Goal: Use online tool/utility

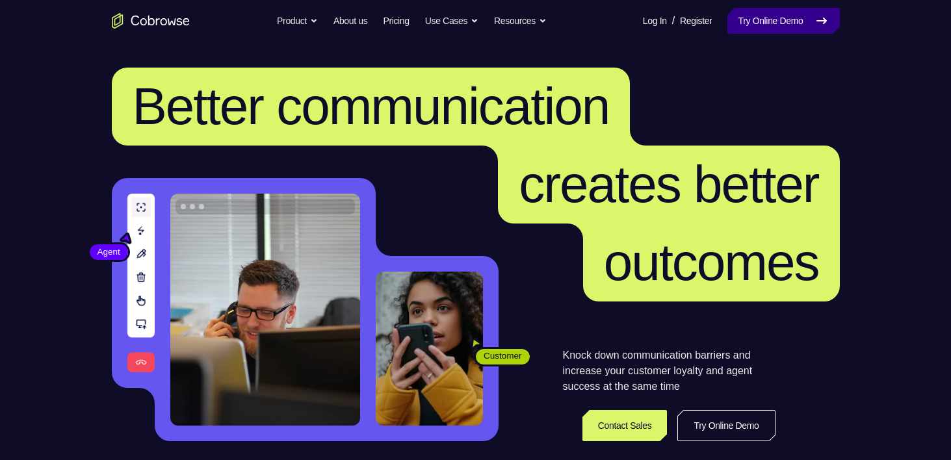
click at [760, 25] on link "Try Online Demo" at bounding box center [783, 21] width 112 height 26
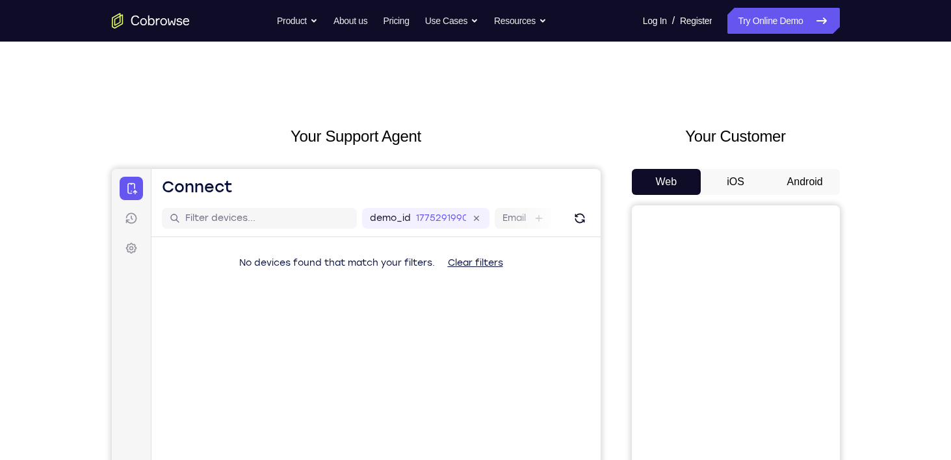
click at [812, 188] on button "Android" at bounding box center [805, 182] width 70 height 26
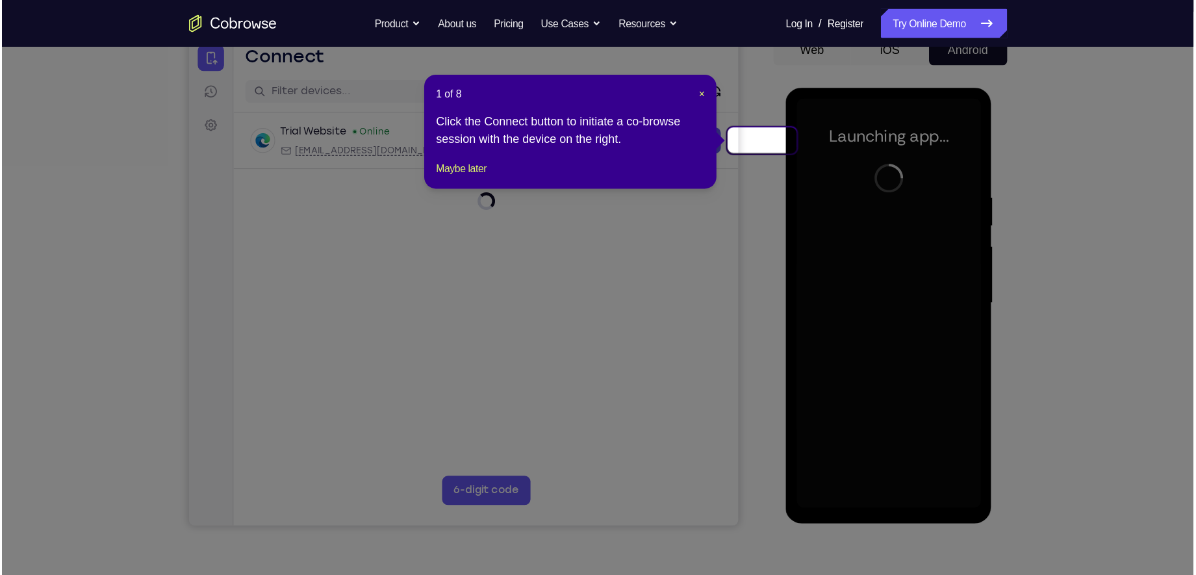
scroll to position [138, 0]
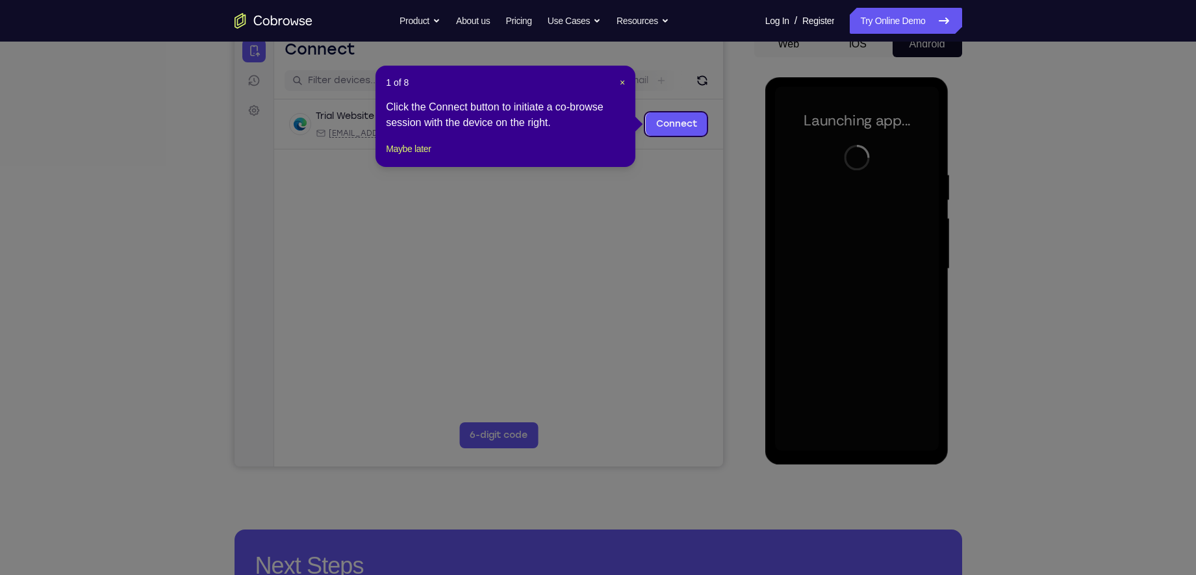
drag, startPoint x: 960, startPoint y: 0, endPoint x: 705, endPoint y: 195, distance: 320.7
click at [705, 195] on icon at bounding box center [604, 287] width 1208 height 575
click at [621, 78] on span "×" at bounding box center [622, 82] width 5 height 10
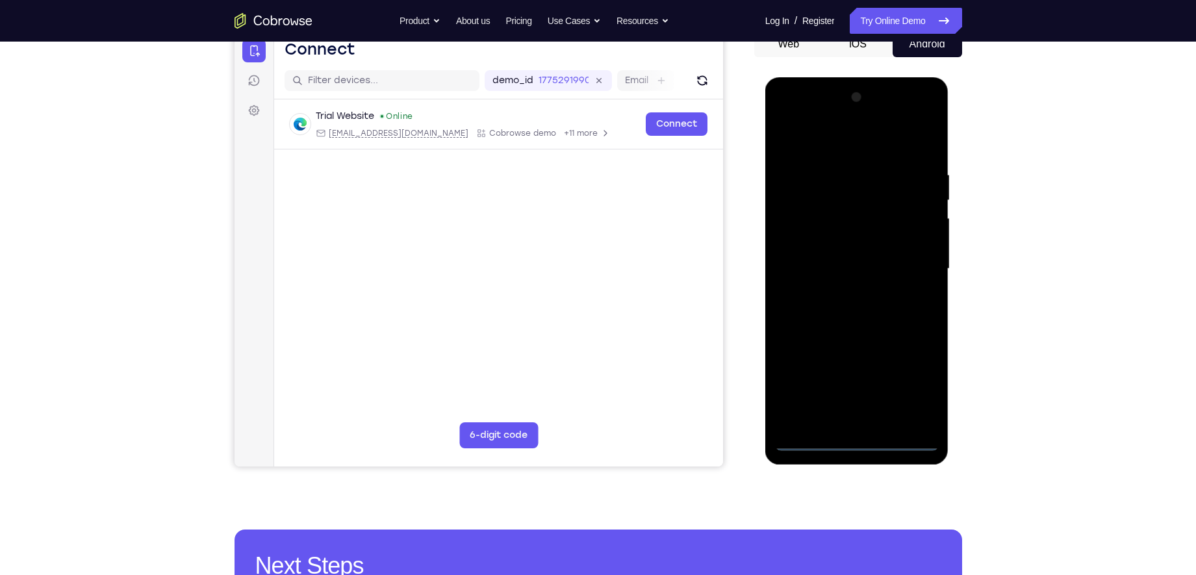
click at [859, 441] on div at bounding box center [857, 269] width 164 height 364
click at [906, 387] on div at bounding box center [857, 269] width 164 height 364
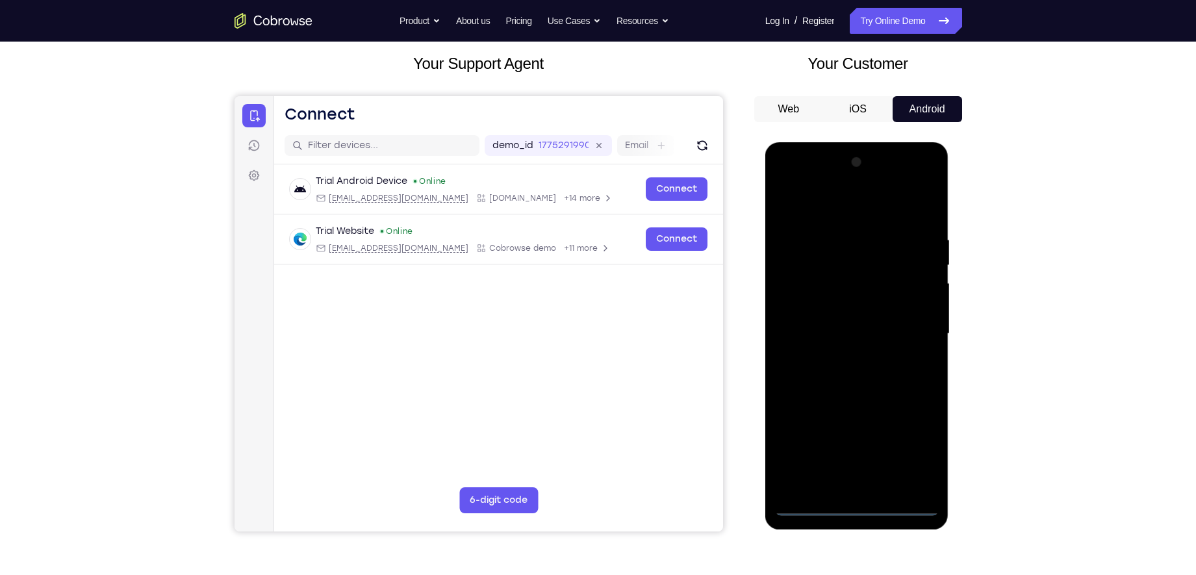
scroll to position [13, 0]
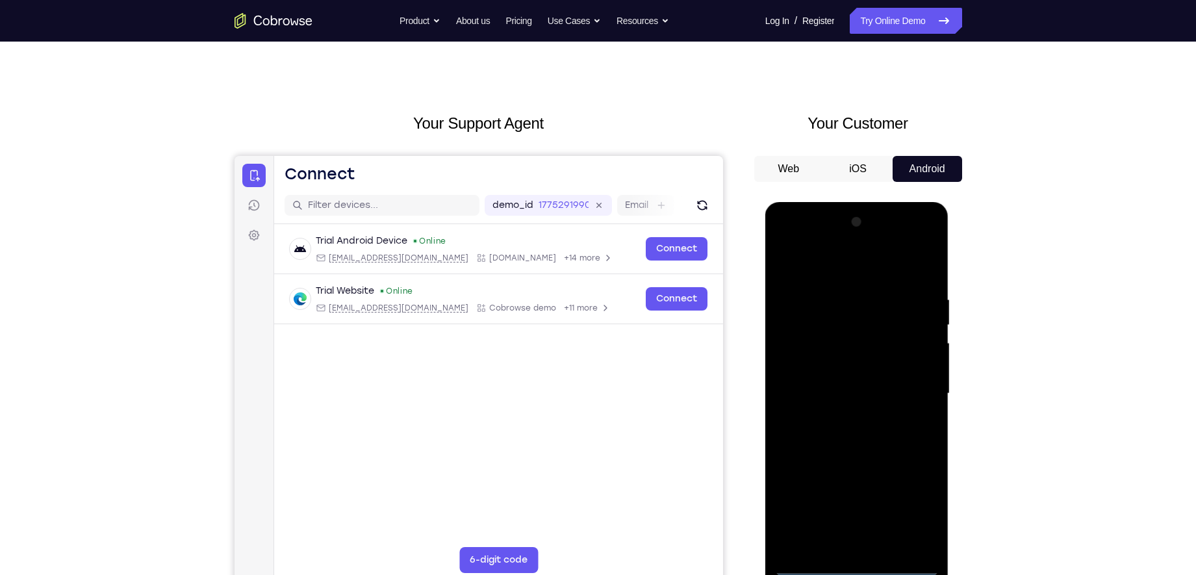
click at [808, 264] on div at bounding box center [857, 394] width 164 height 364
click at [908, 386] on div at bounding box center [857, 394] width 164 height 364
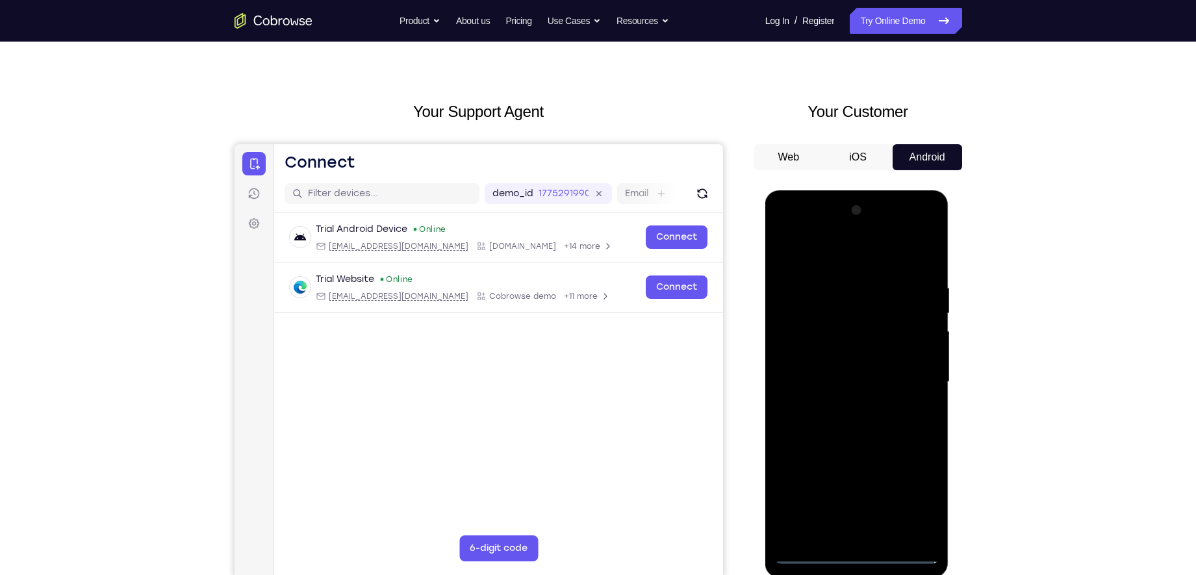
scroll to position [55, 0]
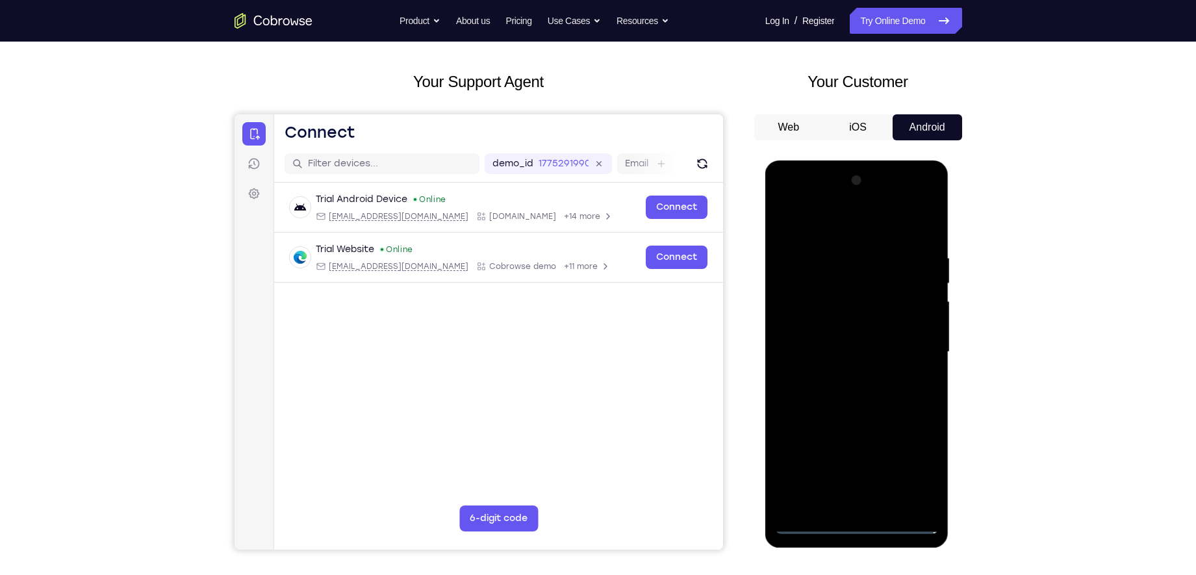
click at [840, 375] on div at bounding box center [857, 352] width 164 height 364
click at [871, 342] on div at bounding box center [857, 352] width 164 height 364
click at [854, 324] on div at bounding box center [857, 352] width 164 height 364
click at [854, 342] on div at bounding box center [857, 352] width 164 height 364
click at [847, 353] on div at bounding box center [857, 352] width 164 height 364
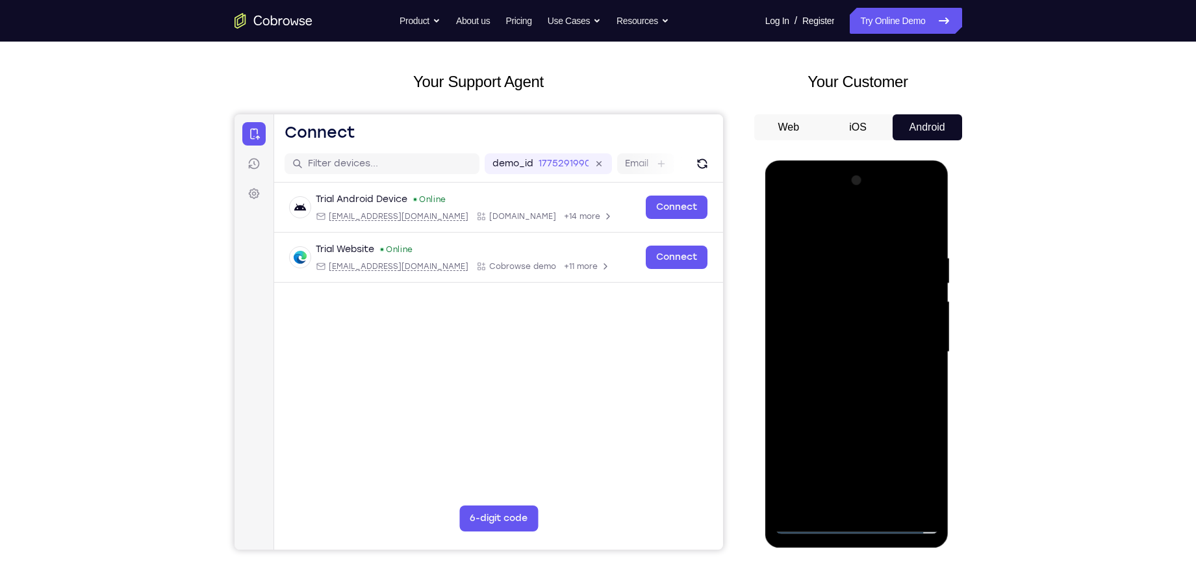
click at [860, 397] on div at bounding box center [857, 352] width 164 height 364
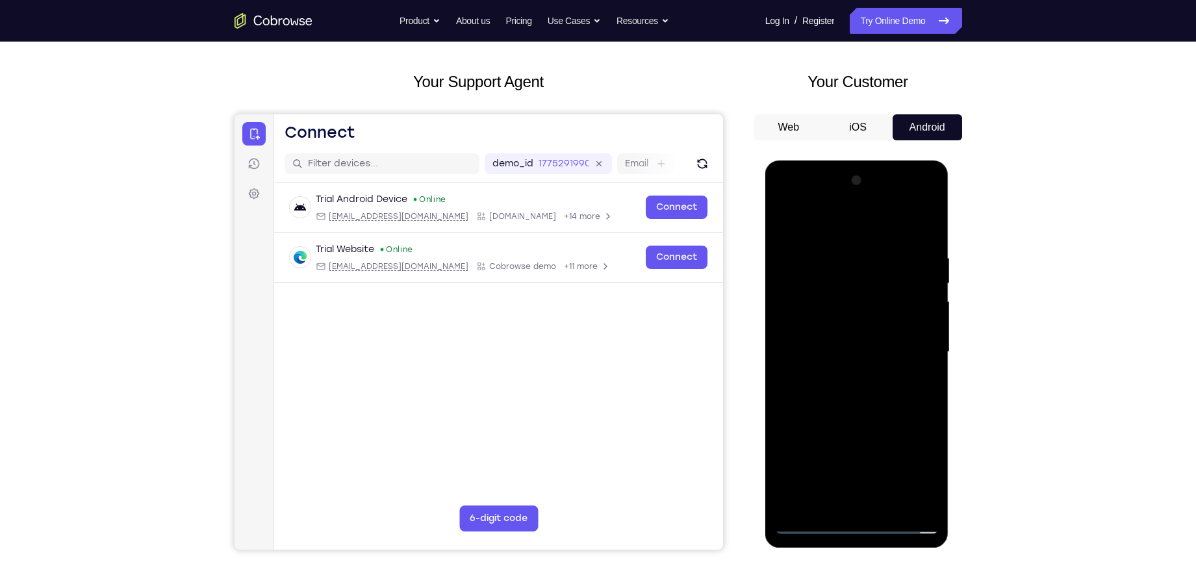
drag, startPoint x: 816, startPoint y: 233, endPoint x: 1007, endPoint y: 257, distance: 192.6
click at [950, 257] on html "Online web based iOS Simulators and Android Emulators. Run iPhone, iPad, Mobile…" at bounding box center [857, 355] width 185 height 390
click at [895, 400] on div at bounding box center [857, 352] width 164 height 364
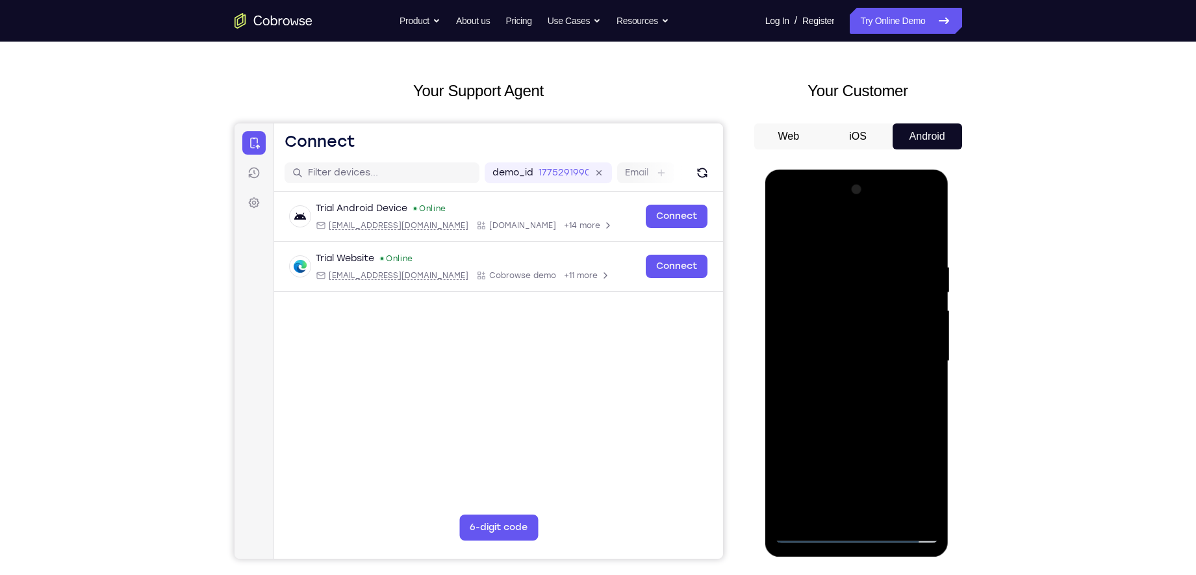
click at [922, 377] on div at bounding box center [857, 361] width 164 height 364
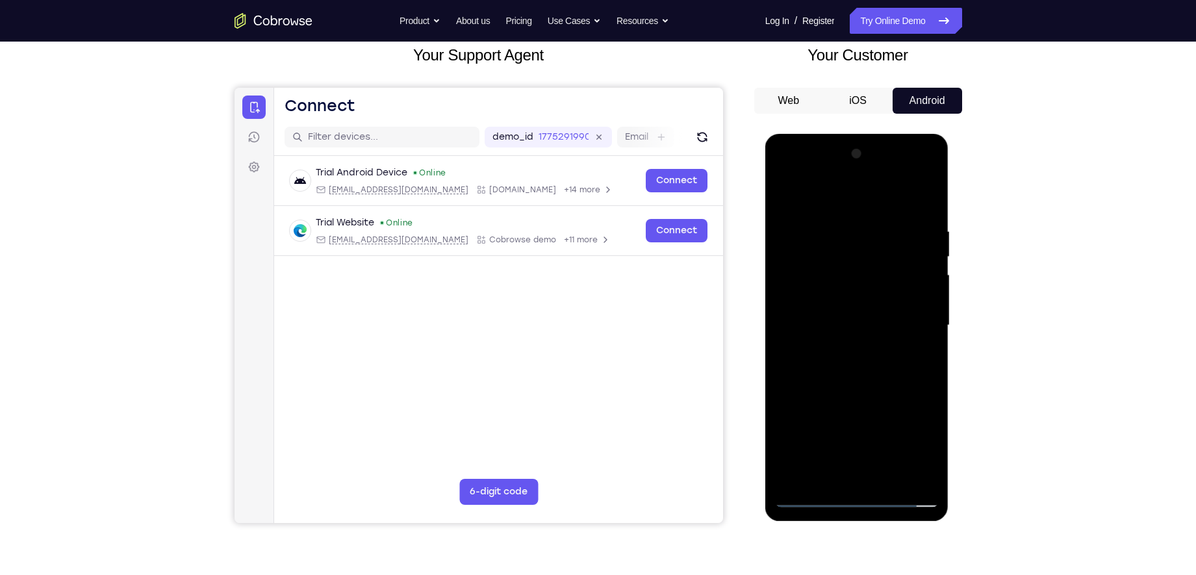
scroll to position [83, 0]
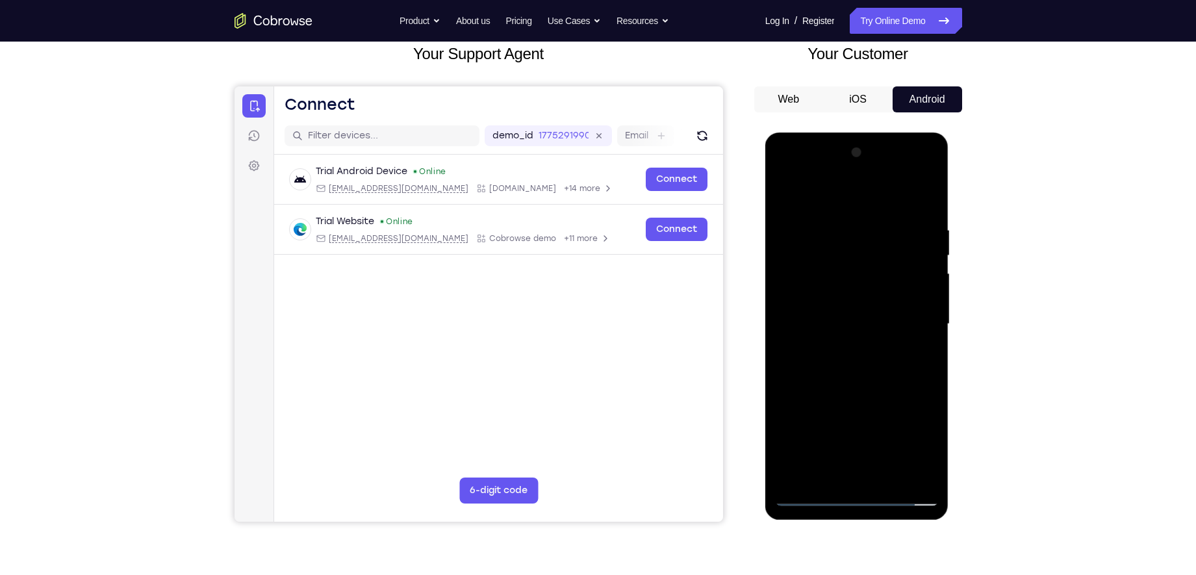
click at [860, 391] on div at bounding box center [857, 324] width 164 height 364
click at [888, 459] on div at bounding box center [857, 324] width 164 height 364
click at [860, 392] on div at bounding box center [857, 324] width 164 height 364
click at [813, 459] on div at bounding box center [857, 324] width 164 height 364
click at [841, 220] on div at bounding box center [857, 324] width 164 height 364
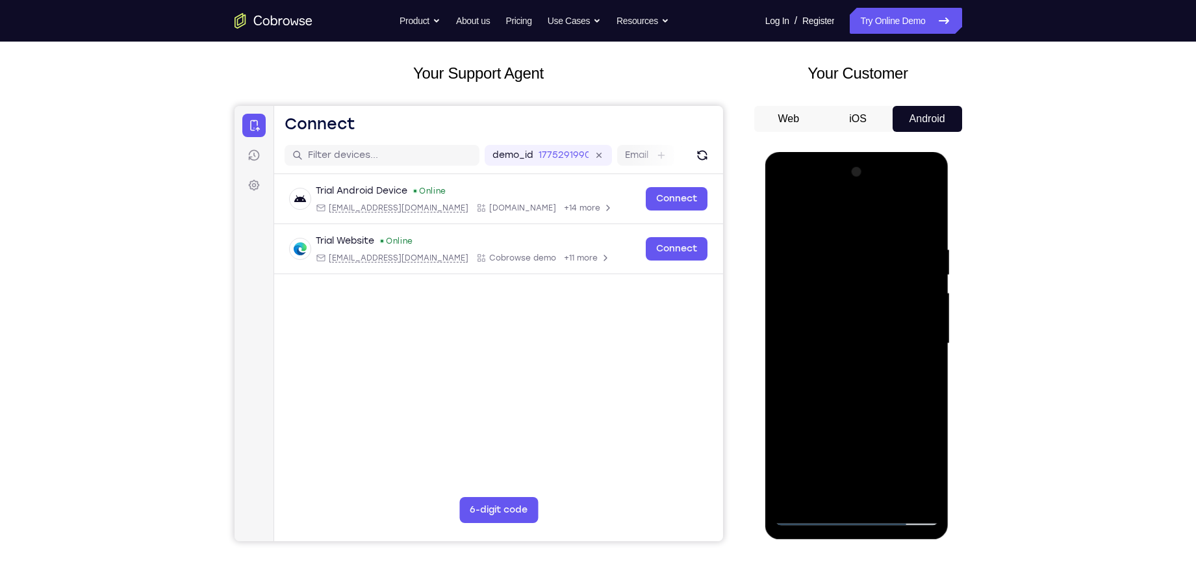
scroll to position [60, 0]
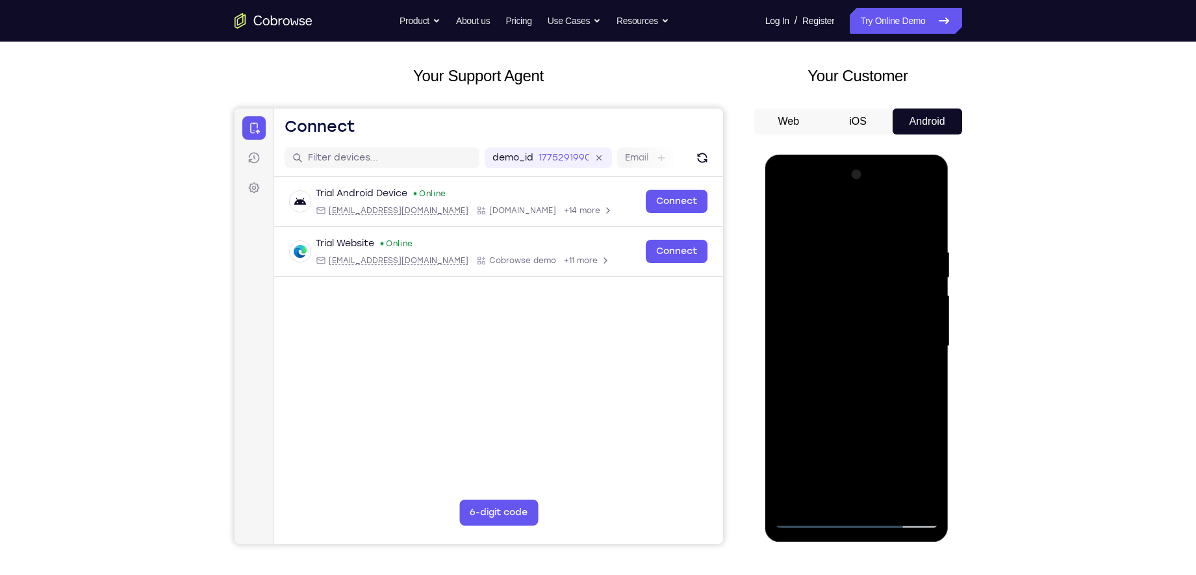
click at [793, 280] on div at bounding box center [857, 346] width 164 height 364
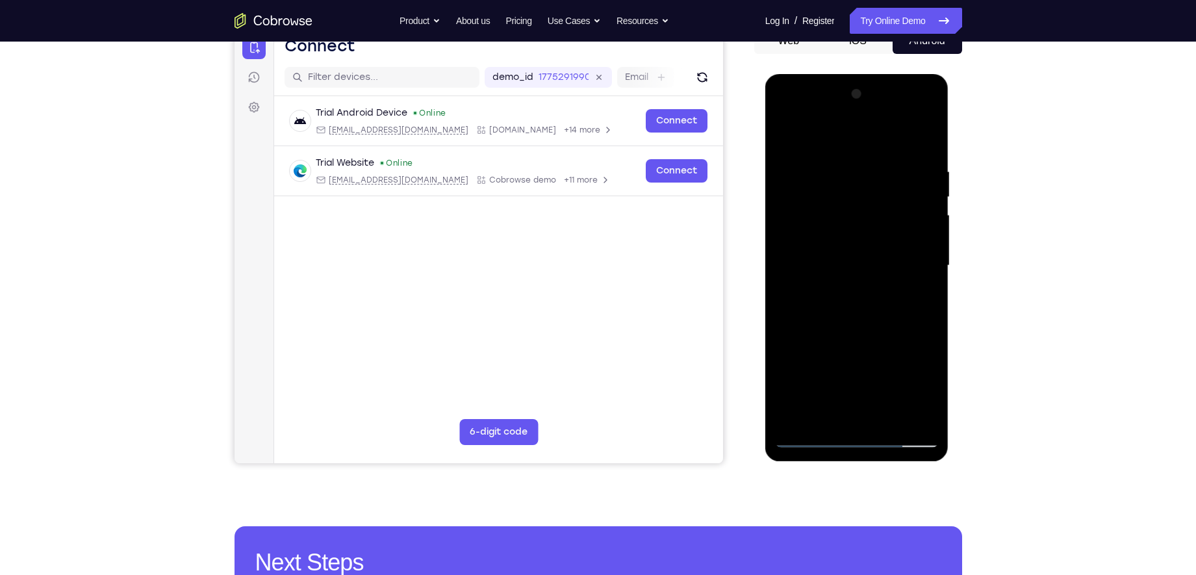
scroll to position [84, 0]
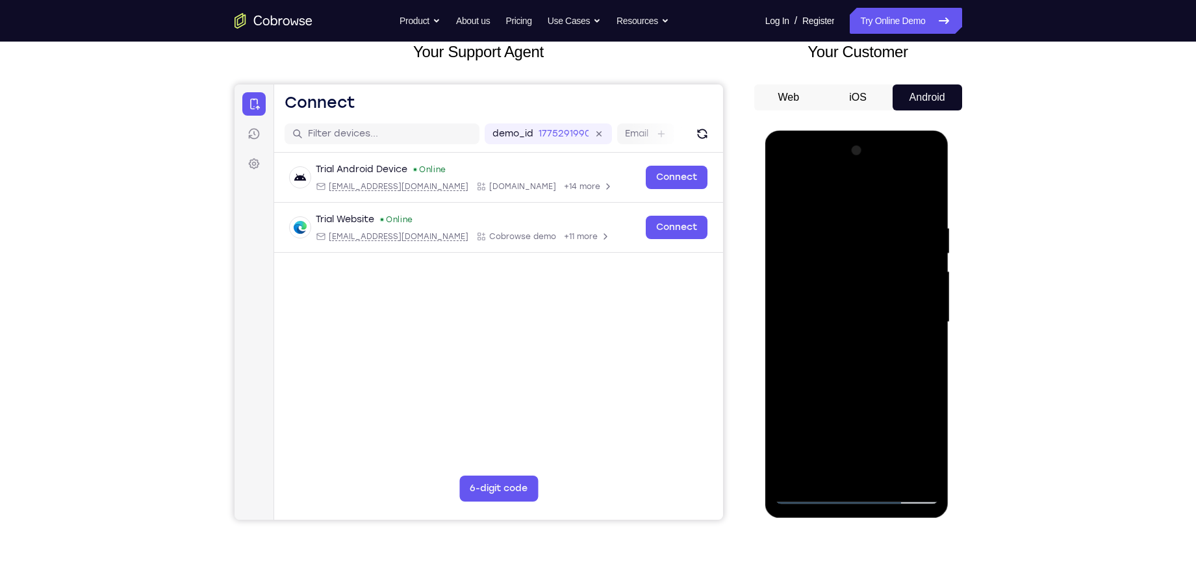
click at [793, 280] on div at bounding box center [857, 322] width 164 height 364
click at [911, 264] on div at bounding box center [857, 322] width 164 height 364
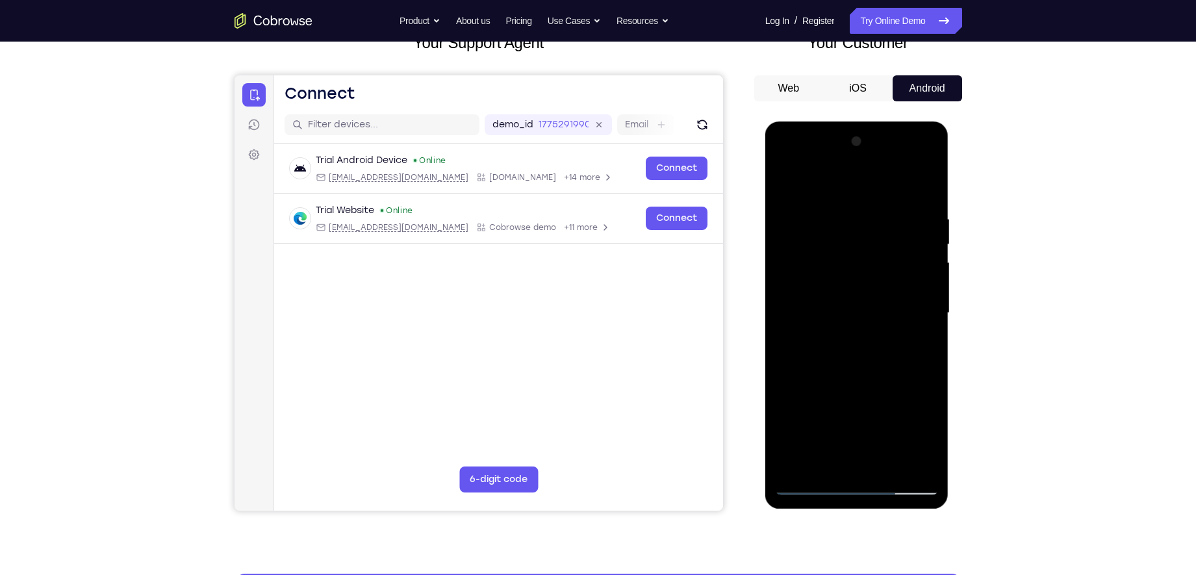
scroll to position [86, 0]
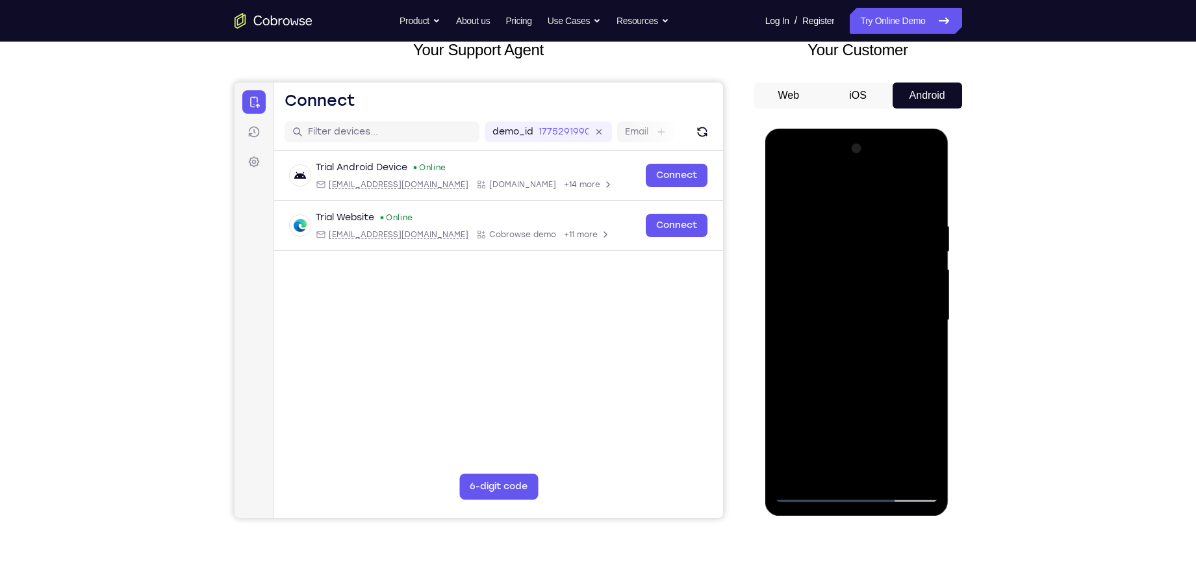
click at [928, 277] on div at bounding box center [857, 320] width 164 height 364
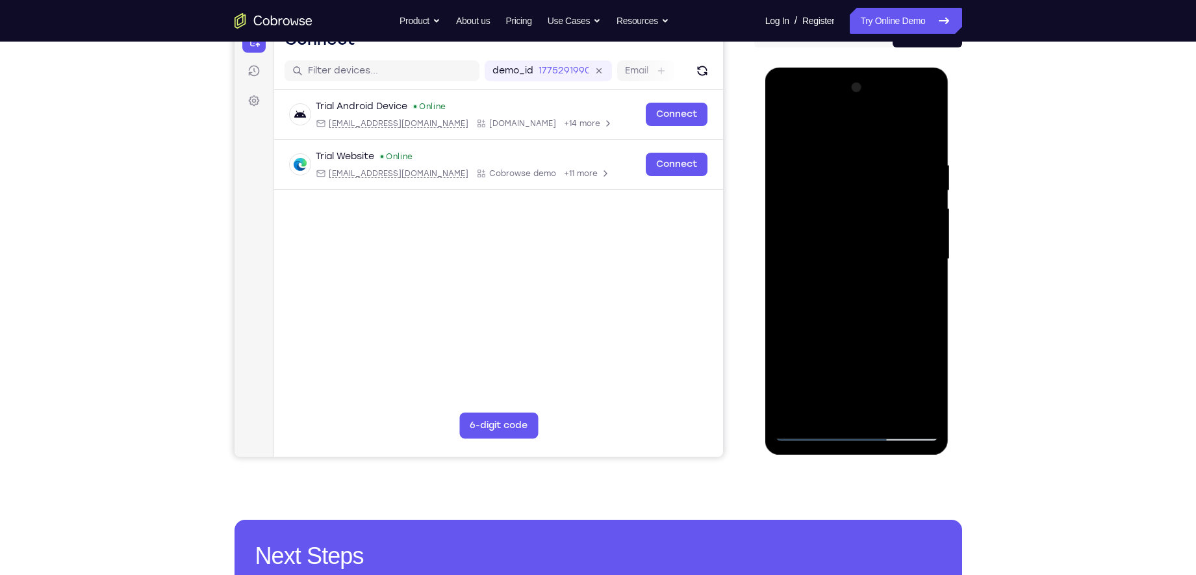
scroll to position [233, 0]
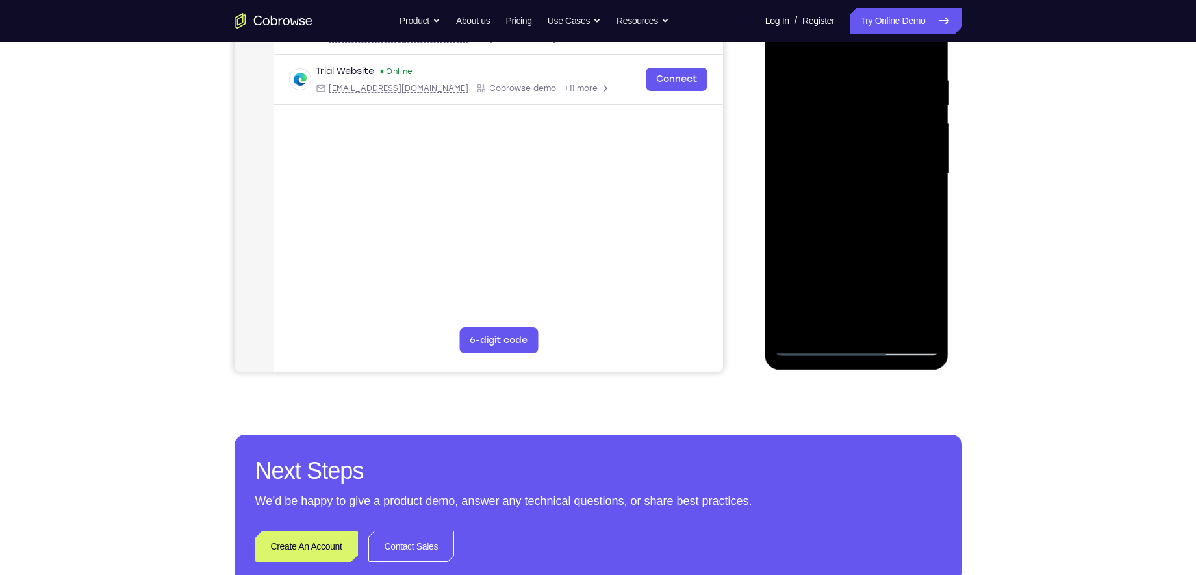
click at [906, 325] on div at bounding box center [857, 174] width 164 height 364
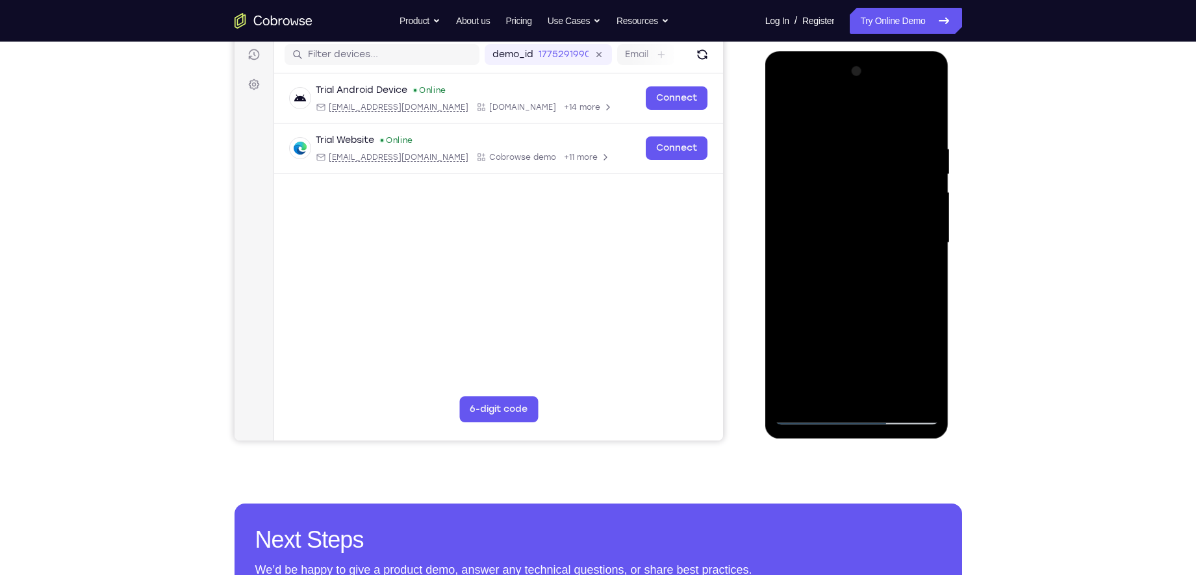
scroll to position [153, 0]
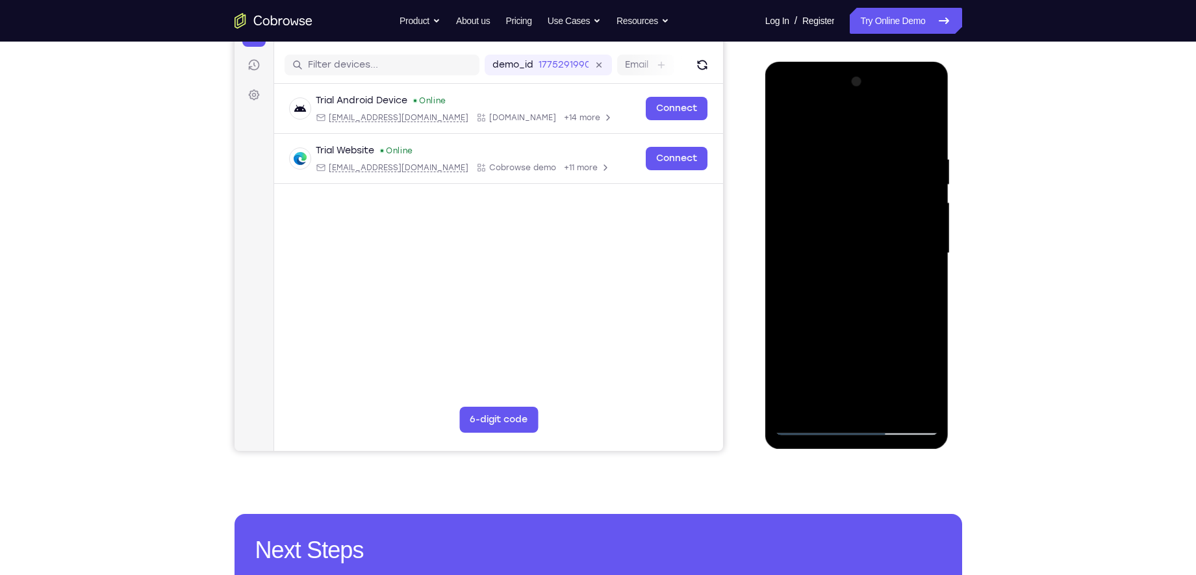
click at [930, 302] on div at bounding box center [857, 253] width 164 height 364
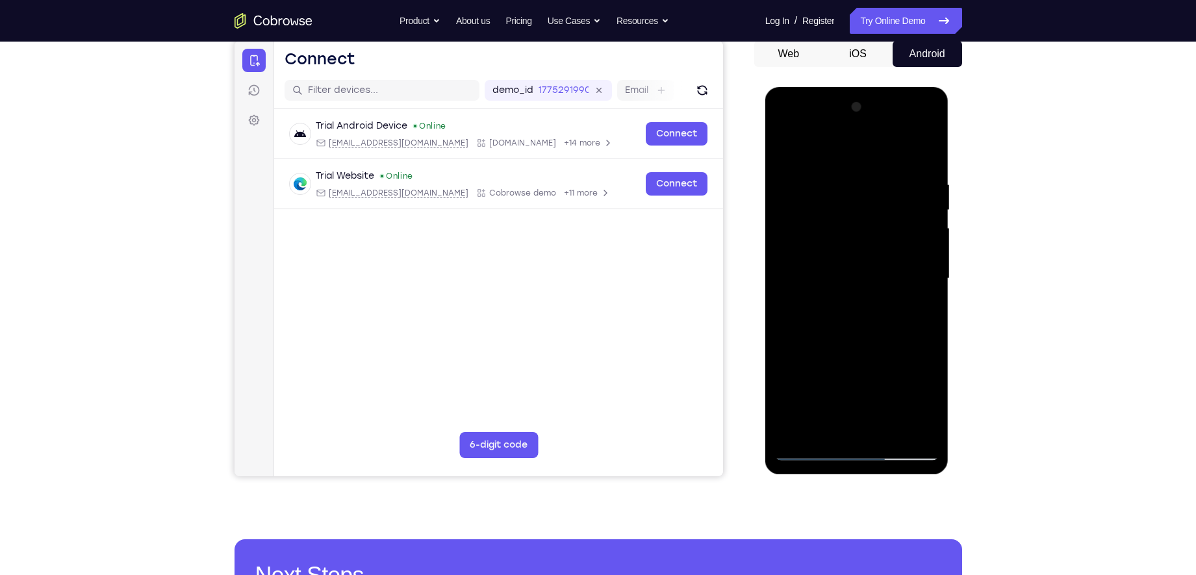
scroll to position [127, 0]
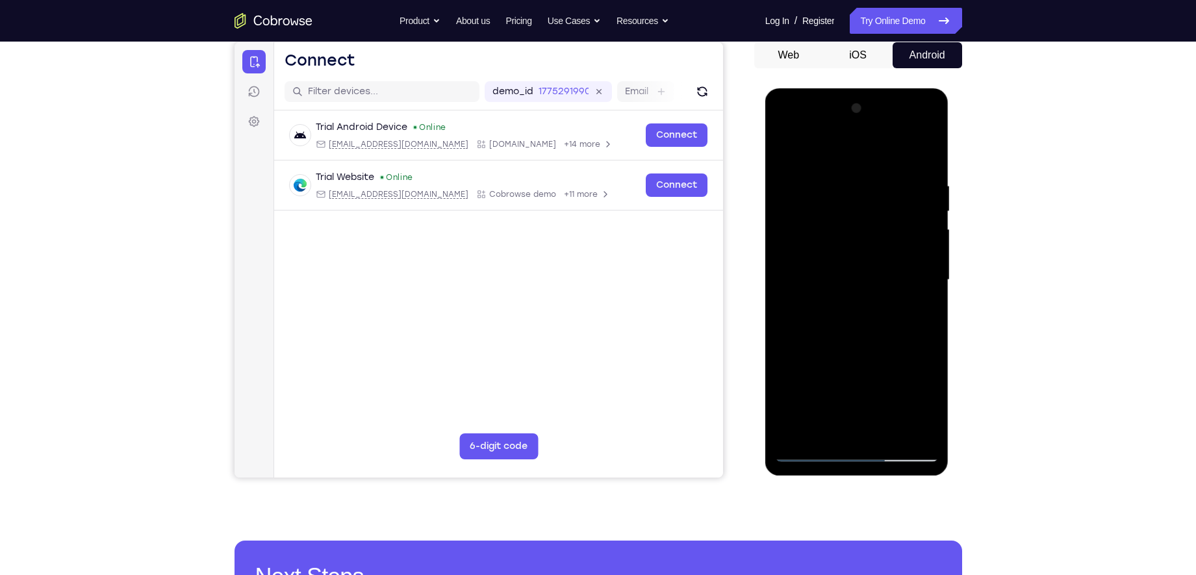
click at [930, 302] on div at bounding box center [857, 280] width 164 height 364
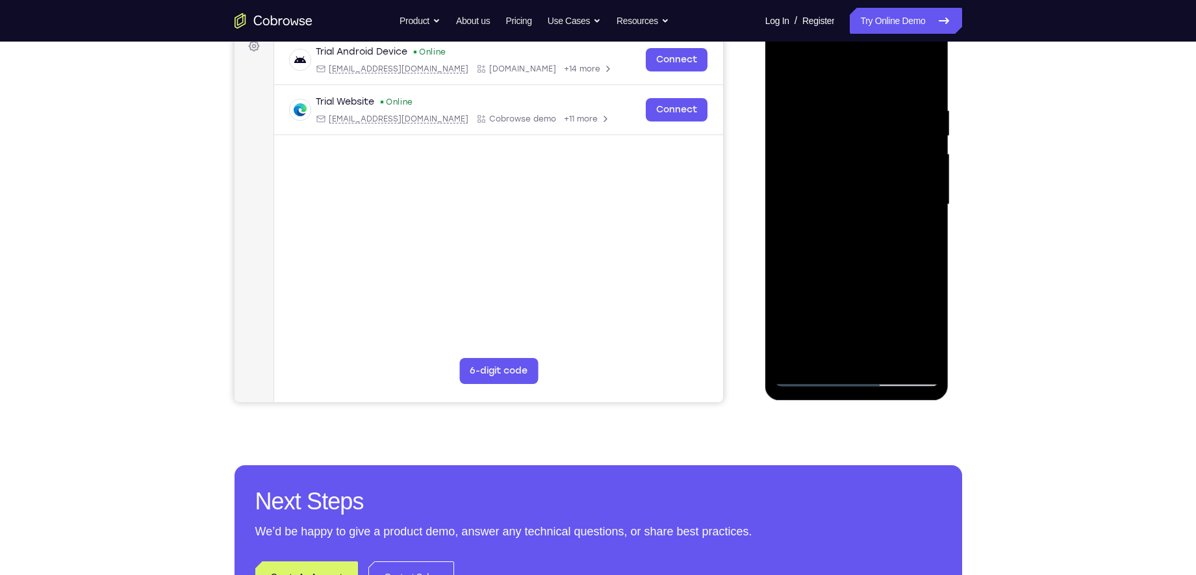
scroll to position [210, 0]
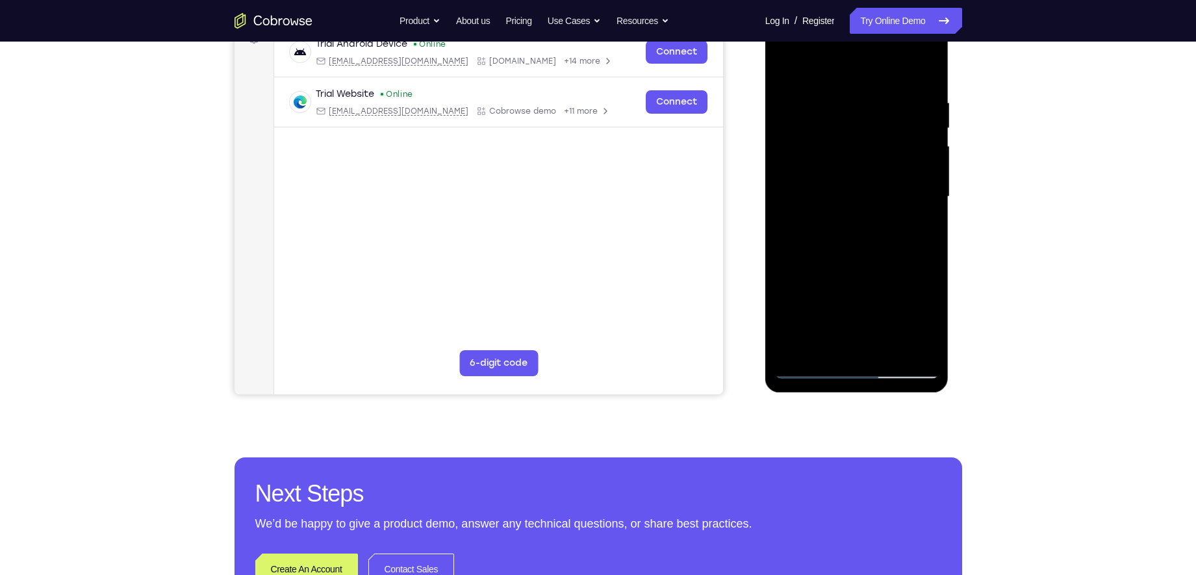
click at [905, 346] on div at bounding box center [857, 197] width 164 height 364
click at [924, 275] on div at bounding box center [857, 197] width 164 height 364
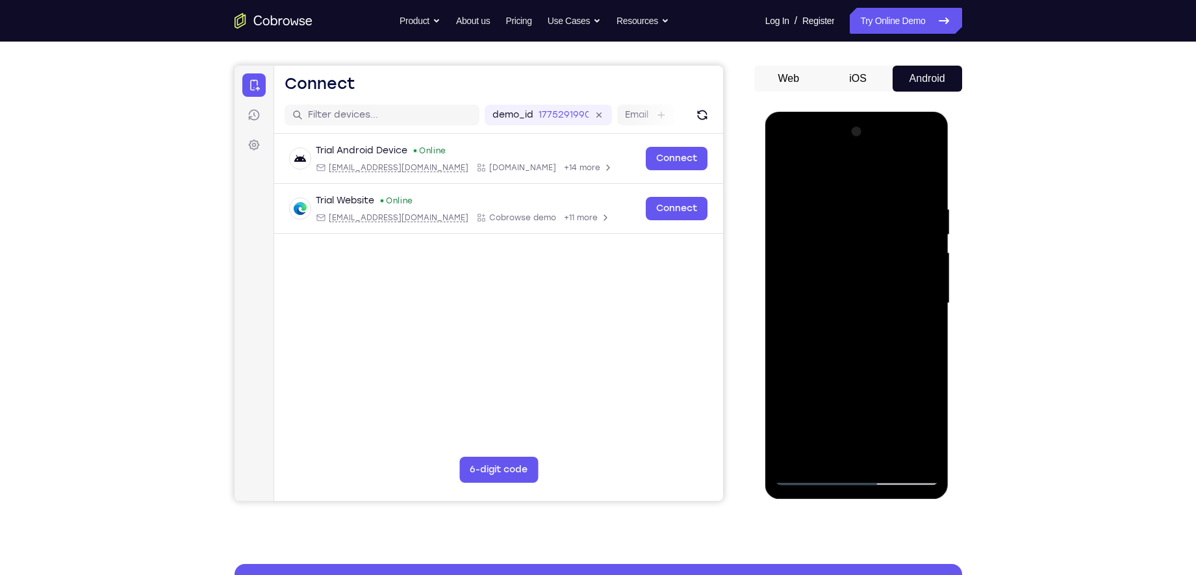
scroll to position [99, 0]
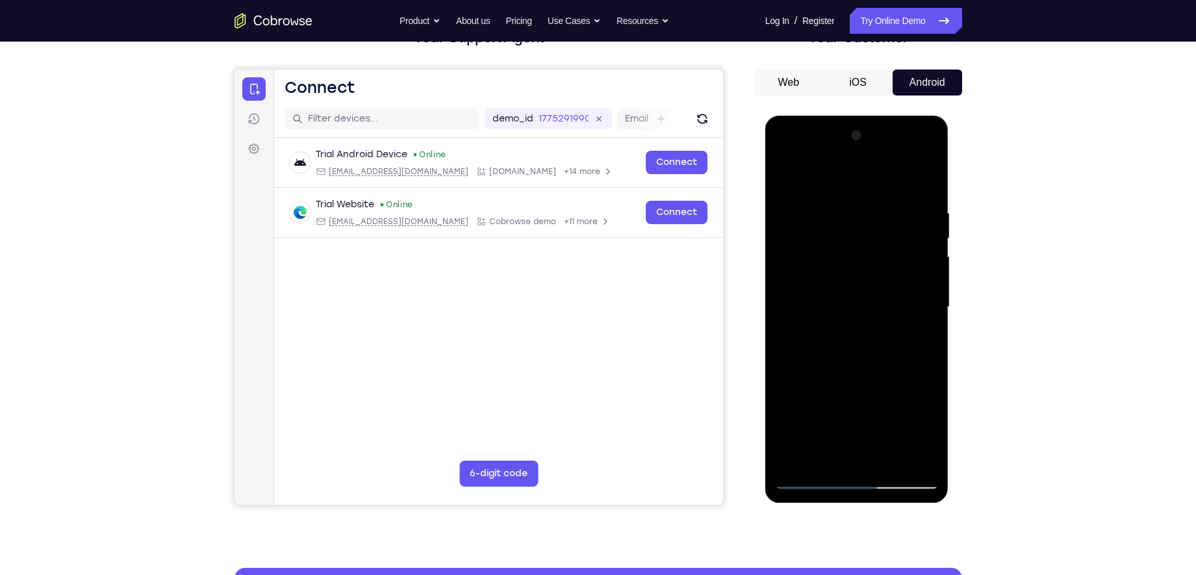
click at [924, 275] on div at bounding box center [857, 307] width 164 height 364
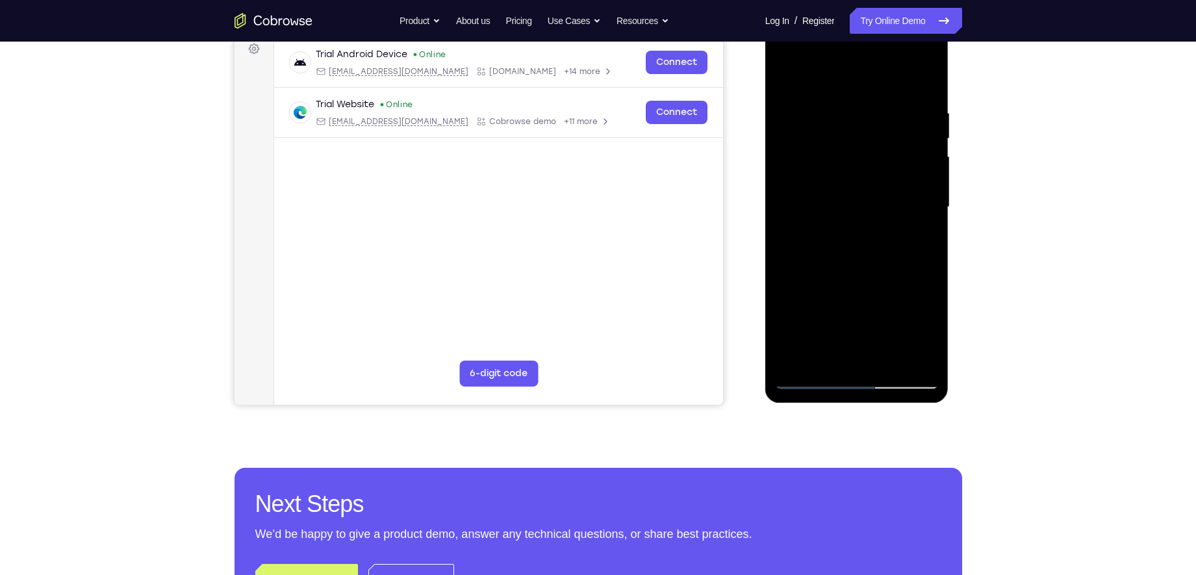
click at [907, 351] on div at bounding box center [857, 207] width 164 height 364
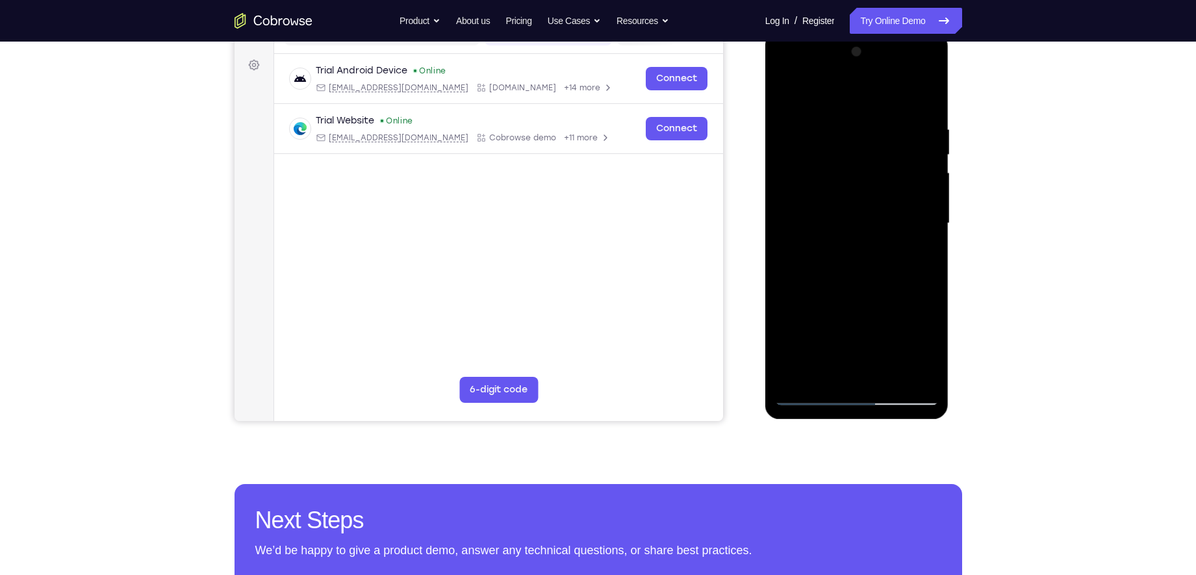
scroll to position [184, 0]
click at [916, 224] on div at bounding box center [857, 223] width 164 height 364
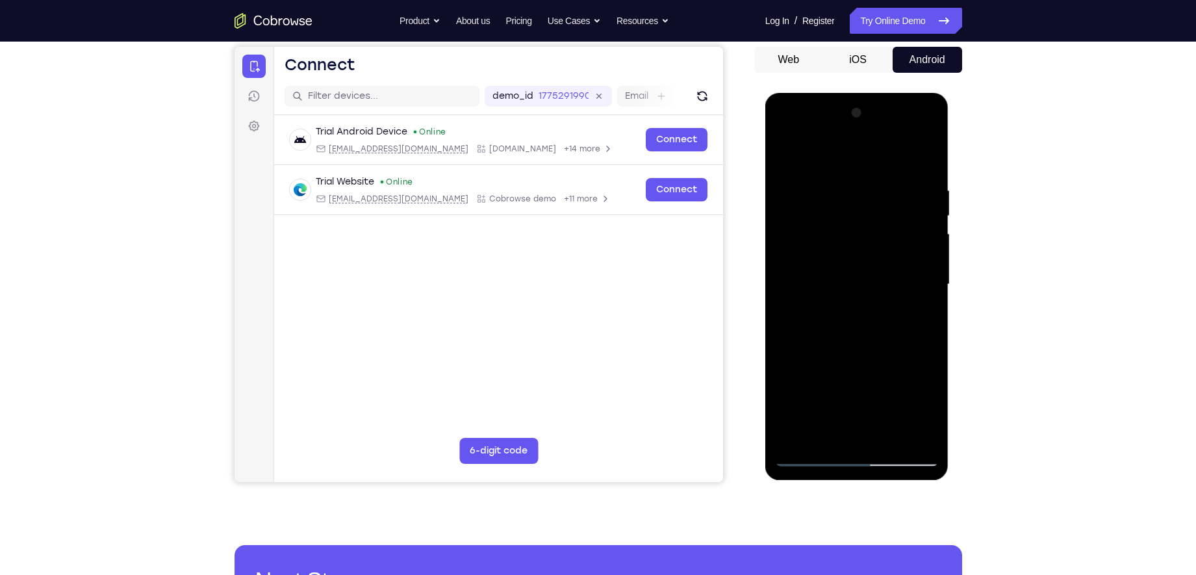
click at [927, 235] on div at bounding box center [857, 285] width 164 height 364
click at [902, 435] on div at bounding box center [857, 285] width 164 height 364
click at [861, 431] on div at bounding box center [857, 285] width 164 height 364
click at [878, 341] on div at bounding box center [857, 285] width 164 height 364
click at [823, 199] on div at bounding box center [857, 285] width 164 height 364
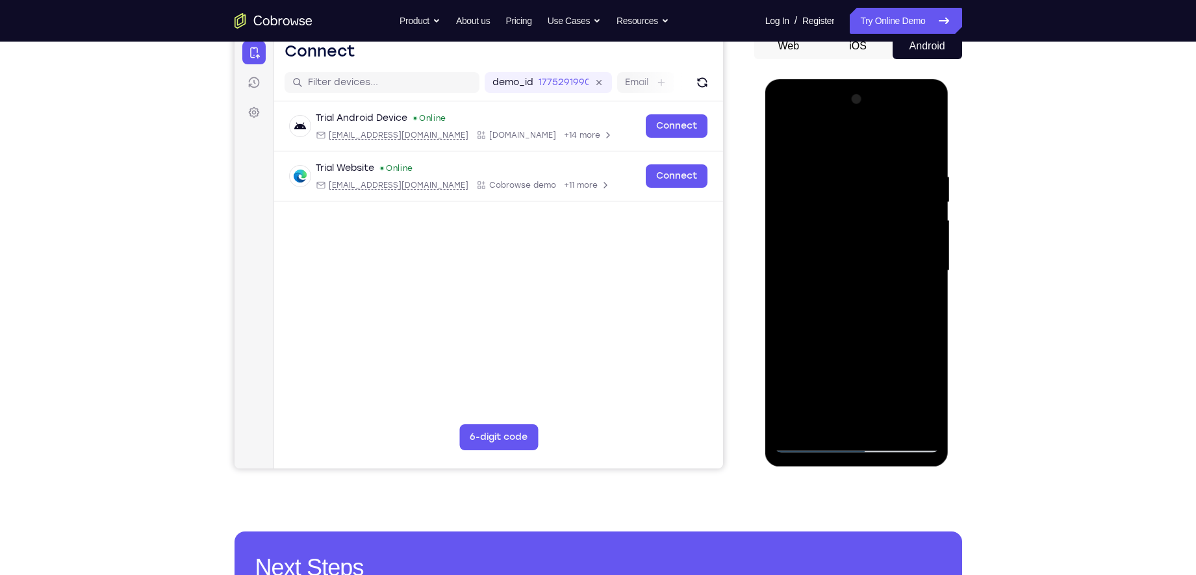
scroll to position [138, 0]
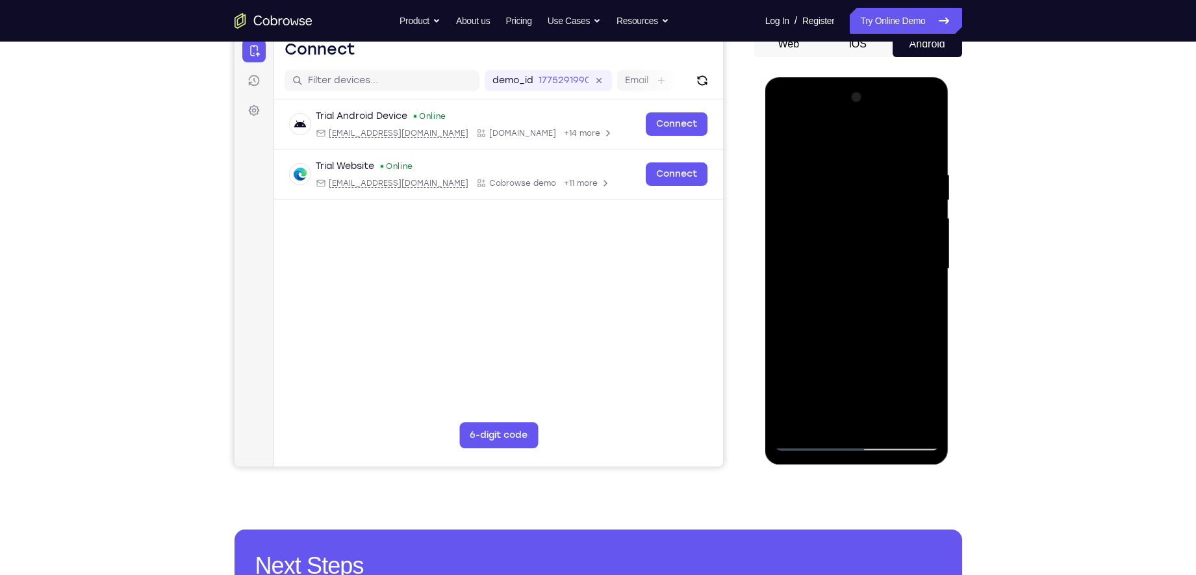
click at [862, 420] on div at bounding box center [857, 269] width 164 height 364
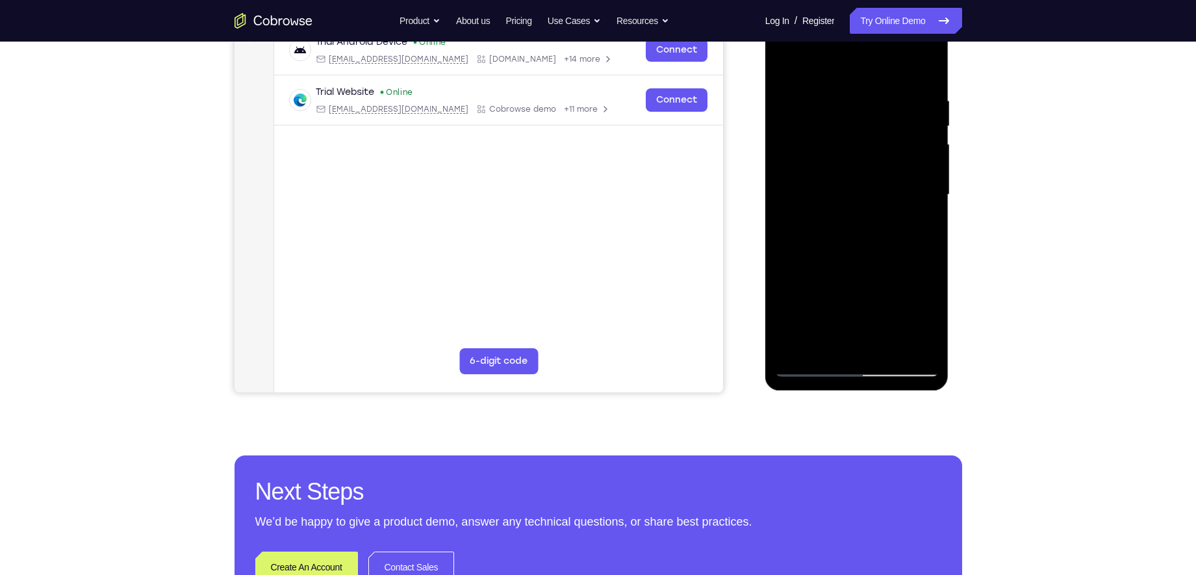
drag, startPoint x: 870, startPoint y: 324, endPoint x: 919, endPoint y: 153, distance: 178.3
click at [919, 153] on div at bounding box center [857, 195] width 164 height 364
drag, startPoint x: 822, startPoint y: 327, endPoint x: 835, endPoint y: 187, distance: 140.9
click at [833, 192] on div at bounding box center [857, 195] width 164 height 364
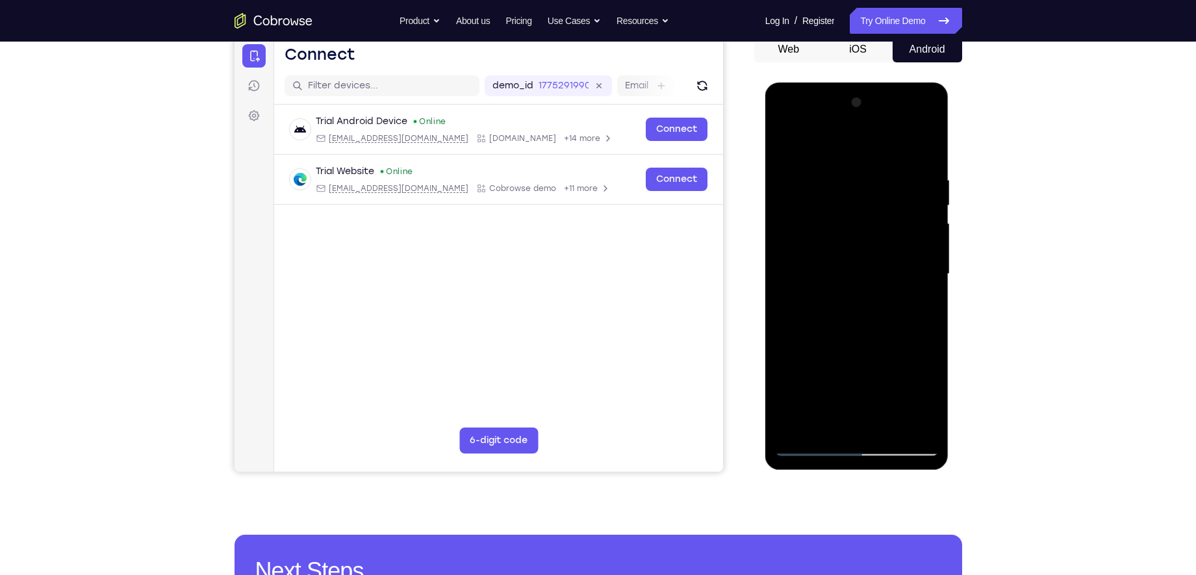
scroll to position [129, 0]
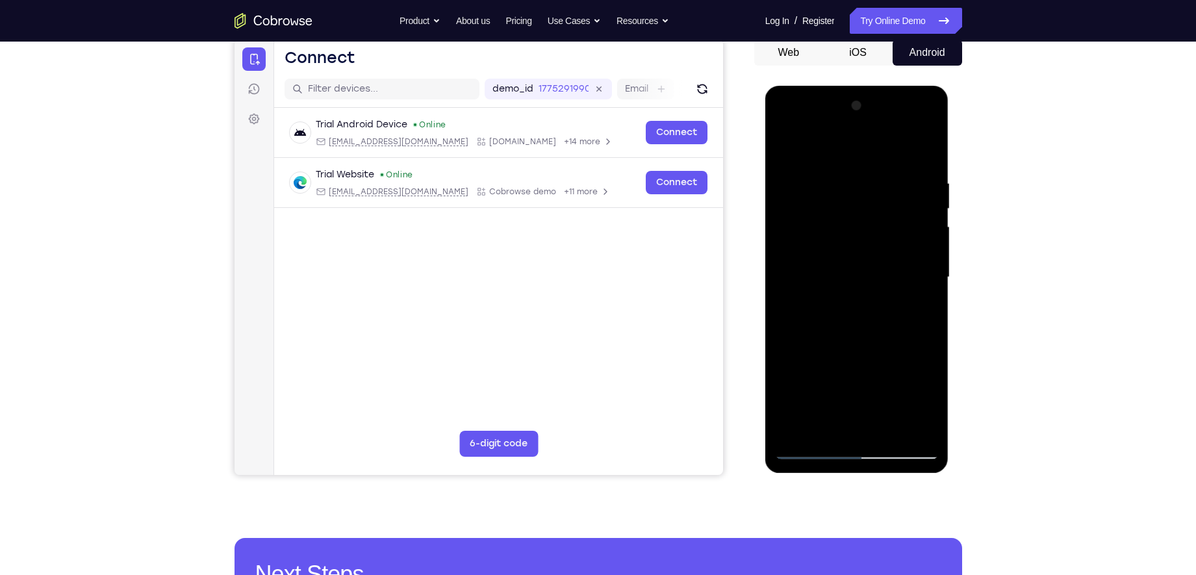
drag, startPoint x: 839, startPoint y: 396, endPoint x: 819, endPoint y: 233, distance: 163.8
click at [819, 233] on div at bounding box center [857, 278] width 164 height 364
drag, startPoint x: 827, startPoint y: 407, endPoint x: 837, endPoint y: 277, distance: 130.4
click at [837, 277] on div at bounding box center [857, 278] width 164 height 364
click at [788, 421] on div at bounding box center [857, 278] width 164 height 364
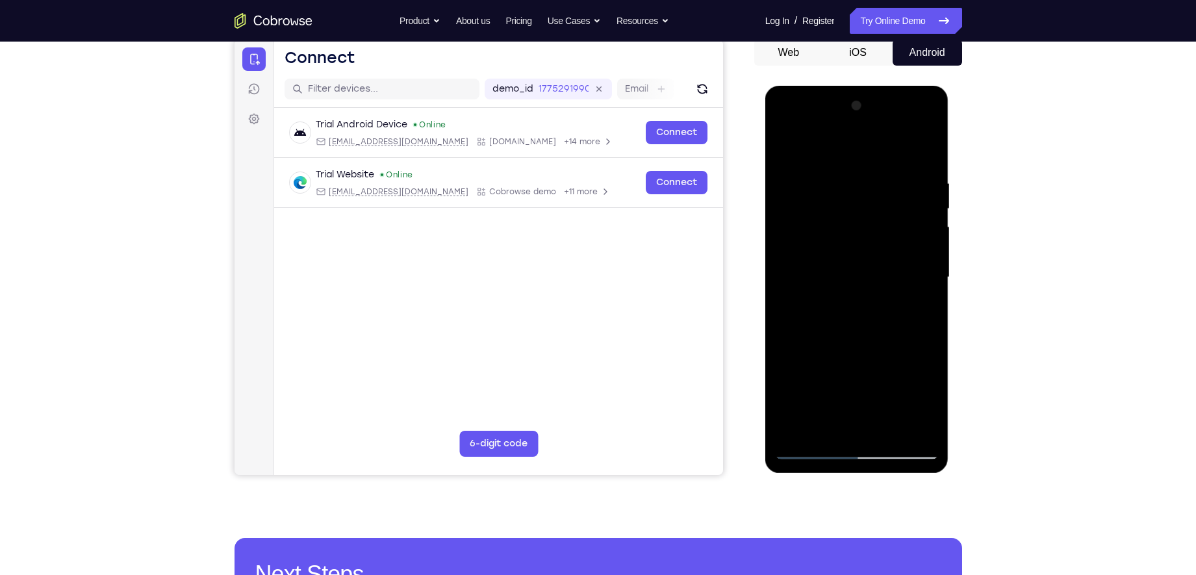
click at [804, 266] on div at bounding box center [857, 278] width 164 height 364
click at [922, 433] on div at bounding box center [857, 278] width 164 height 364
click at [806, 450] on div at bounding box center [857, 278] width 164 height 364
click at [812, 448] on div at bounding box center [857, 278] width 164 height 364
click at [813, 429] on div at bounding box center [857, 278] width 164 height 364
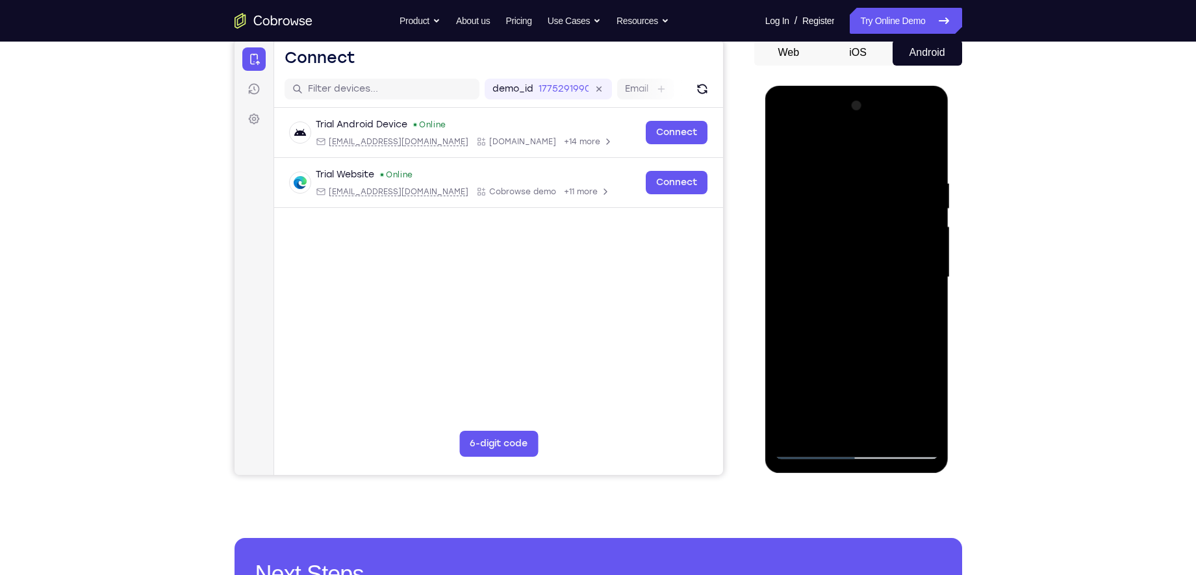
click at [823, 428] on div at bounding box center [857, 278] width 164 height 364
click at [928, 402] on div at bounding box center [857, 278] width 164 height 364
click at [858, 378] on div at bounding box center [857, 278] width 164 height 364
click at [840, 410] on div at bounding box center [857, 278] width 164 height 364
click at [850, 417] on div at bounding box center [857, 278] width 164 height 364
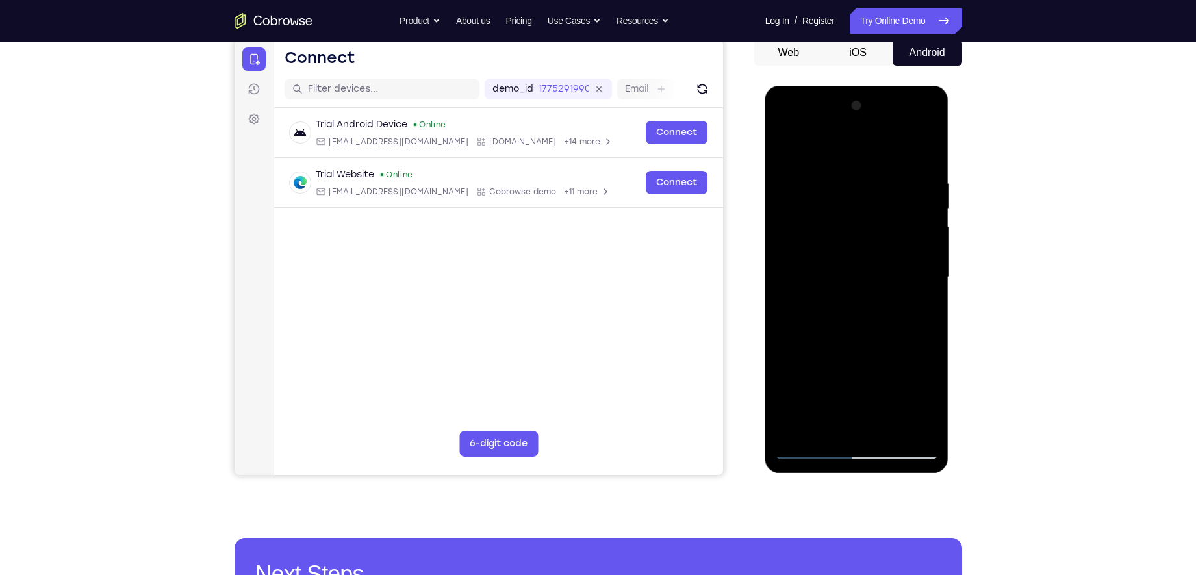
click at [853, 376] on div at bounding box center [857, 278] width 164 height 364
click at [841, 376] on div at bounding box center [857, 278] width 164 height 364
click at [919, 357] on div at bounding box center [857, 278] width 164 height 364
click at [844, 383] on div at bounding box center [857, 278] width 164 height 364
click at [859, 382] on div at bounding box center [857, 278] width 164 height 364
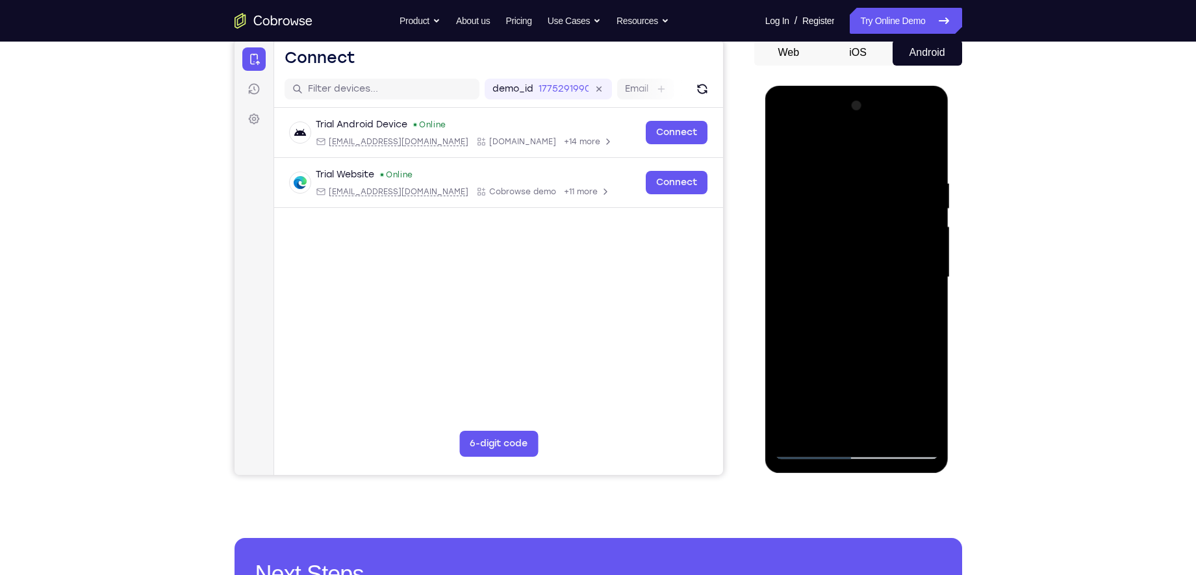
click at [878, 409] on div at bounding box center [857, 278] width 164 height 364
click at [885, 349] on div at bounding box center [857, 278] width 164 height 364
click at [869, 422] on div at bounding box center [857, 278] width 164 height 364
click at [921, 405] on div at bounding box center [857, 278] width 164 height 364
click at [854, 335] on div at bounding box center [857, 278] width 164 height 364
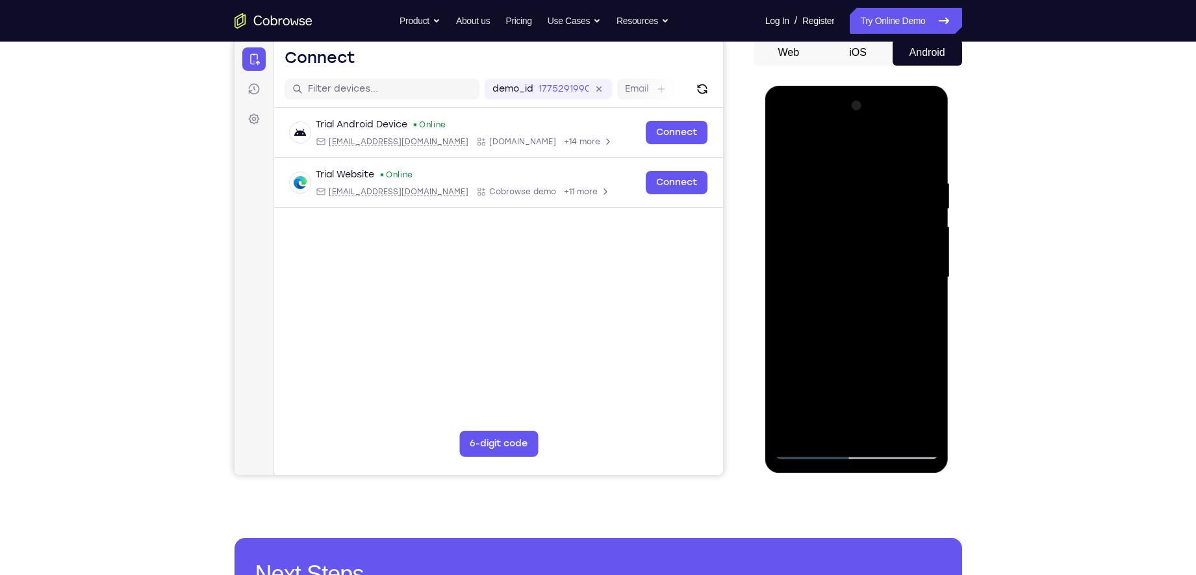
click at [816, 379] on div at bounding box center [857, 278] width 164 height 364
click at [856, 380] on div at bounding box center [857, 278] width 164 height 364
click at [856, 424] on div at bounding box center [857, 278] width 164 height 364
click at [821, 350] on div at bounding box center [857, 278] width 164 height 364
click at [842, 381] on div at bounding box center [857, 278] width 164 height 364
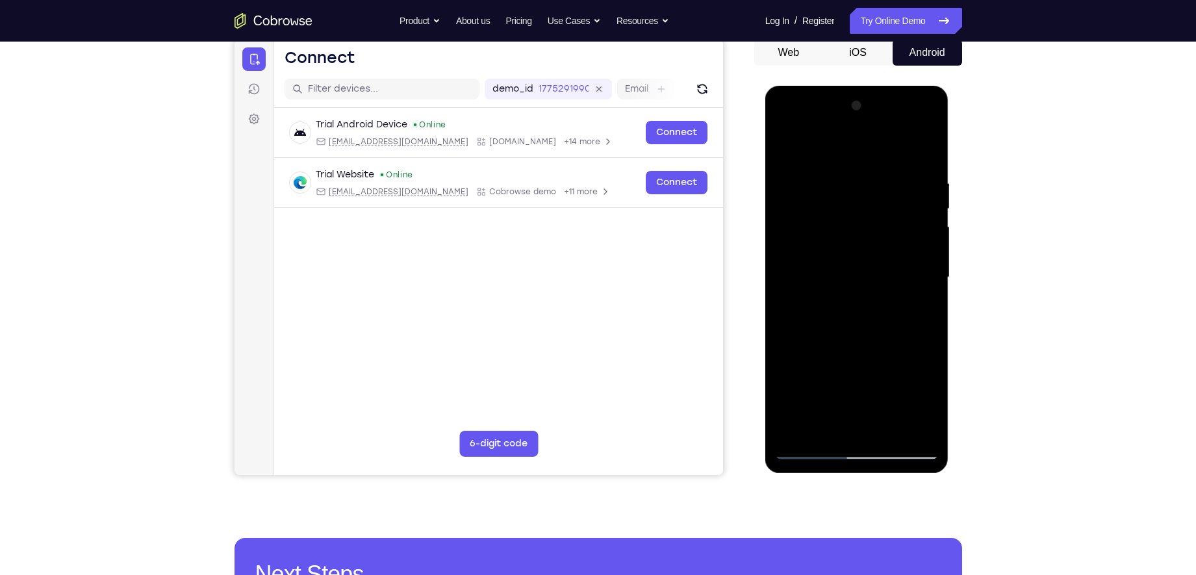
click at [826, 377] on div at bounding box center [857, 278] width 164 height 364
click at [809, 337] on div at bounding box center [857, 278] width 164 height 364
click at [839, 292] on div at bounding box center [857, 278] width 164 height 364
click at [889, 428] on div at bounding box center [857, 278] width 164 height 364
click at [919, 426] on div at bounding box center [857, 278] width 164 height 364
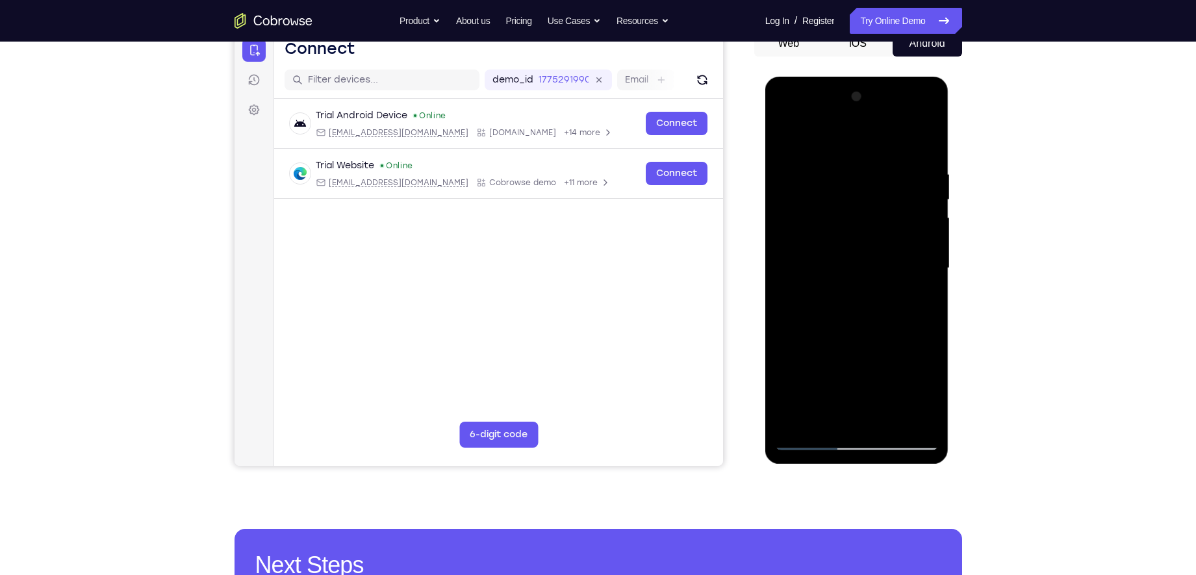
scroll to position [137, 0]
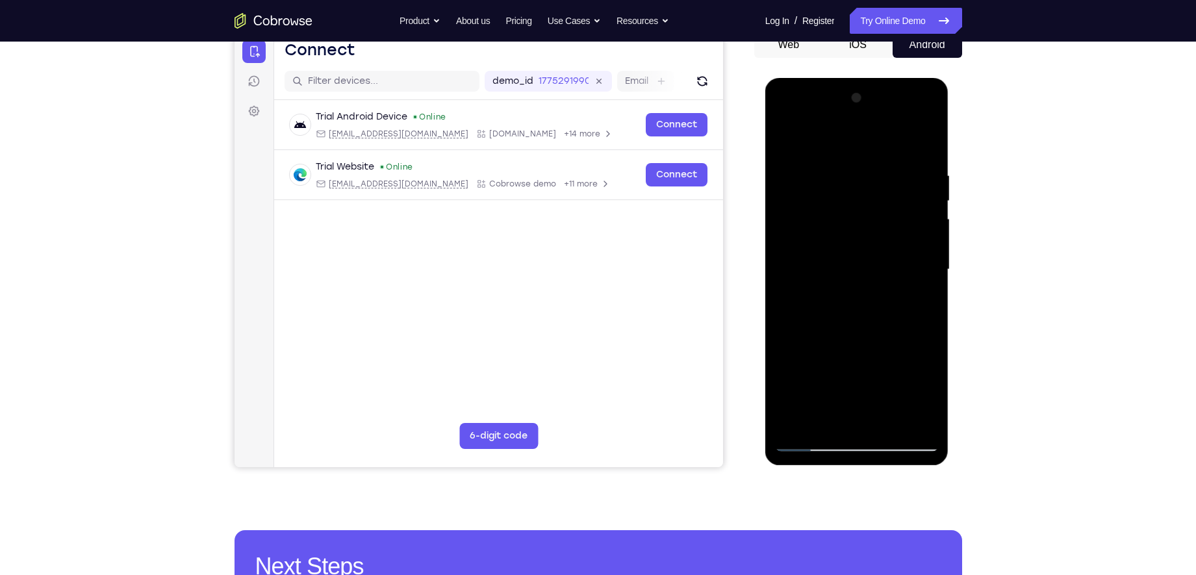
click at [924, 201] on div at bounding box center [857, 270] width 164 height 364
click at [924, 196] on div at bounding box center [857, 270] width 164 height 364
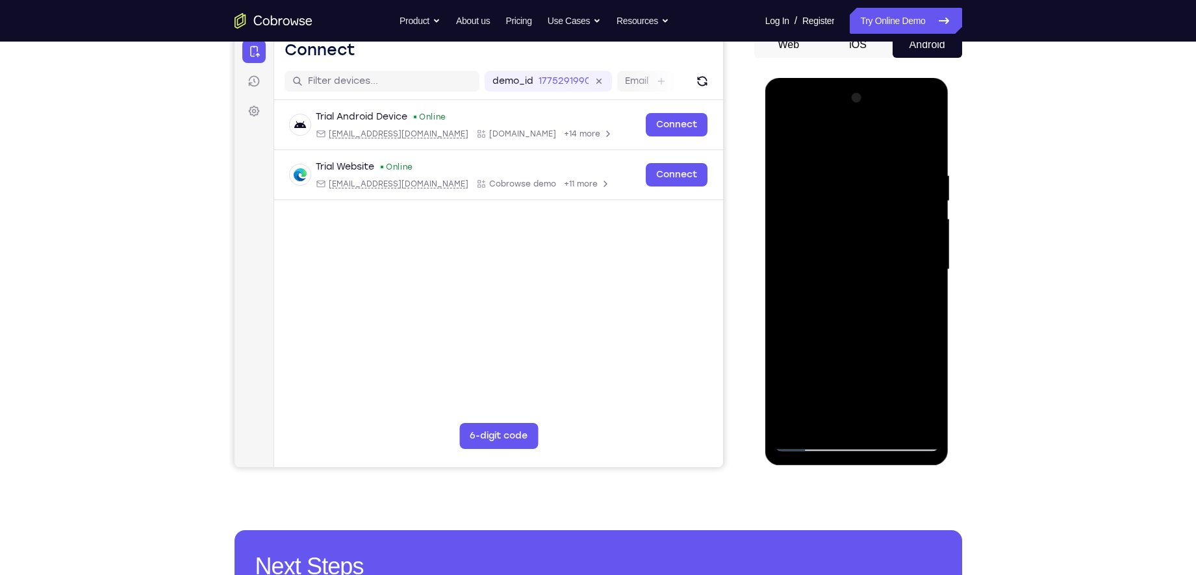
click at [924, 196] on div at bounding box center [857, 270] width 164 height 364
click at [928, 144] on div at bounding box center [857, 270] width 164 height 364
click at [890, 421] on div at bounding box center [857, 270] width 164 height 364
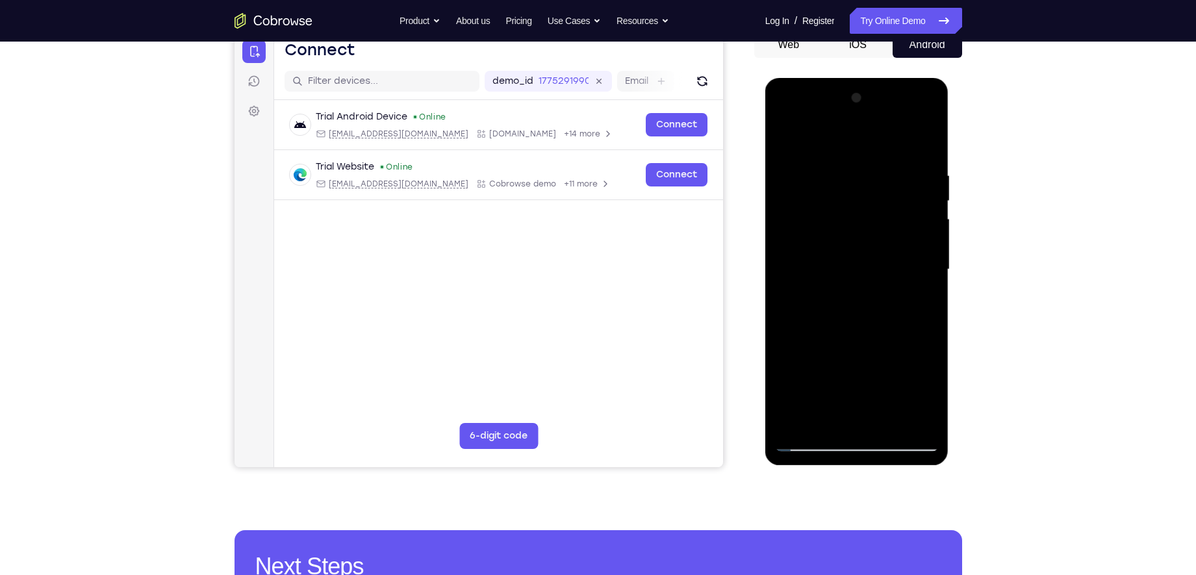
drag, startPoint x: 863, startPoint y: 307, endPoint x: 841, endPoint y: 403, distance: 98.2
click at [841, 403] on div at bounding box center [857, 270] width 164 height 364
click at [831, 251] on div at bounding box center [857, 270] width 164 height 364
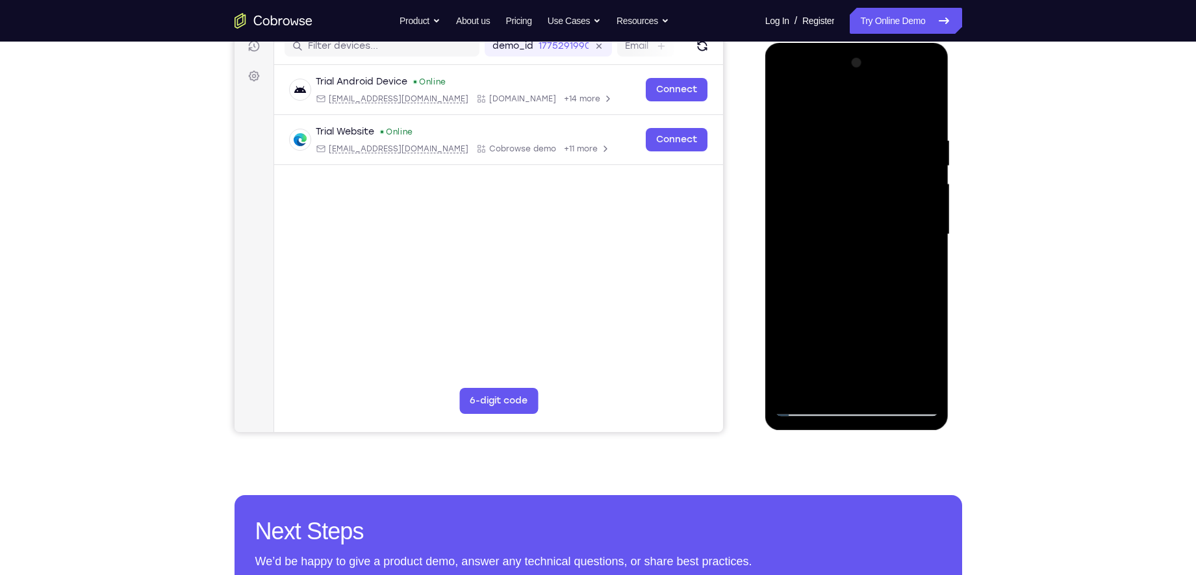
scroll to position [173, 0]
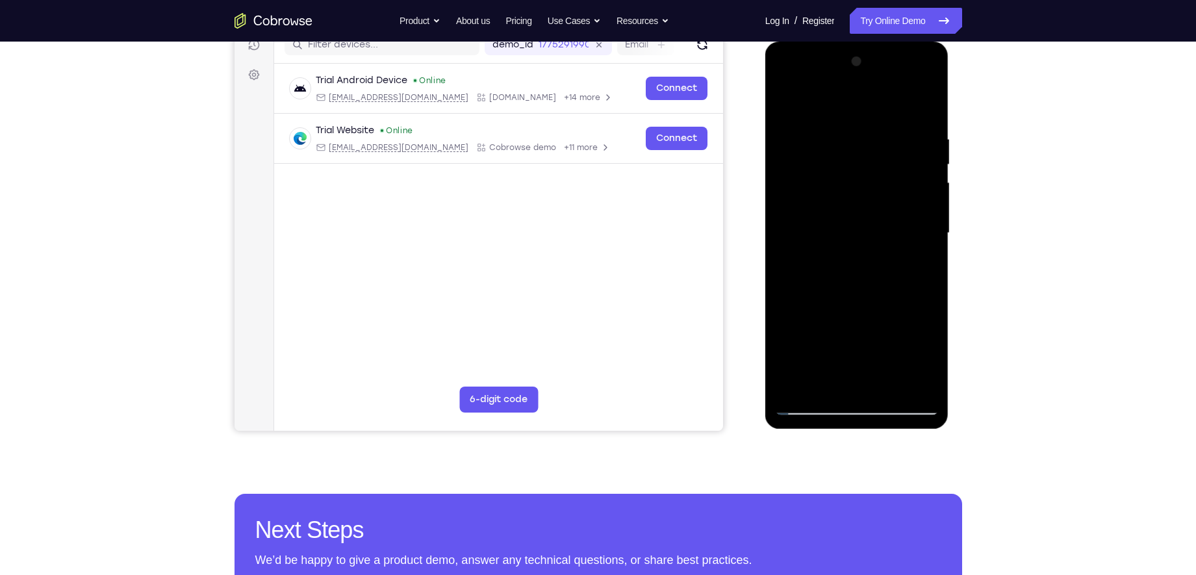
click at [836, 355] on div at bounding box center [857, 233] width 164 height 364
click at [845, 357] on div at bounding box center [857, 233] width 164 height 364
click at [822, 331] on div at bounding box center [857, 233] width 164 height 364
click at [809, 402] on div at bounding box center [857, 233] width 164 height 364
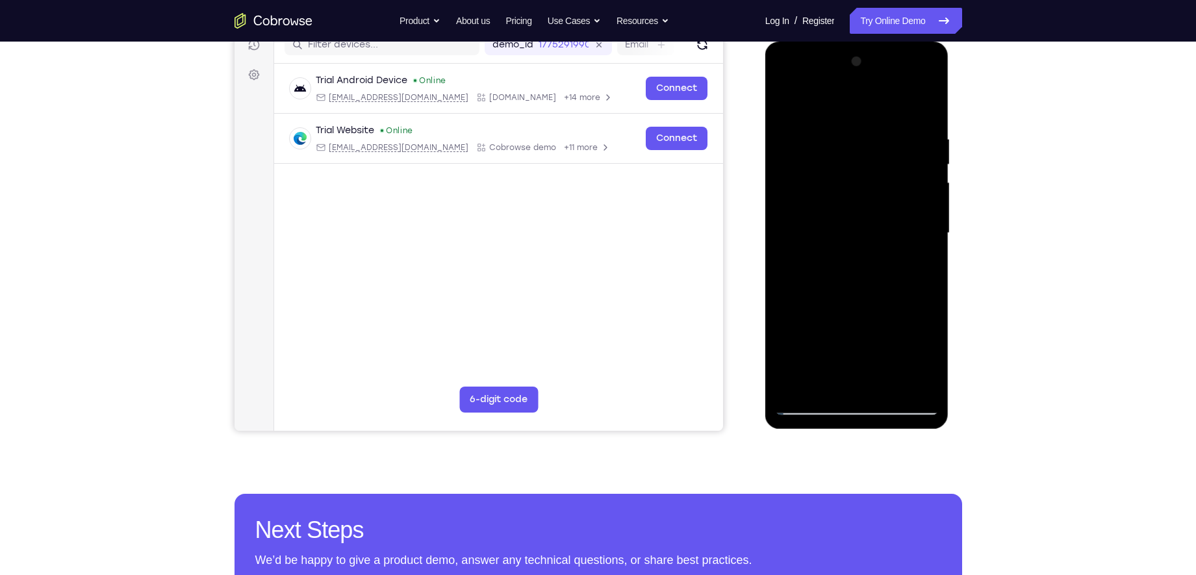
drag, startPoint x: 867, startPoint y: 346, endPoint x: 886, endPoint y: 208, distance: 139.7
click at [886, 208] on div at bounding box center [857, 233] width 164 height 364
click at [844, 187] on div at bounding box center [857, 233] width 164 height 364
drag, startPoint x: 849, startPoint y: 279, endPoint x: 852, endPoint y: 150, distance: 129.3
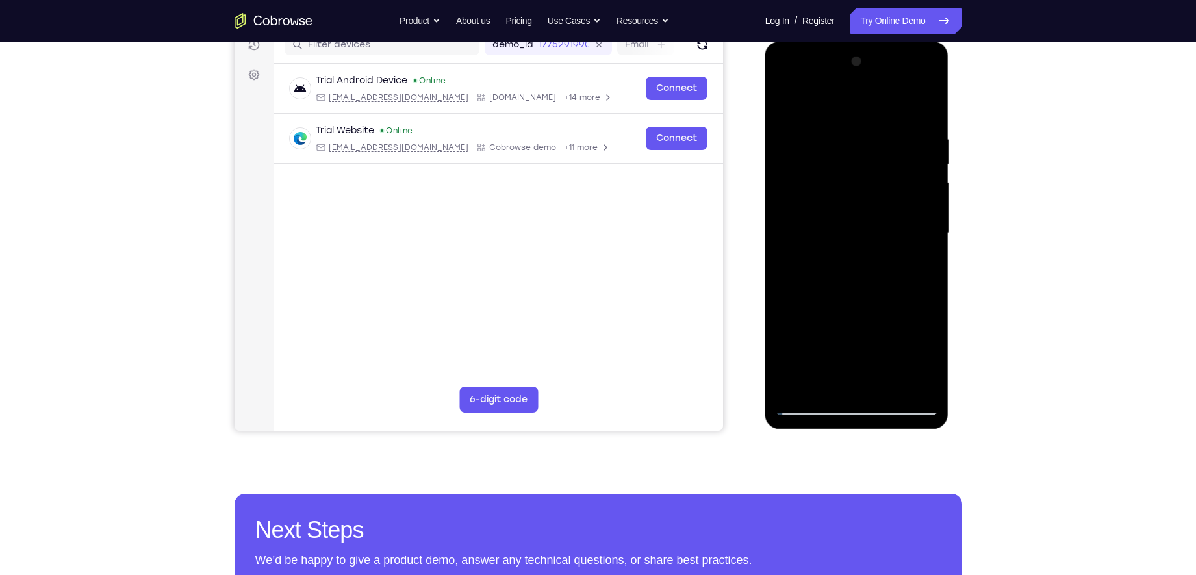
click at [852, 150] on div at bounding box center [857, 233] width 164 height 364
drag, startPoint x: 914, startPoint y: 287, endPoint x: 897, endPoint y: 152, distance: 136.2
click at [897, 152] on div at bounding box center [857, 233] width 164 height 364
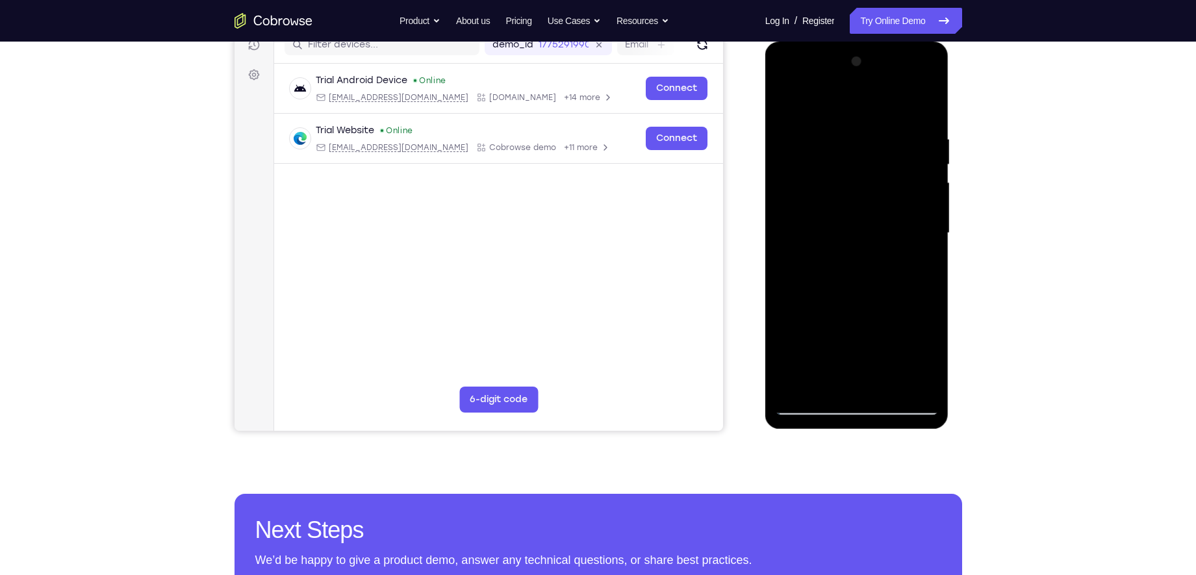
drag, startPoint x: 871, startPoint y: 296, endPoint x: 887, endPoint y: 159, distance: 138.0
click at [887, 159] on div at bounding box center [857, 233] width 164 height 364
click at [930, 266] on div at bounding box center [857, 233] width 164 height 364
drag, startPoint x: 886, startPoint y: 304, endPoint x: 902, endPoint y: 128, distance: 176.9
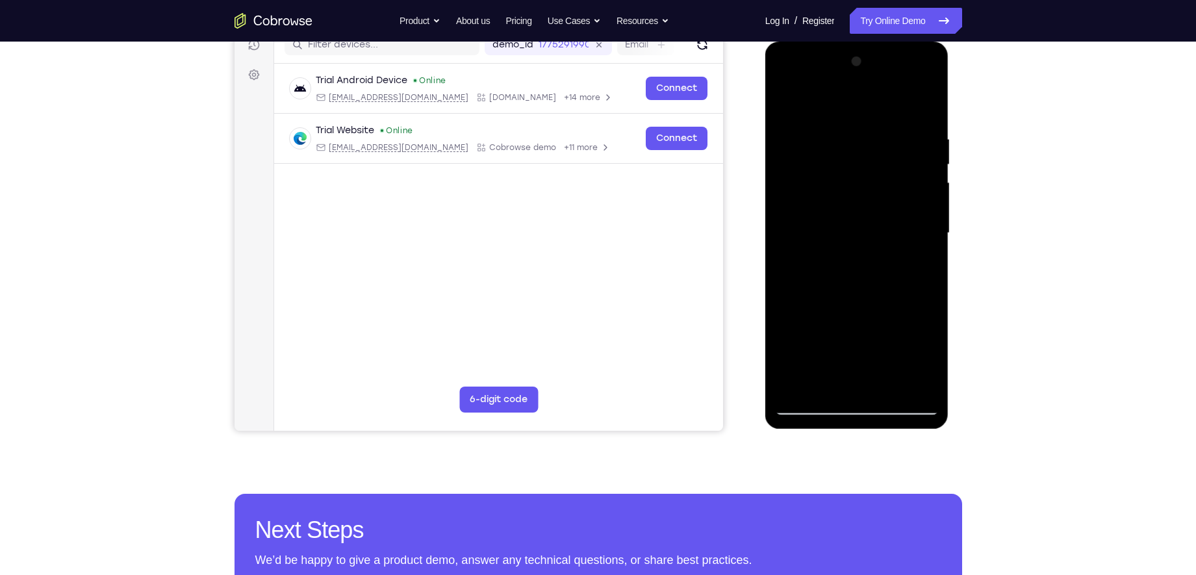
click at [902, 128] on div at bounding box center [857, 233] width 164 height 364
drag, startPoint x: 871, startPoint y: 203, endPoint x: 886, endPoint y: 127, distance: 76.8
click at [886, 127] on div at bounding box center [857, 233] width 164 height 364
drag, startPoint x: 852, startPoint y: 338, endPoint x: 873, endPoint y: 185, distance: 154.1
click at [873, 185] on div at bounding box center [857, 233] width 164 height 364
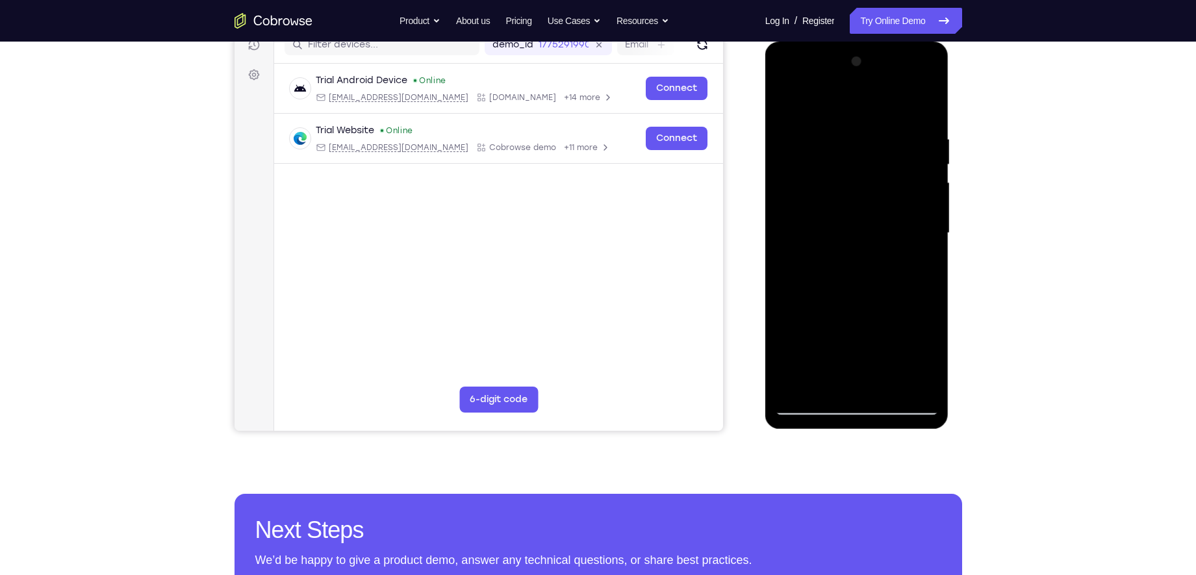
drag, startPoint x: 852, startPoint y: 272, endPoint x: 862, endPoint y: 118, distance: 154.3
click at [862, 118] on div at bounding box center [857, 233] width 164 height 364
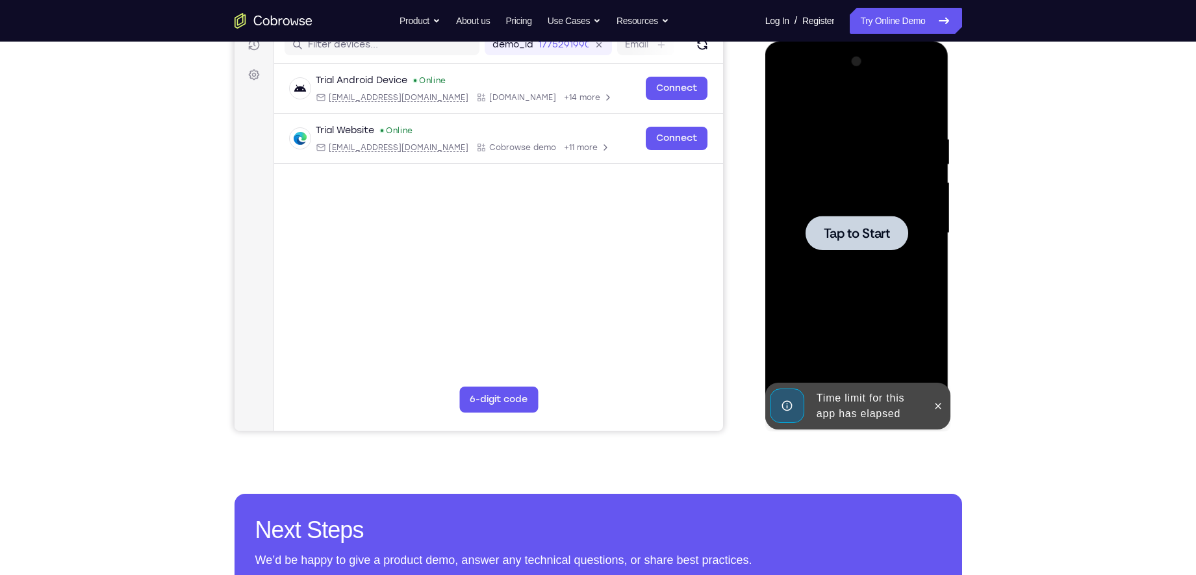
drag, startPoint x: 860, startPoint y: 216, endPoint x: 849, endPoint y: 263, distance: 48.1
click at [849, 263] on div "Tap to Start" at bounding box center [857, 233] width 164 height 364
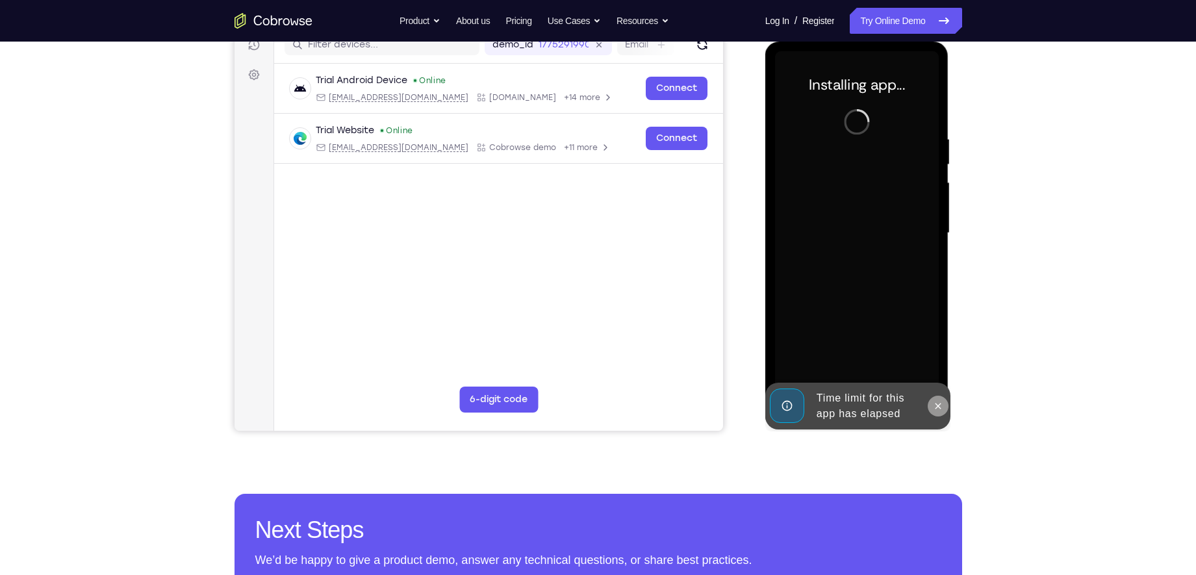
click at [943, 407] on icon at bounding box center [938, 406] width 10 height 10
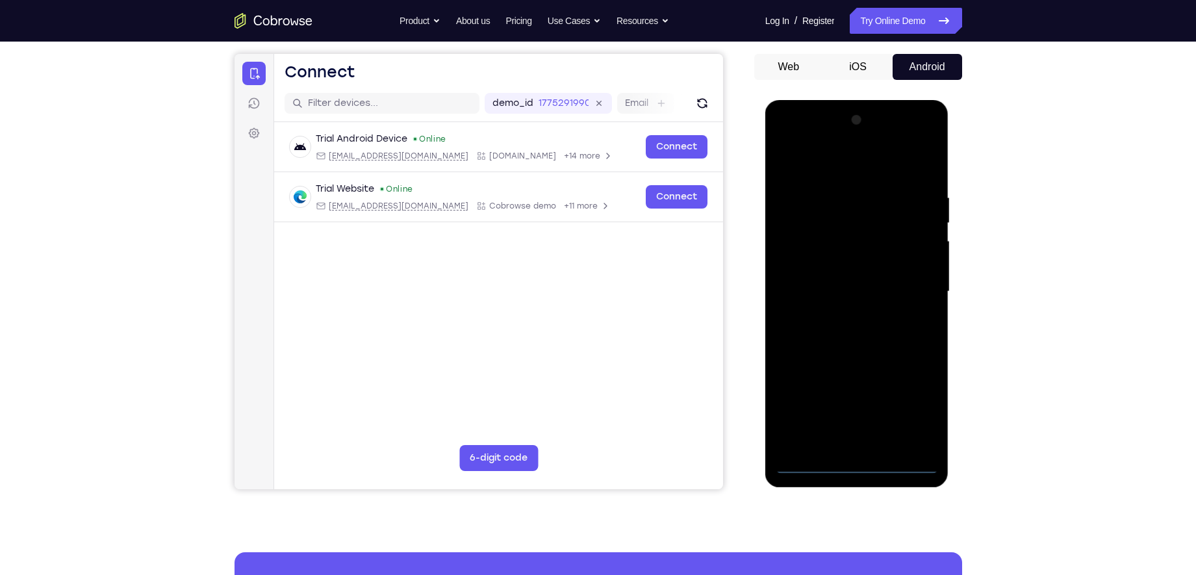
scroll to position [84, 0]
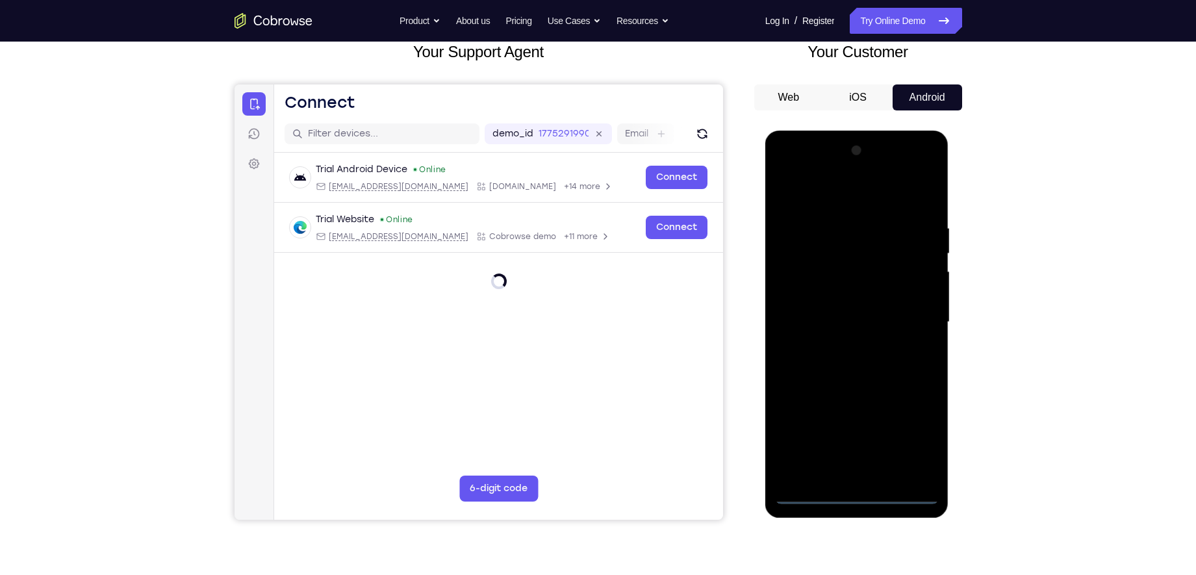
click at [856, 459] on div at bounding box center [857, 322] width 164 height 364
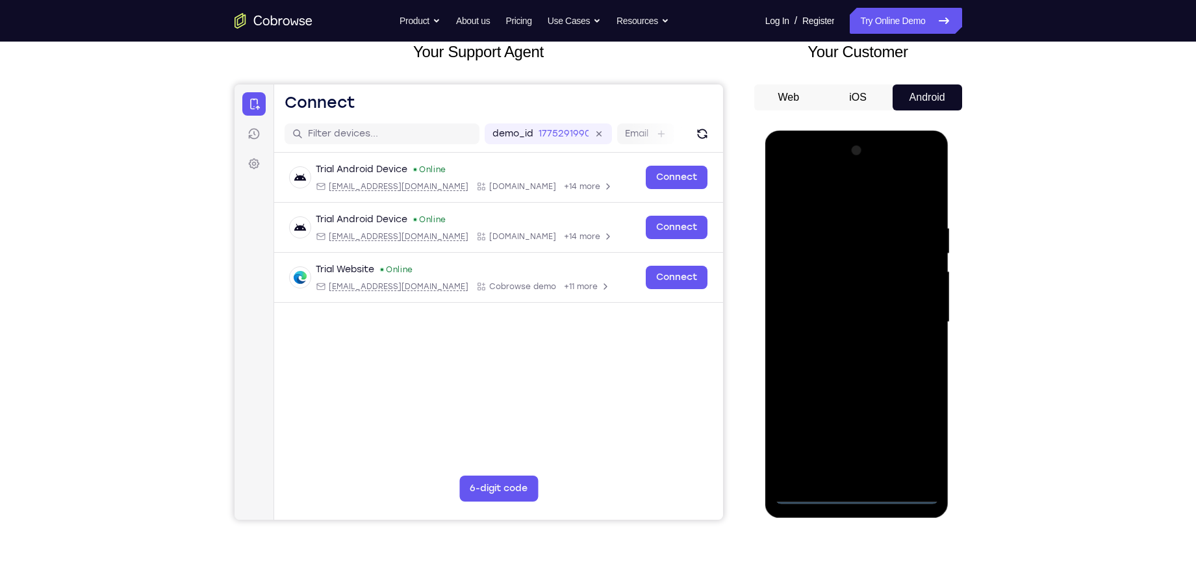
click at [855, 459] on div at bounding box center [857, 322] width 164 height 364
click at [916, 442] on div at bounding box center [857, 322] width 164 height 364
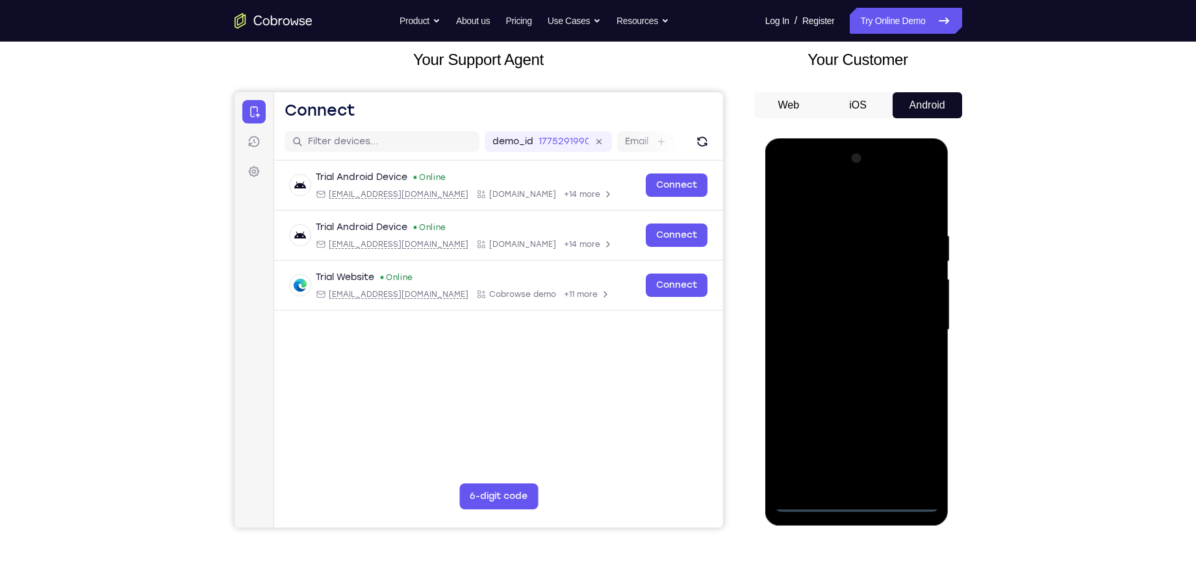
scroll to position [80, 0]
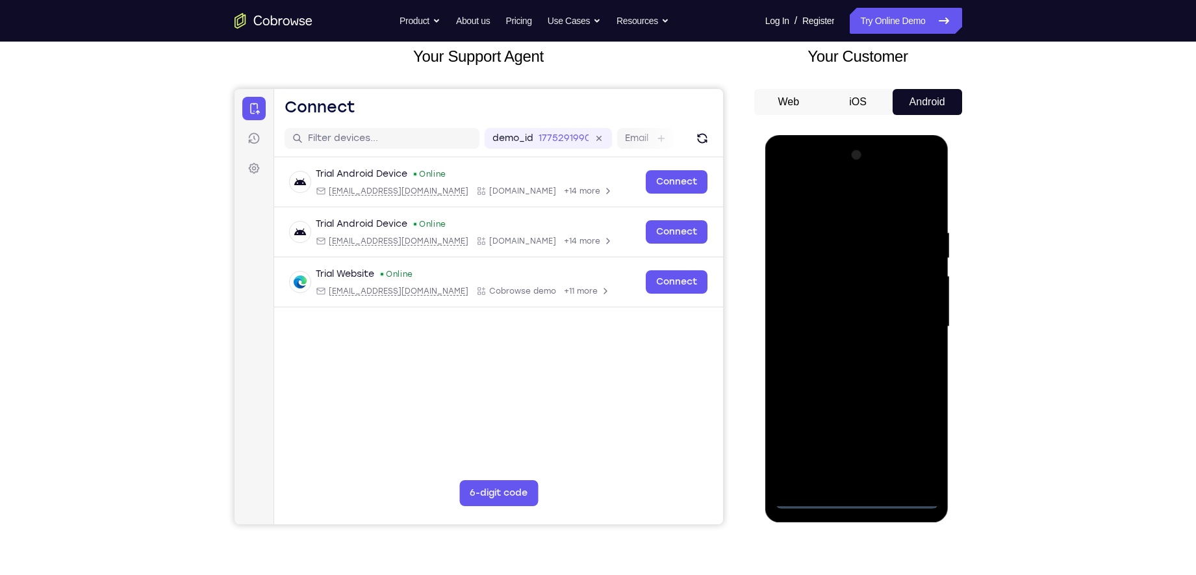
click at [821, 194] on div at bounding box center [857, 327] width 164 height 364
click at [807, 287] on div at bounding box center [857, 327] width 164 height 364
click at [836, 331] on div at bounding box center [857, 327] width 164 height 364
click at [835, 317] on div at bounding box center [857, 327] width 164 height 364
click at [832, 344] on div at bounding box center [857, 327] width 164 height 364
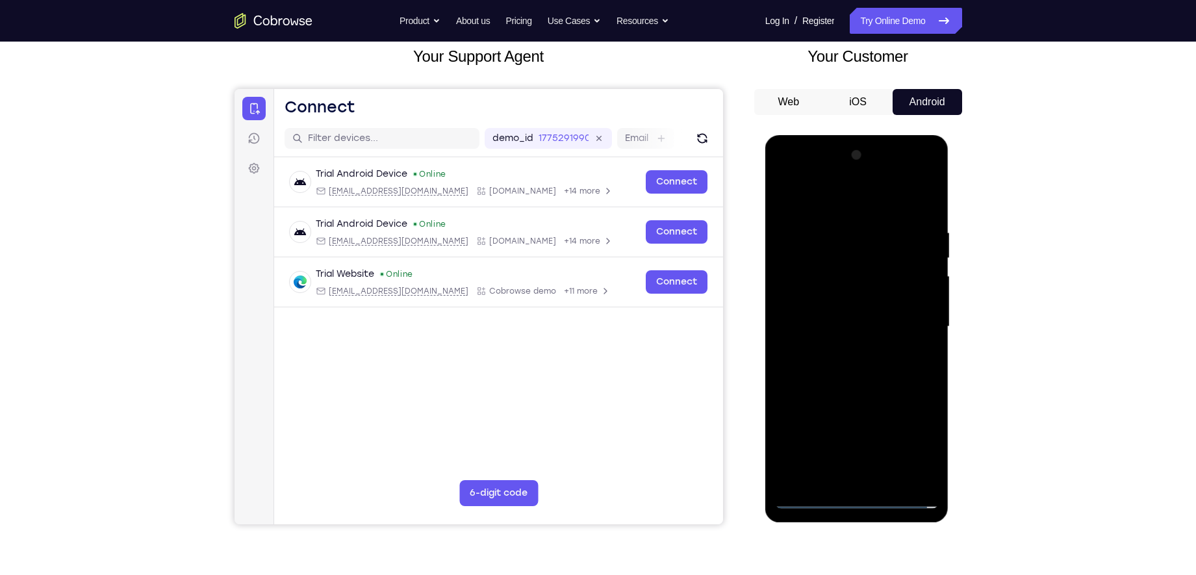
drag, startPoint x: 840, startPoint y: 199, endPoint x: 961, endPoint y: 209, distance: 121.3
click at [950, 209] on html "Online web based iOS Simulators and Android Emulators. Run iPhone, iPad, Mobile…" at bounding box center [857, 330] width 185 height 390
drag, startPoint x: 808, startPoint y: 403, endPoint x: 825, endPoint y: 357, distance: 49.7
click at [825, 357] on div at bounding box center [857, 327] width 164 height 364
click at [867, 459] on div at bounding box center [857, 327] width 164 height 364
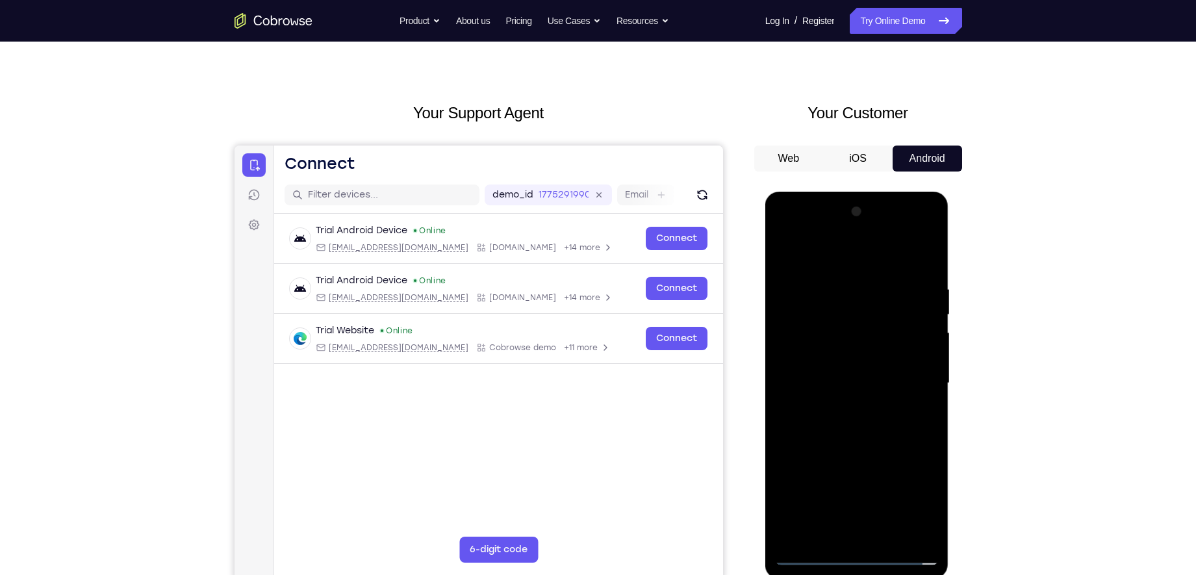
scroll to position [24, 0]
drag, startPoint x: 830, startPoint y: 402, endPoint x: 837, endPoint y: 331, distance: 71.8
click at [837, 331] on div at bounding box center [857, 383] width 164 height 364
click at [797, 393] on div at bounding box center [857, 383] width 164 height 364
drag, startPoint x: 835, startPoint y: 433, endPoint x: 837, endPoint y: 377, distance: 55.3
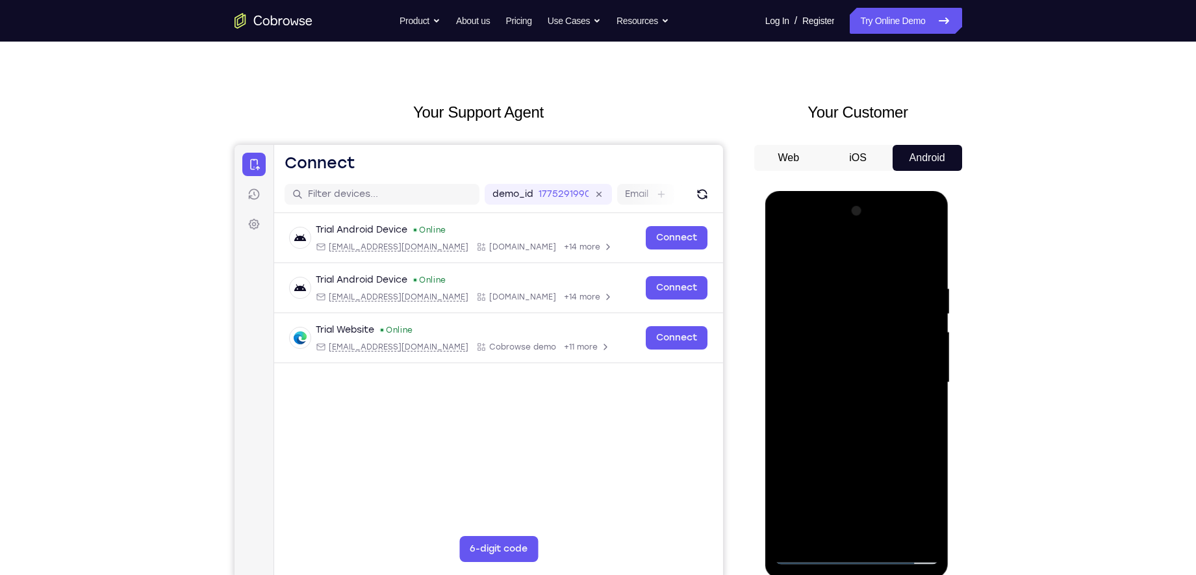
click at [837, 377] on div at bounding box center [857, 383] width 164 height 364
drag, startPoint x: 863, startPoint y: 324, endPoint x: 841, endPoint y: 487, distance: 165.1
click at [841, 459] on div at bounding box center [857, 383] width 164 height 364
click at [813, 263] on div at bounding box center [857, 383] width 164 height 364
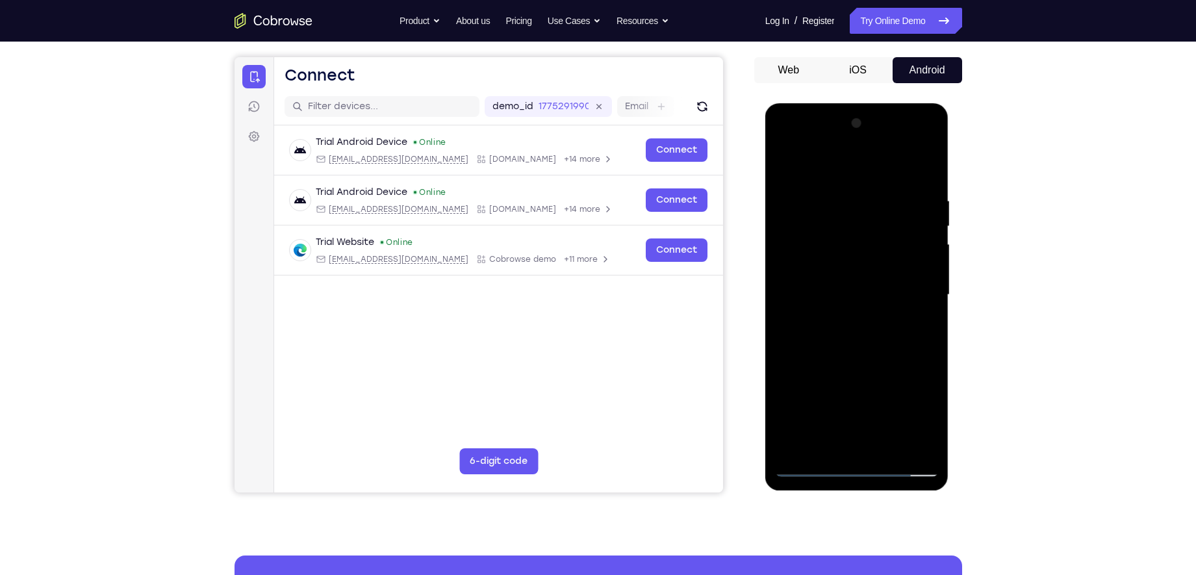
scroll to position [143, 0]
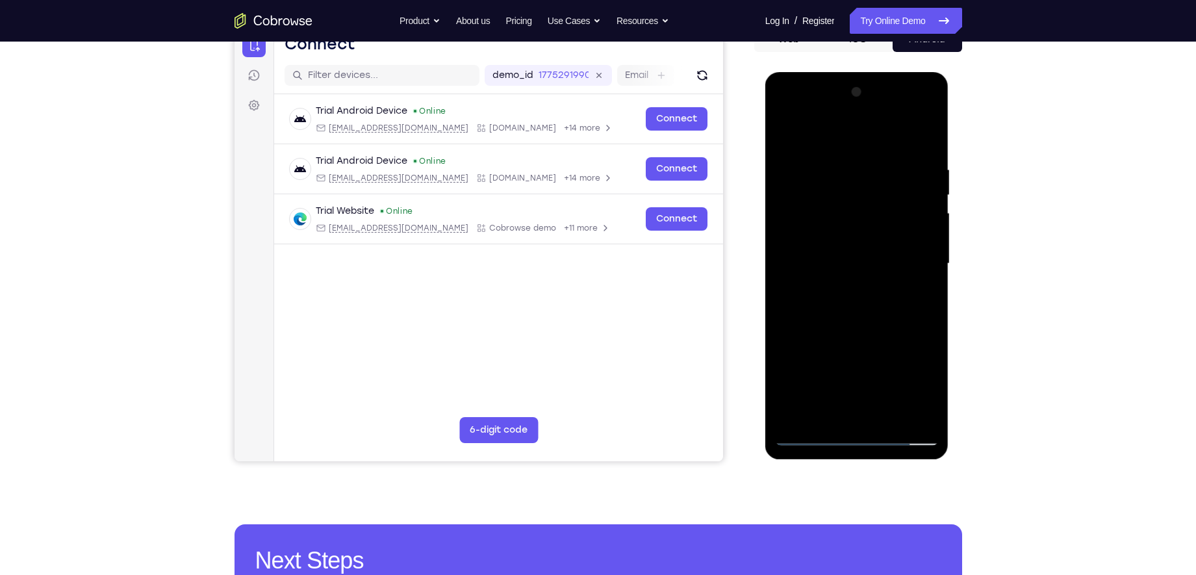
click at [806, 439] on div at bounding box center [857, 264] width 164 height 364
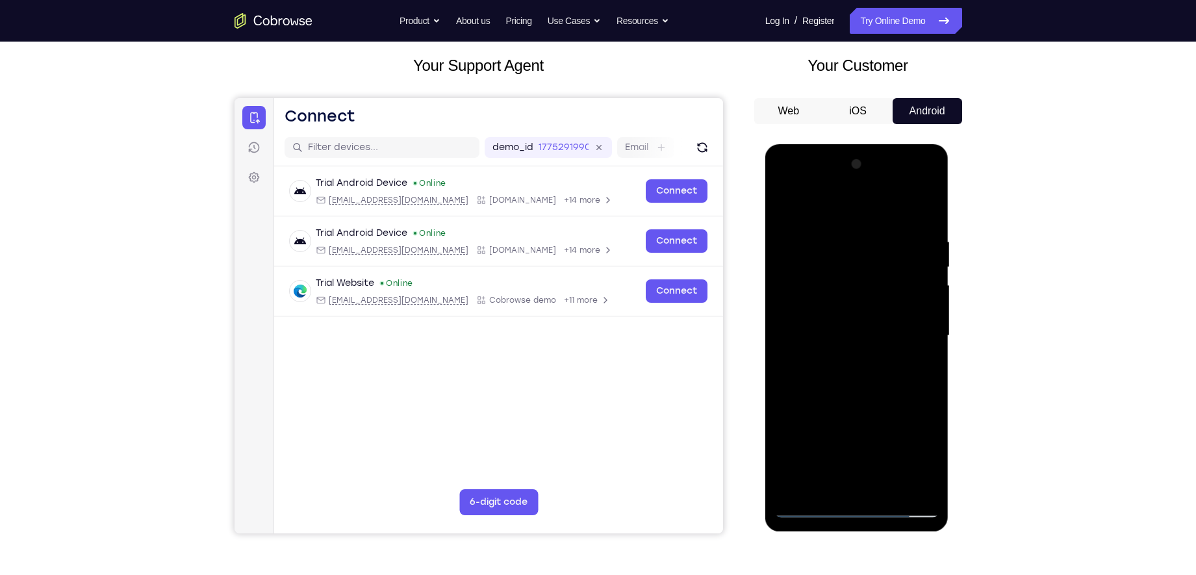
scroll to position [65, 0]
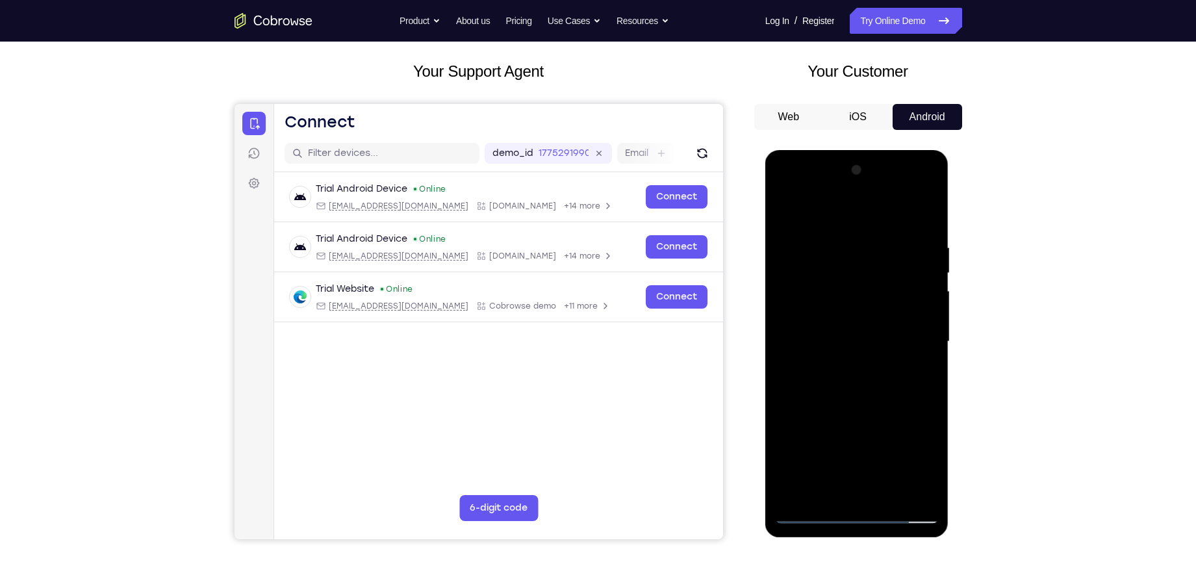
drag, startPoint x: 801, startPoint y: 313, endPoint x: 908, endPoint y: 324, distance: 107.1
click at [908, 324] on div at bounding box center [857, 342] width 164 height 364
click at [821, 304] on div at bounding box center [857, 342] width 164 height 364
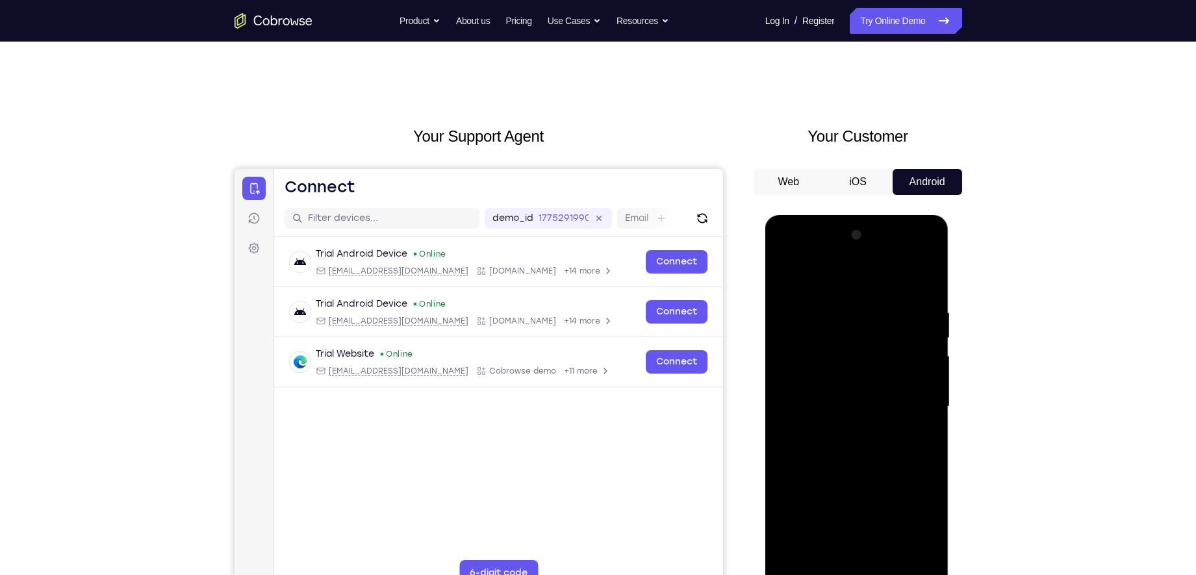
click at [783, 285] on div at bounding box center [857, 407] width 164 height 364
click at [806, 268] on div at bounding box center [857, 407] width 164 height 364
click at [828, 277] on div at bounding box center [857, 407] width 164 height 364
click at [912, 355] on div at bounding box center [857, 407] width 164 height 364
click at [929, 274] on div at bounding box center [857, 407] width 164 height 364
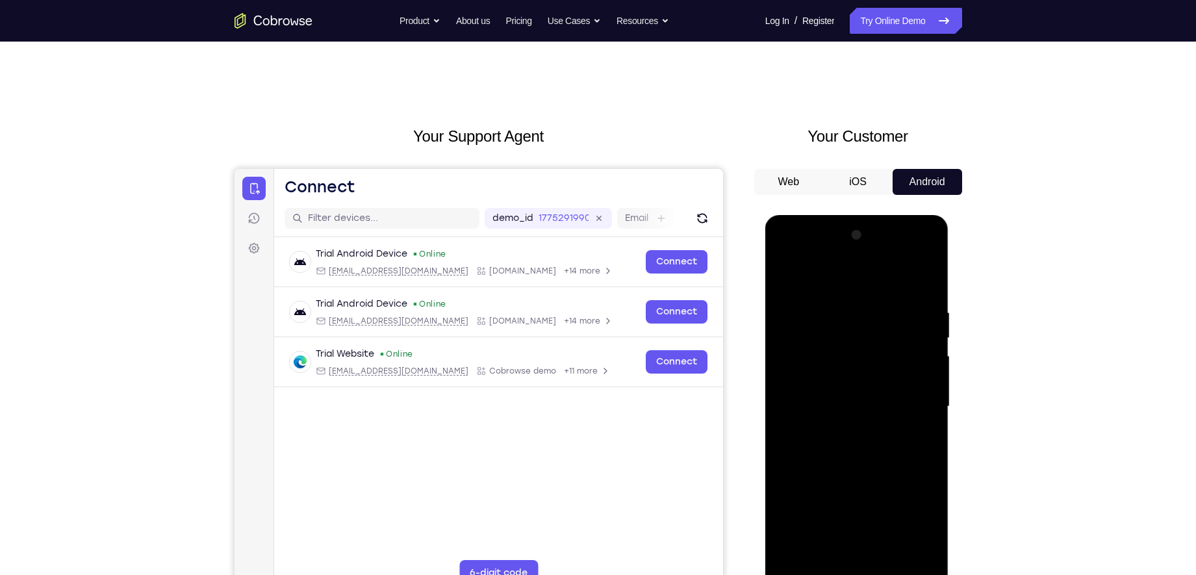
click at [865, 279] on div at bounding box center [857, 407] width 164 height 364
click at [875, 301] on div at bounding box center [857, 407] width 164 height 364
drag, startPoint x: 829, startPoint y: 425, endPoint x: 837, endPoint y: 283, distance: 141.9
click at [837, 283] on div at bounding box center [857, 407] width 164 height 364
drag, startPoint x: 830, startPoint y: 447, endPoint x: 858, endPoint y: 294, distance: 155.3
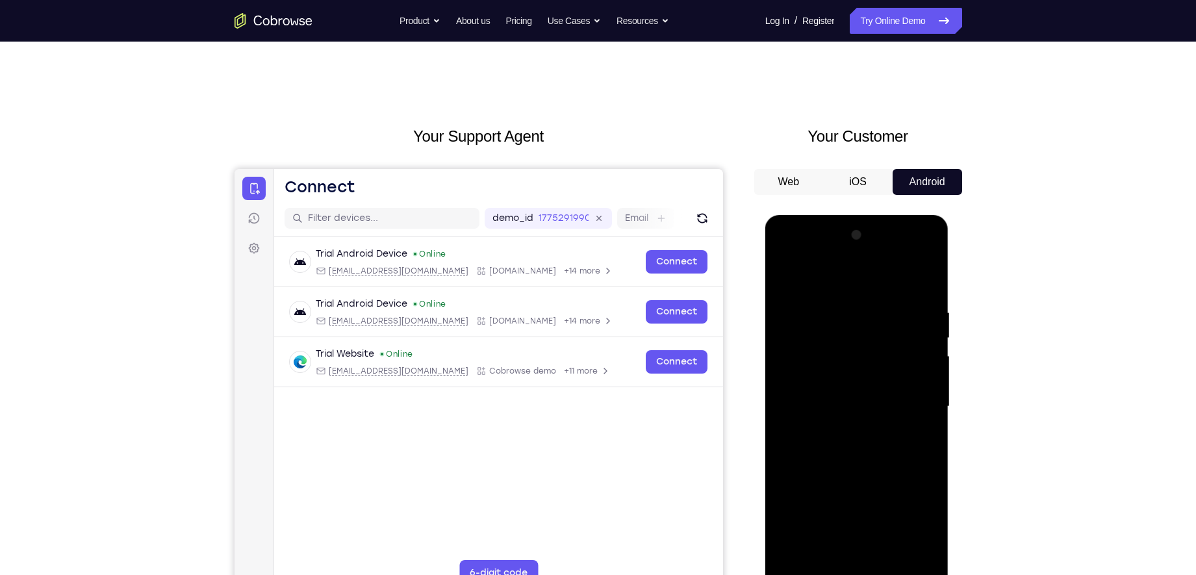
click at [858, 294] on div at bounding box center [857, 407] width 164 height 364
drag, startPoint x: 847, startPoint y: 454, endPoint x: 875, endPoint y: 350, distance: 106.8
click at [875, 350] on div at bounding box center [857, 407] width 164 height 364
drag, startPoint x: 844, startPoint y: 444, endPoint x: 855, endPoint y: 350, distance: 94.9
click at [855, 350] on div at bounding box center [857, 407] width 164 height 364
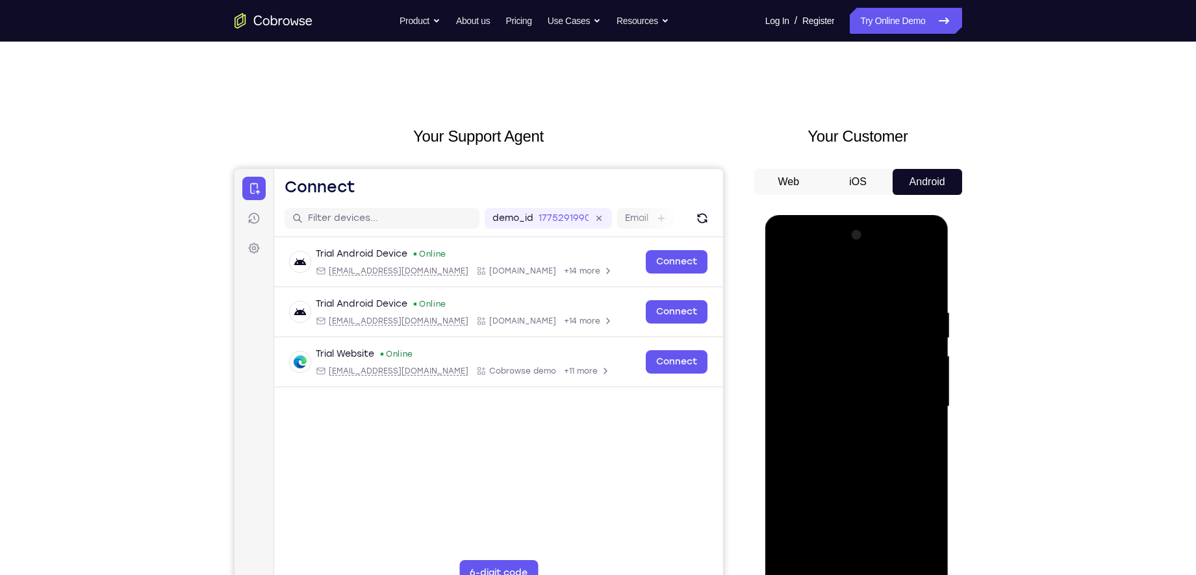
drag, startPoint x: 833, startPoint y: 458, endPoint x: 852, endPoint y: 338, distance: 121.7
click at [852, 338] on div at bounding box center [857, 407] width 164 height 364
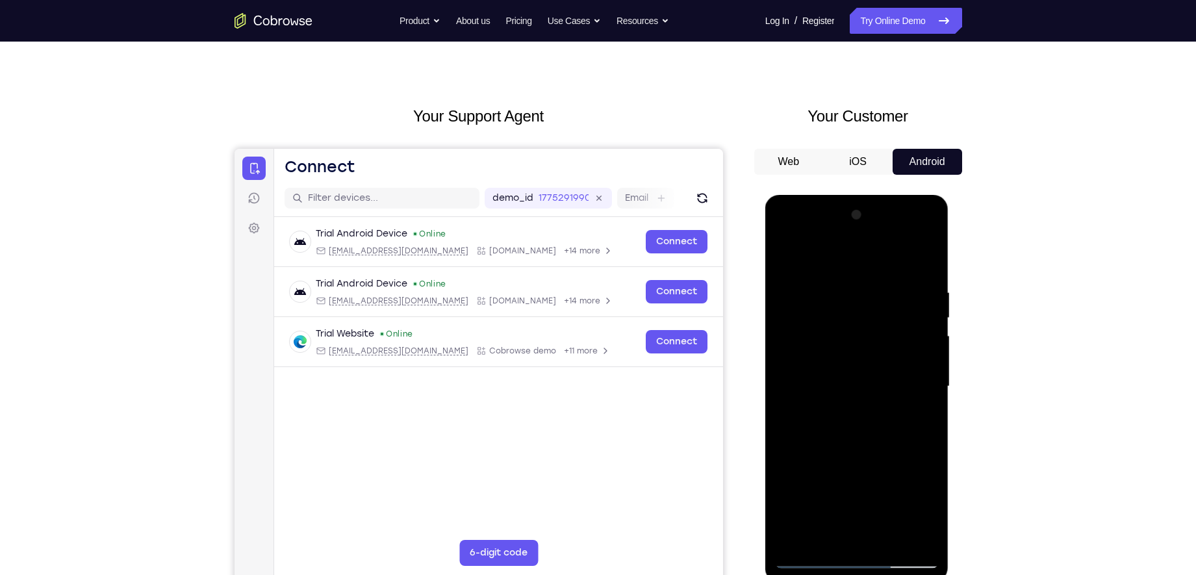
scroll to position [117, 0]
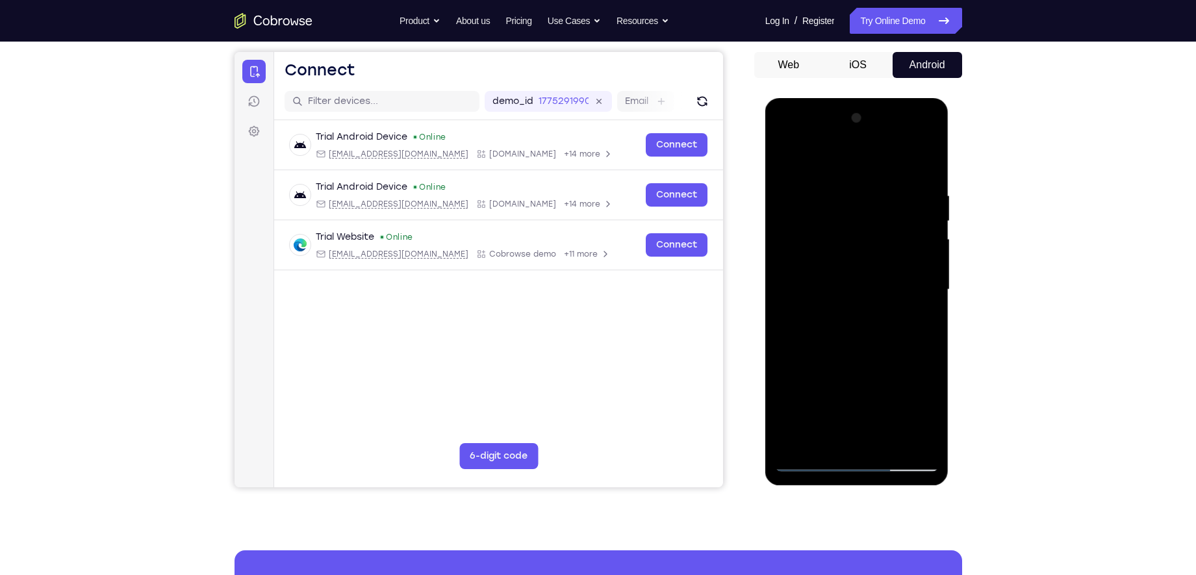
click at [812, 459] on div at bounding box center [857, 290] width 164 height 364
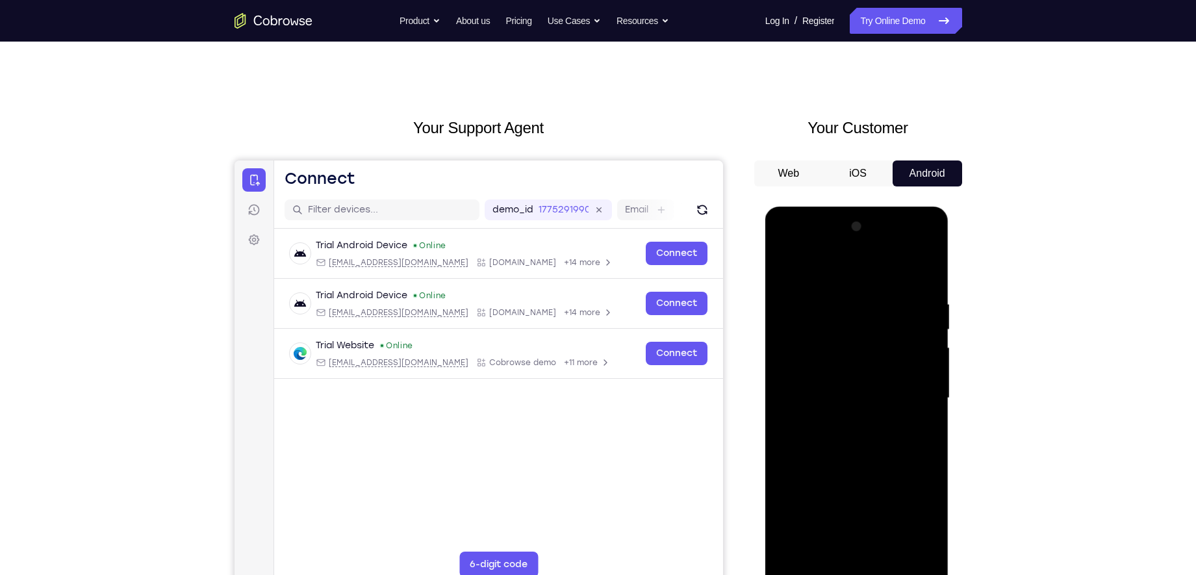
scroll to position [9, 0]
drag, startPoint x: 846, startPoint y: 417, endPoint x: 882, endPoint y: 271, distance: 150.6
click at [882, 271] on div at bounding box center [857, 398] width 164 height 364
drag, startPoint x: 843, startPoint y: 496, endPoint x: 880, endPoint y: 307, distance: 192.2
click at [880, 307] on div at bounding box center [857, 398] width 164 height 364
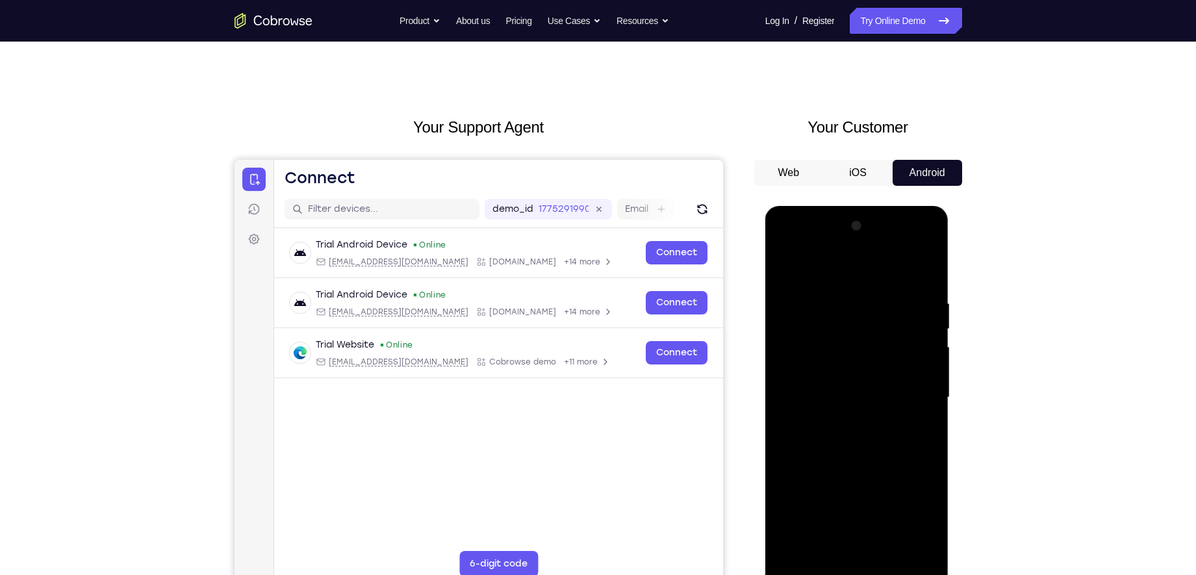
drag, startPoint x: 863, startPoint y: 428, endPoint x: 879, endPoint y: 359, distance: 71.4
click at [879, 359] on div at bounding box center [857, 398] width 164 height 364
drag, startPoint x: 862, startPoint y: 421, endPoint x: 876, endPoint y: 288, distance: 134.0
click at [876, 288] on div at bounding box center [857, 398] width 164 height 364
drag, startPoint x: 877, startPoint y: 350, endPoint x: 903, endPoint y: 242, distance: 111.6
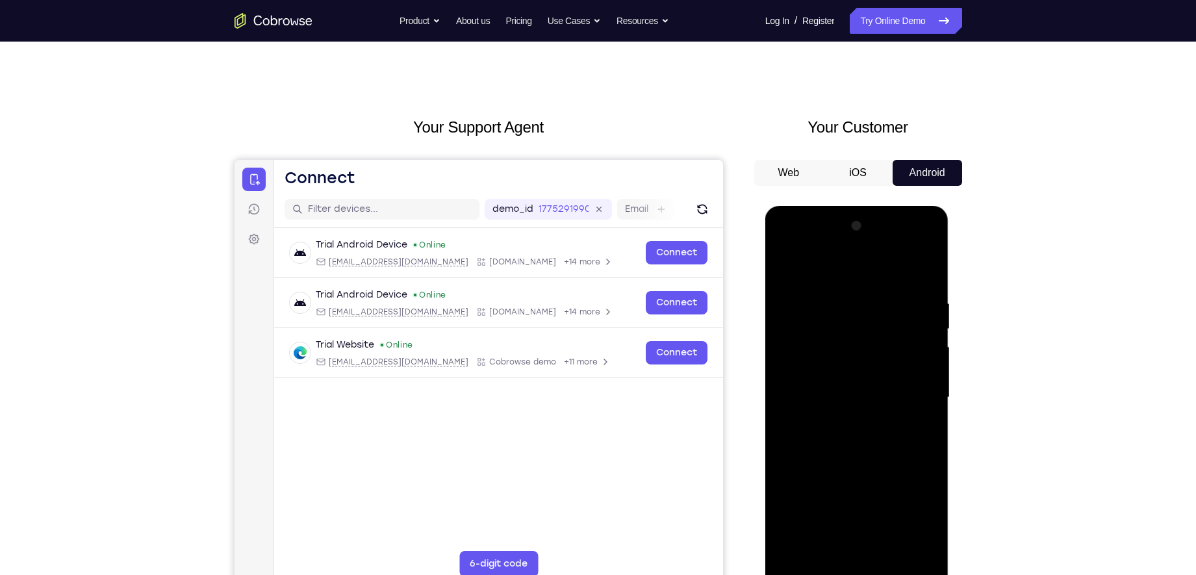
click at [903, 242] on div at bounding box center [857, 398] width 164 height 364
drag, startPoint x: 869, startPoint y: 428, endPoint x: 875, endPoint y: 340, distance: 87.9
click at [875, 340] on div at bounding box center [857, 398] width 164 height 364
drag, startPoint x: 823, startPoint y: 370, endPoint x: 912, endPoint y: 383, distance: 90.1
click at [912, 383] on div at bounding box center [857, 398] width 164 height 364
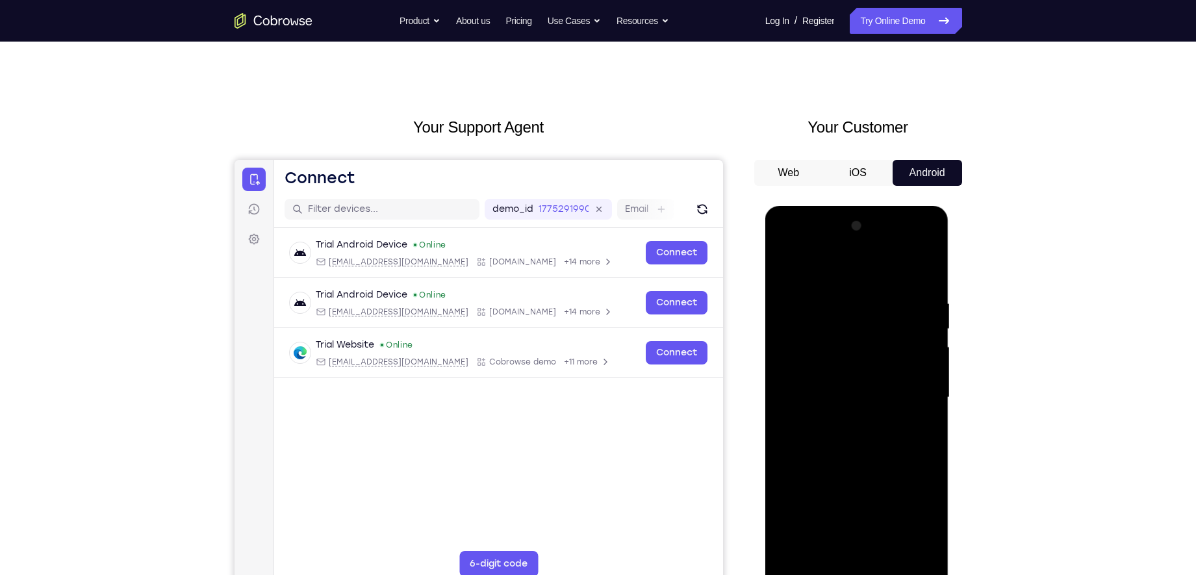
drag, startPoint x: 845, startPoint y: 366, endPoint x: 940, endPoint y: 367, distance: 94.9
click at [940, 367] on div at bounding box center [857, 399] width 184 height 387
drag, startPoint x: 825, startPoint y: 473, endPoint x: 836, endPoint y: 313, distance: 160.8
click at [836, 313] on div at bounding box center [857, 398] width 164 height 364
drag, startPoint x: 847, startPoint y: 424, endPoint x: 852, endPoint y: 357, distance: 67.1
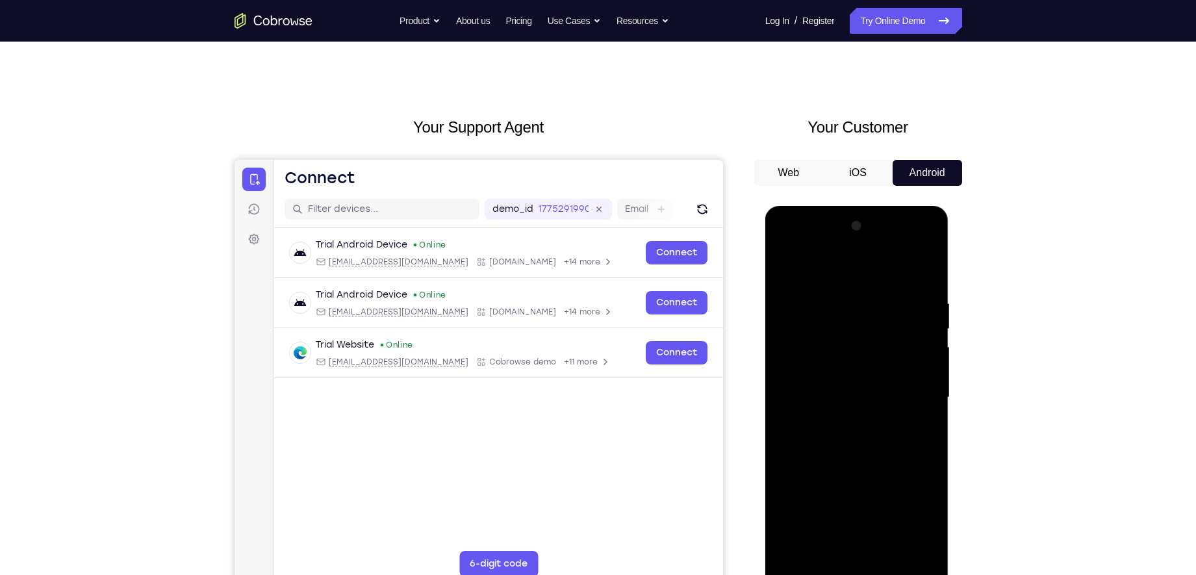
click at [852, 357] on div at bounding box center [857, 398] width 164 height 364
drag, startPoint x: 868, startPoint y: 441, endPoint x: 876, endPoint y: 348, distance: 93.9
click at [876, 348] on div at bounding box center [857, 398] width 164 height 364
drag, startPoint x: 866, startPoint y: 444, endPoint x: 866, endPoint y: 344, distance: 100.1
click at [866, 344] on div at bounding box center [857, 398] width 164 height 364
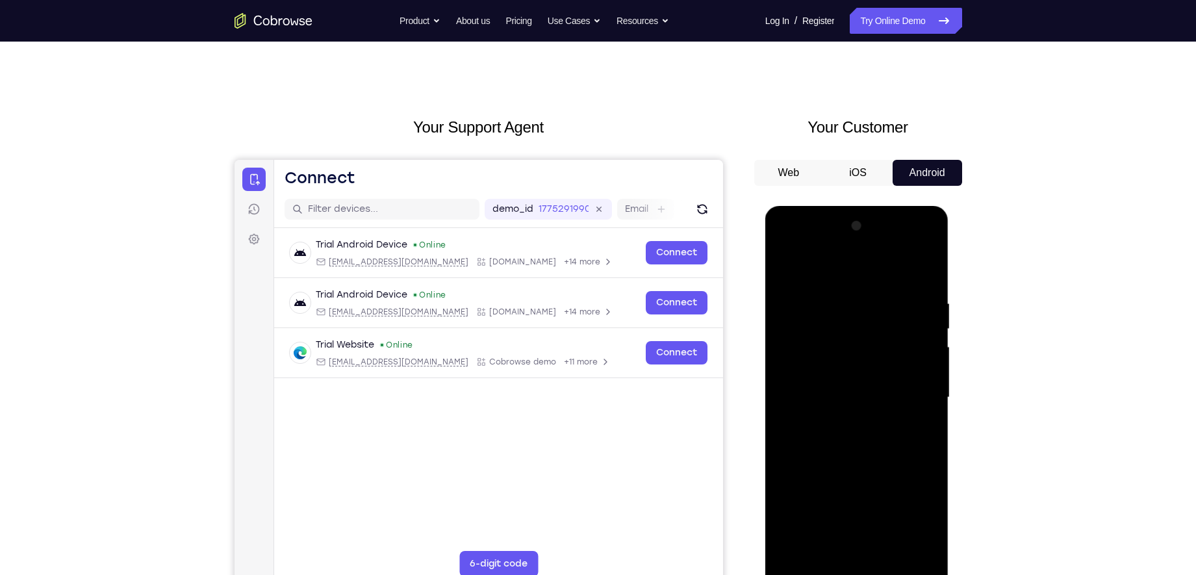
drag, startPoint x: 853, startPoint y: 428, endPoint x: 886, endPoint y: 227, distance: 204.0
click at [886, 227] on div at bounding box center [857, 398] width 164 height 364
drag, startPoint x: 843, startPoint y: 442, endPoint x: 905, endPoint y: 297, distance: 158.1
click at [905, 297] on div at bounding box center [857, 398] width 164 height 364
drag, startPoint x: 863, startPoint y: 503, endPoint x: 910, endPoint y: 337, distance: 172.6
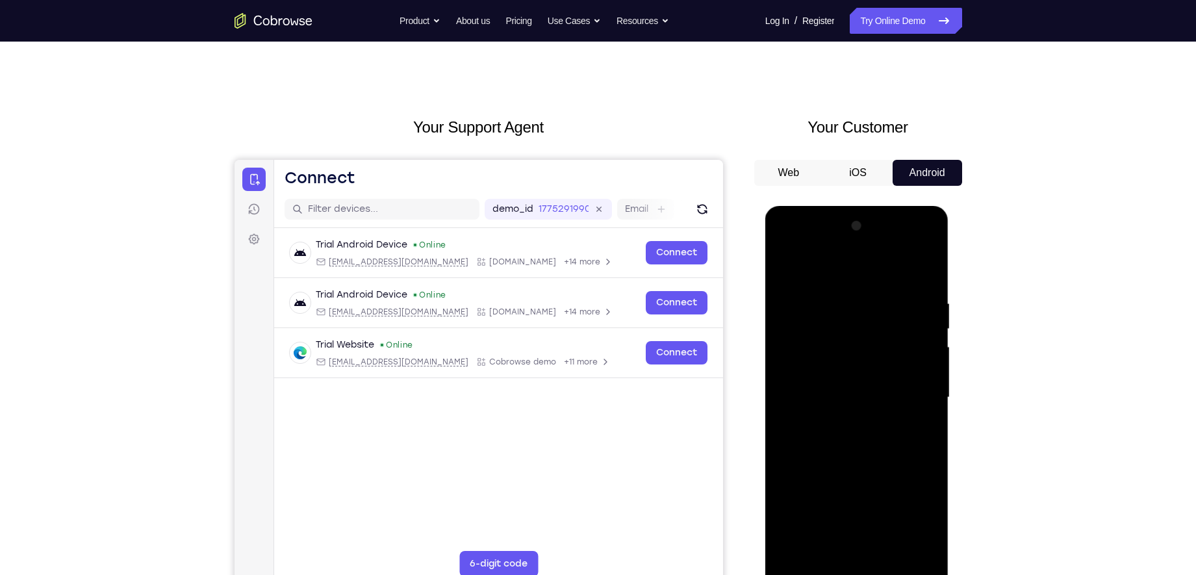
click at [910, 337] on div at bounding box center [857, 398] width 164 height 364
drag, startPoint x: 901, startPoint y: 383, endPoint x: 881, endPoint y: 484, distance: 103.3
click at [881, 459] on div at bounding box center [857, 398] width 164 height 364
drag, startPoint x: 845, startPoint y: 411, endPoint x: 840, endPoint y: 481, distance: 69.7
click at [840, 459] on div at bounding box center [857, 398] width 164 height 364
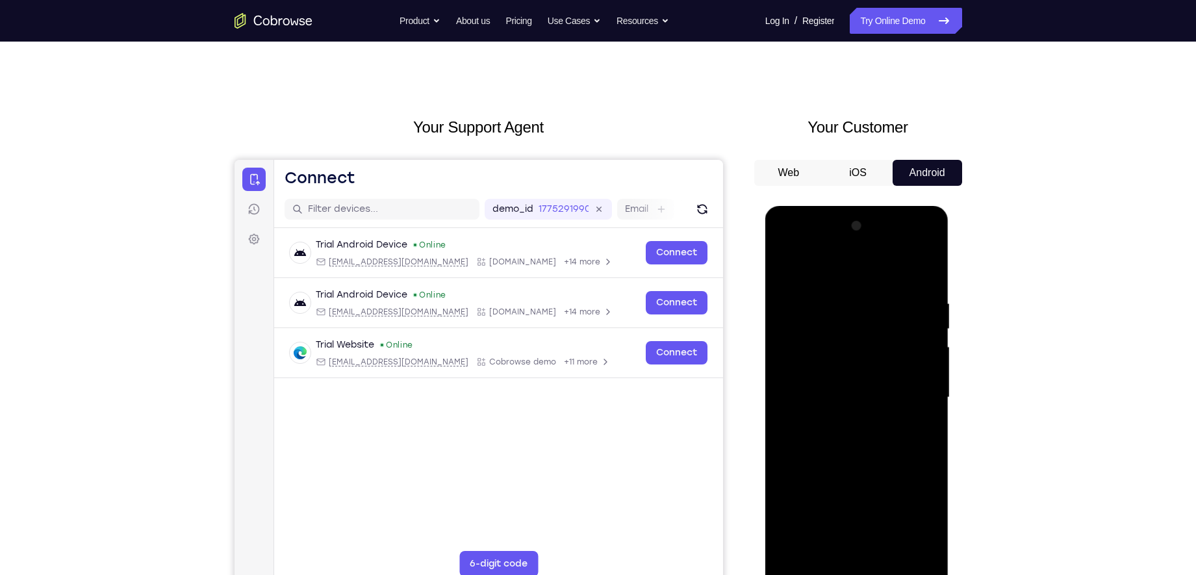
drag, startPoint x: 841, startPoint y: 432, endPoint x: 875, endPoint y: 269, distance: 166.4
click at [874, 275] on div at bounding box center [857, 398] width 164 height 364
drag, startPoint x: 837, startPoint y: 452, endPoint x: 889, endPoint y: 268, distance: 191.3
click at [889, 268] on div at bounding box center [857, 398] width 164 height 364
drag, startPoint x: 858, startPoint y: 459, endPoint x: 871, endPoint y: 329, distance: 130.6
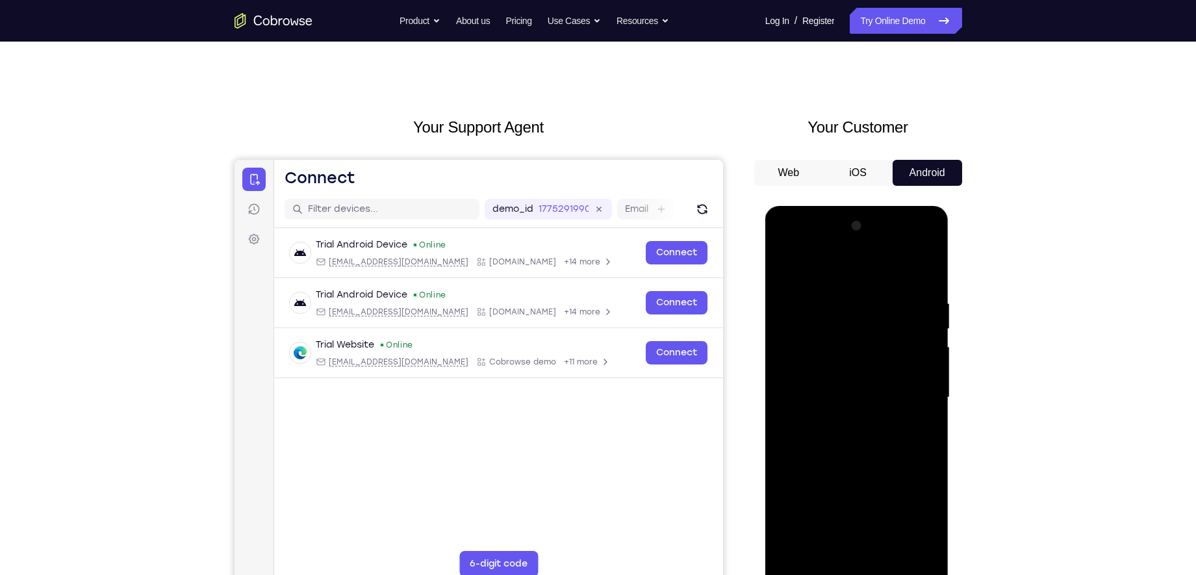
click at [871, 329] on div at bounding box center [857, 398] width 164 height 364
drag, startPoint x: 865, startPoint y: 463, endPoint x: 875, endPoint y: 346, distance: 117.4
click at [875, 346] on div at bounding box center [857, 398] width 164 height 364
drag, startPoint x: 851, startPoint y: 461, endPoint x: 876, endPoint y: 264, distance: 198.5
click at [876, 264] on div at bounding box center [857, 398] width 164 height 364
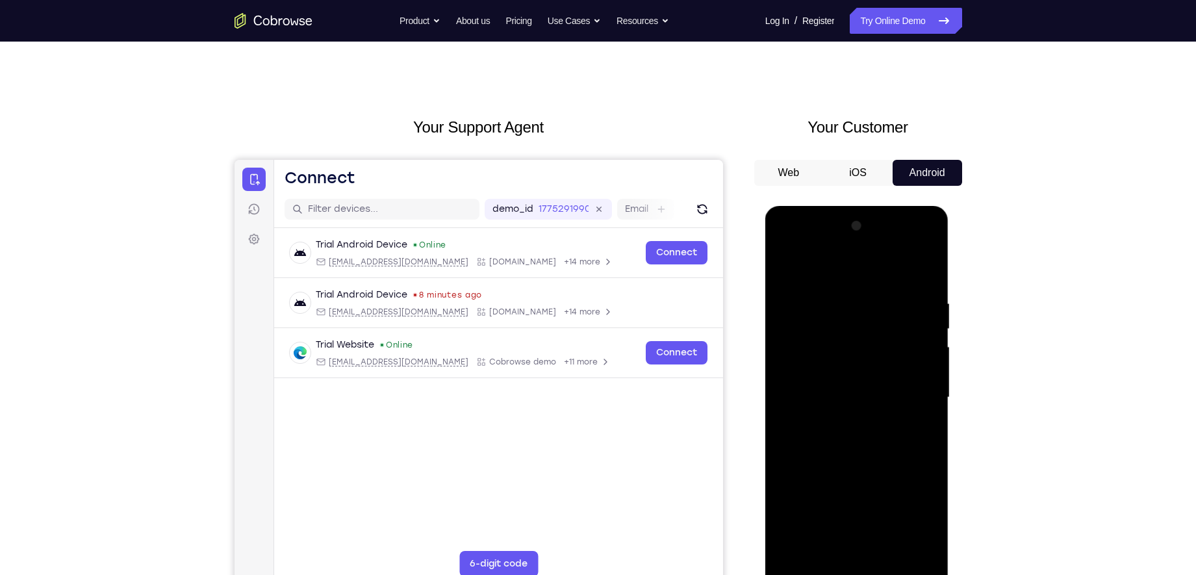
drag, startPoint x: 834, startPoint y: 455, endPoint x: 827, endPoint y: 483, distance: 28.7
click at [827, 459] on div at bounding box center [857, 398] width 164 height 364
drag, startPoint x: 842, startPoint y: 486, endPoint x: 860, endPoint y: 337, distance: 150.5
click at [860, 337] on div at bounding box center [857, 398] width 164 height 364
drag, startPoint x: 842, startPoint y: 405, endPoint x: 852, endPoint y: 291, distance: 114.8
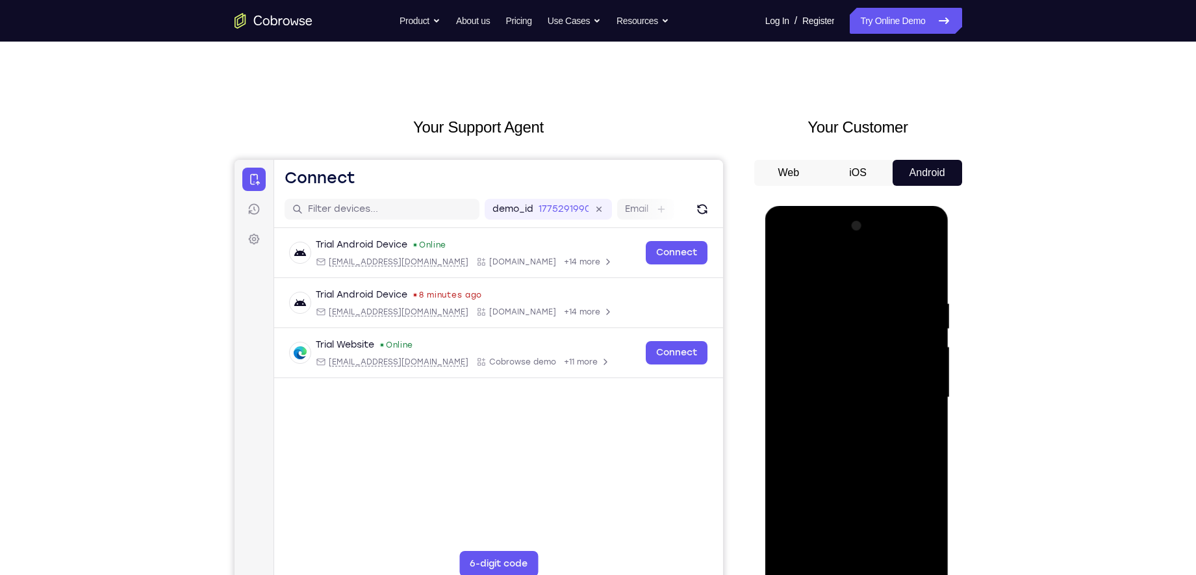
click at [852, 291] on div at bounding box center [857, 398] width 164 height 364
drag
click at [858, 328] on div at bounding box center [857, 398] width 164 height 364
click at [889, 318] on div at bounding box center [857, 398] width 164 height 364
drag, startPoint x: 855, startPoint y: 478, endPoint x: 856, endPoint y: 395, distance: 83.2
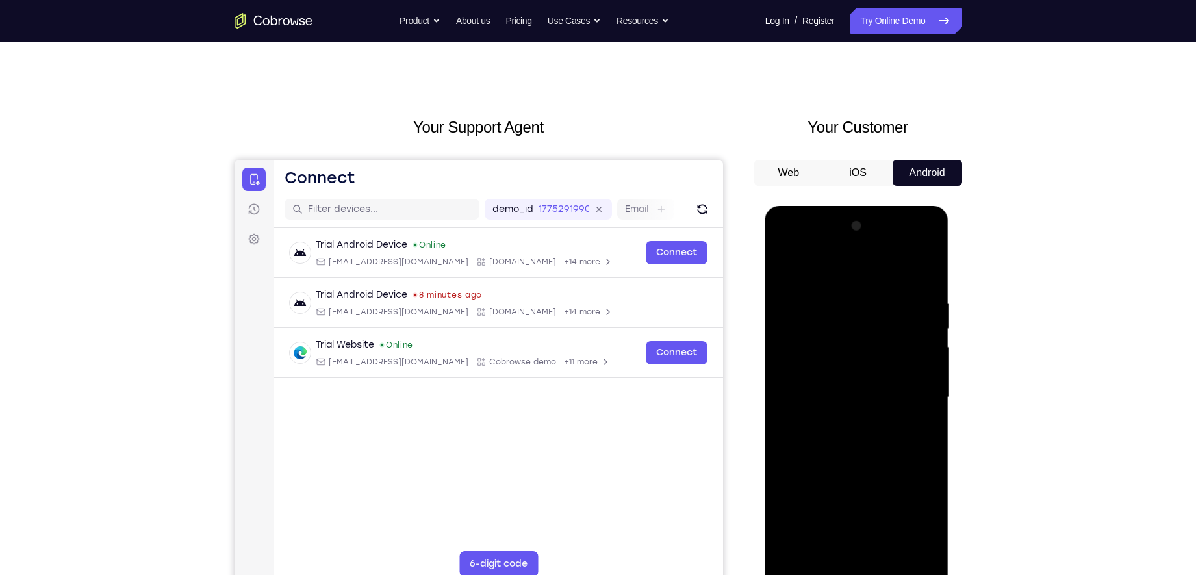
click at [856, 395] on div at bounding box center [857, 398] width 164 height 364
drag, startPoint x: 856, startPoint y: 491, endPoint x: 870, endPoint y: 359, distance: 132.7
click at [870, 359] on div at bounding box center [857, 398] width 164 height 364
drag, startPoint x: 851, startPoint y: 453, endPoint x: 849, endPoint y: 352, distance: 100.7
click at [849, 352] on div at bounding box center [857, 398] width 164 height 364
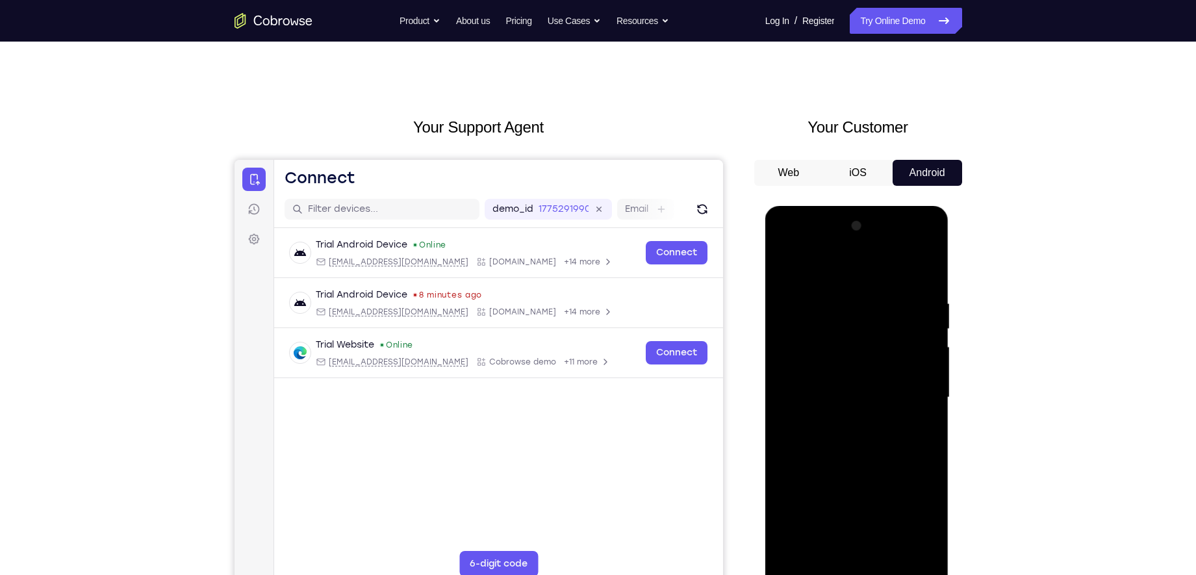
click at [861, 302] on div at bounding box center [857, 398] width 164 height 364
drag, startPoint x: 845, startPoint y: 442, endPoint x: 856, endPoint y: 316, distance: 126.6
click at [856, 316] on div at bounding box center [857, 398] width 164 height 364
drag, startPoint x: 876, startPoint y: 420, endPoint x: 910, endPoint y: 222, distance: 200.9
click at [910, 222] on div at bounding box center [857, 398] width 164 height 364
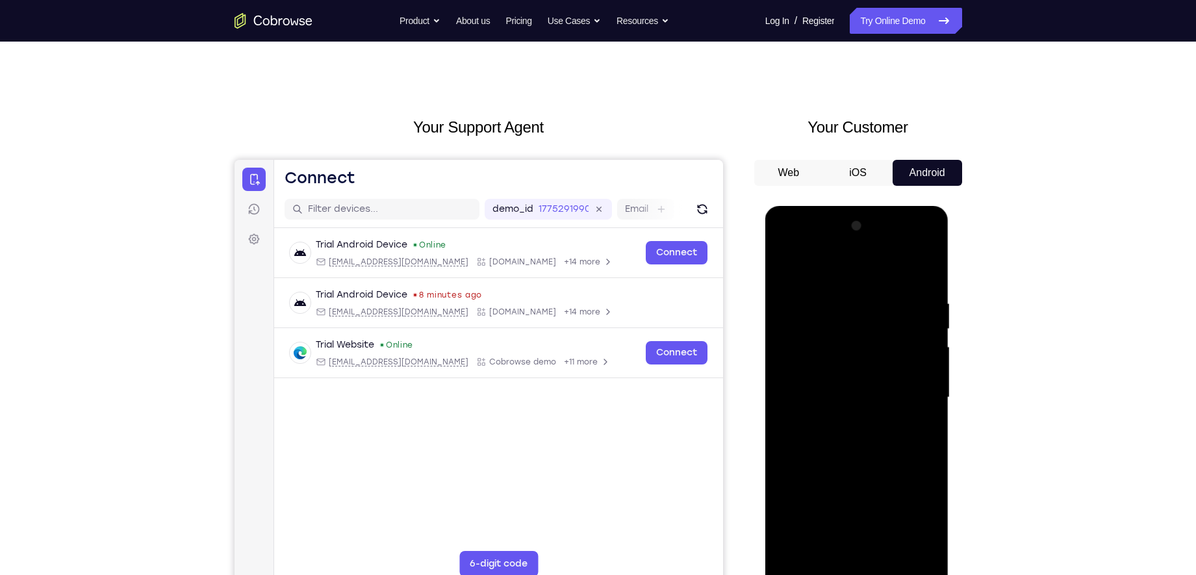
drag, startPoint x: 858, startPoint y: 483, endPoint x: 876, endPoint y: 357, distance: 126.6
click at [876, 357] on div at bounding box center [857, 398] width 164 height 364
drag, startPoint x: 868, startPoint y: 482, endPoint x: 886, endPoint y: 316, distance: 167.3
click at [886, 316] on div at bounding box center [857, 398] width 164 height 364
drag, startPoint x: 849, startPoint y: 490, endPoint x: 879, endPoint y: 342, distance: 151.3
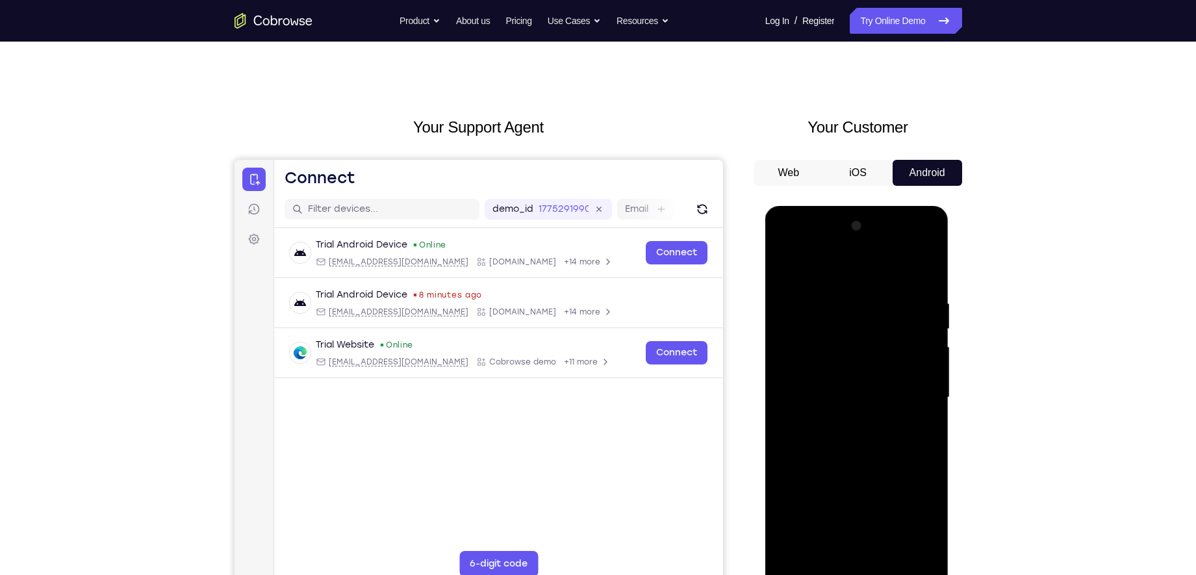
click at [879, 342] on div at bounding box center [857, 398] width 164 height 364
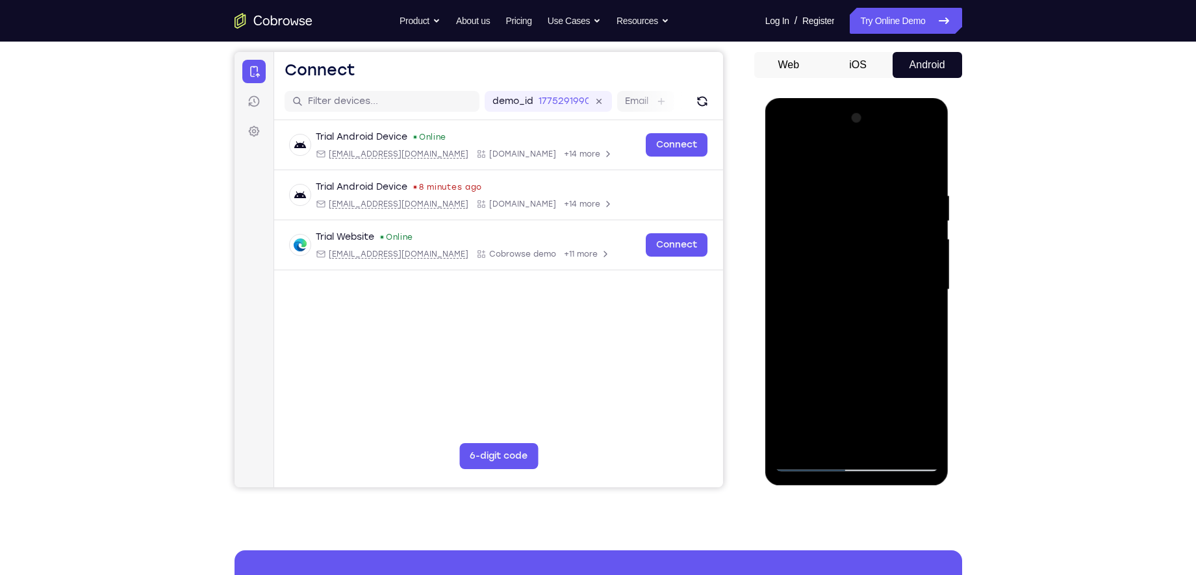
scroll to position [118, 0]
click at [811, 459] on div at bounding box center [857, 289] width 164 height 364
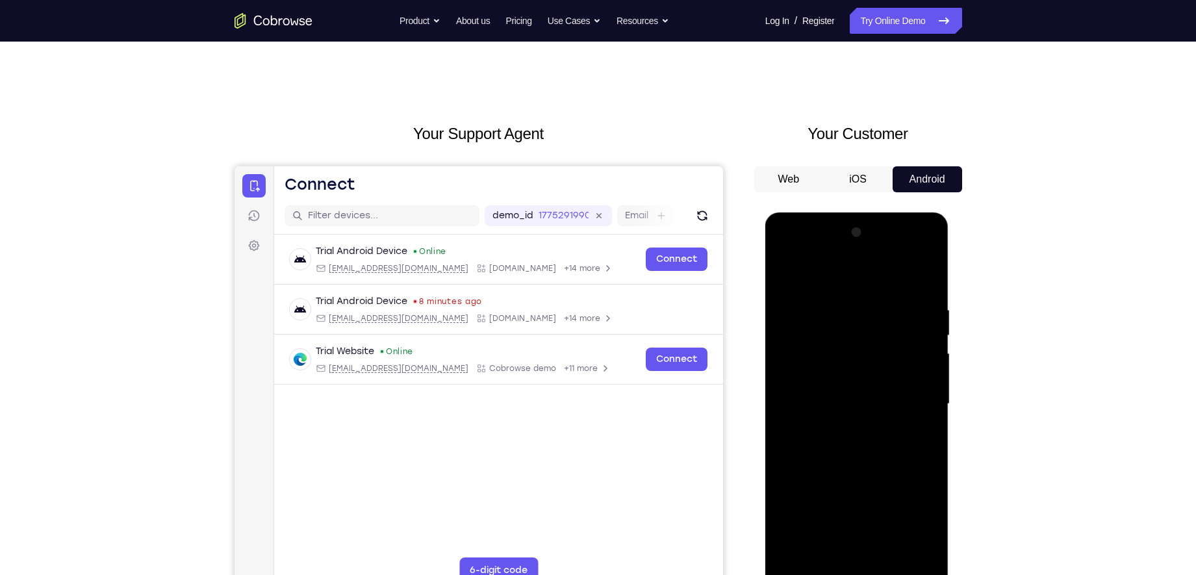
scroll to position [0, 0]
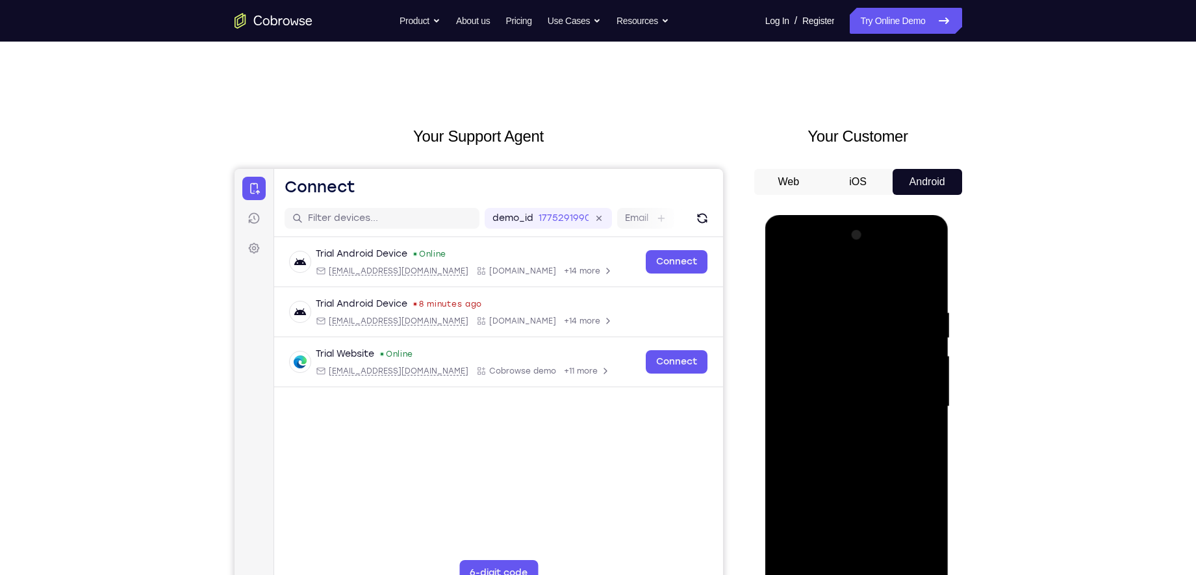
click at [837, 259] on div at bounding box center [857, 407] width 164 height 364
click at [830, 325] on div at bounding box center [857, 407] width 164 height 364
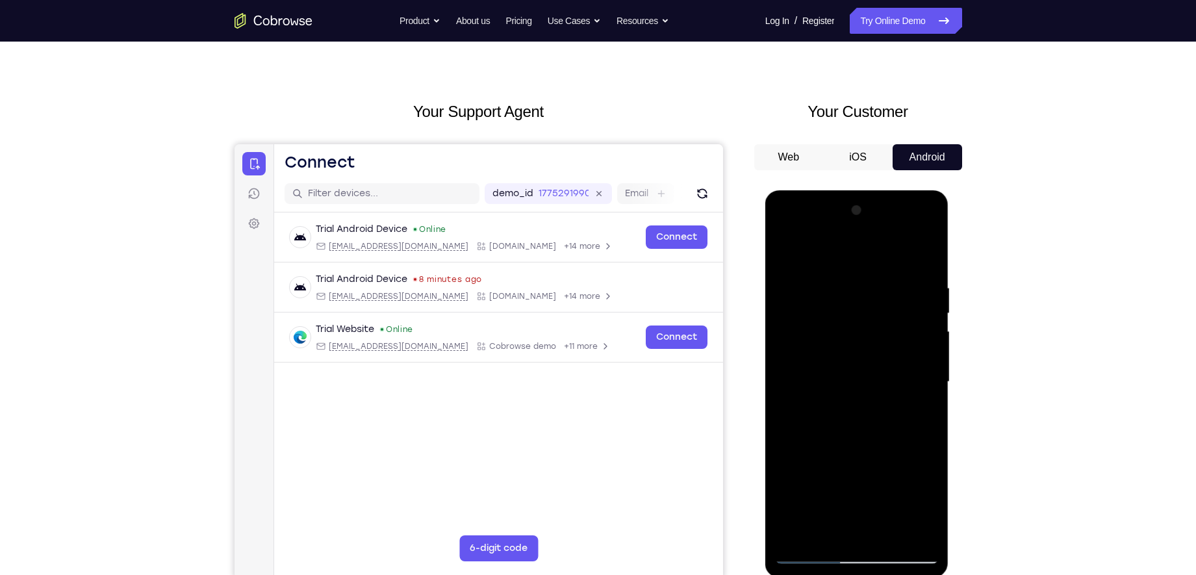
click at [803, 328] on div at bounding box center [857, 382] width 164 height 364
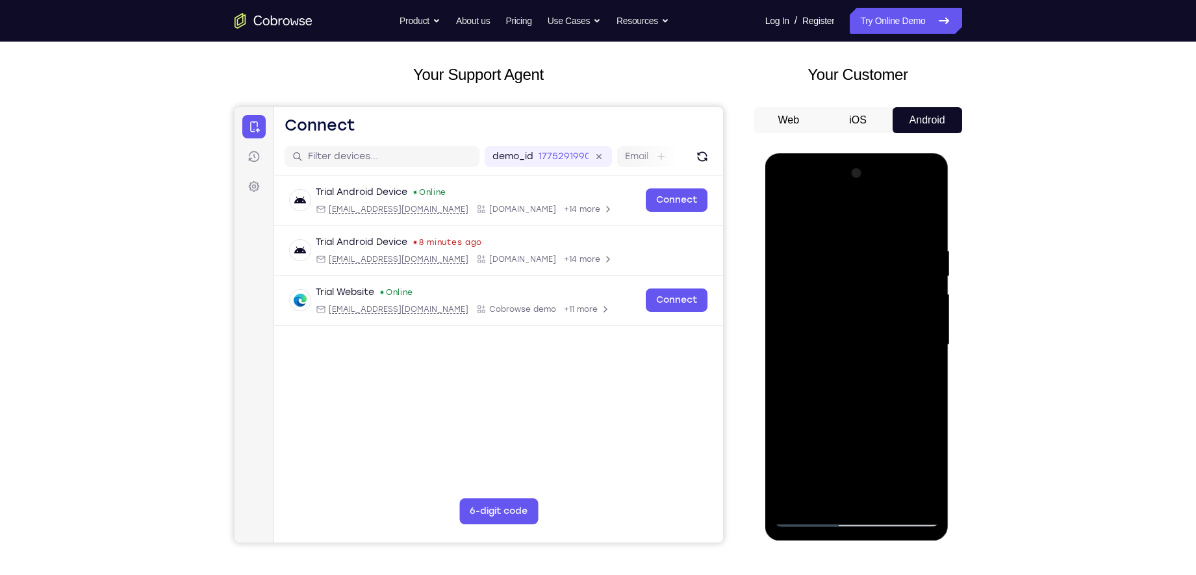
click at [841, 370] on div at bounding box center [857, 345] width 164 height 364
click at [821, 327] on div at bounding box center [857, 345] width 164 height 364
click at [829, 320] on div at bounding box center [857, 345] width 164 height 364
click at [830, 342] on div at bounding box center [857, 345] width 164 height 364
click at [854, 386] on div at bounding box center [857, 345] width 164 height 364
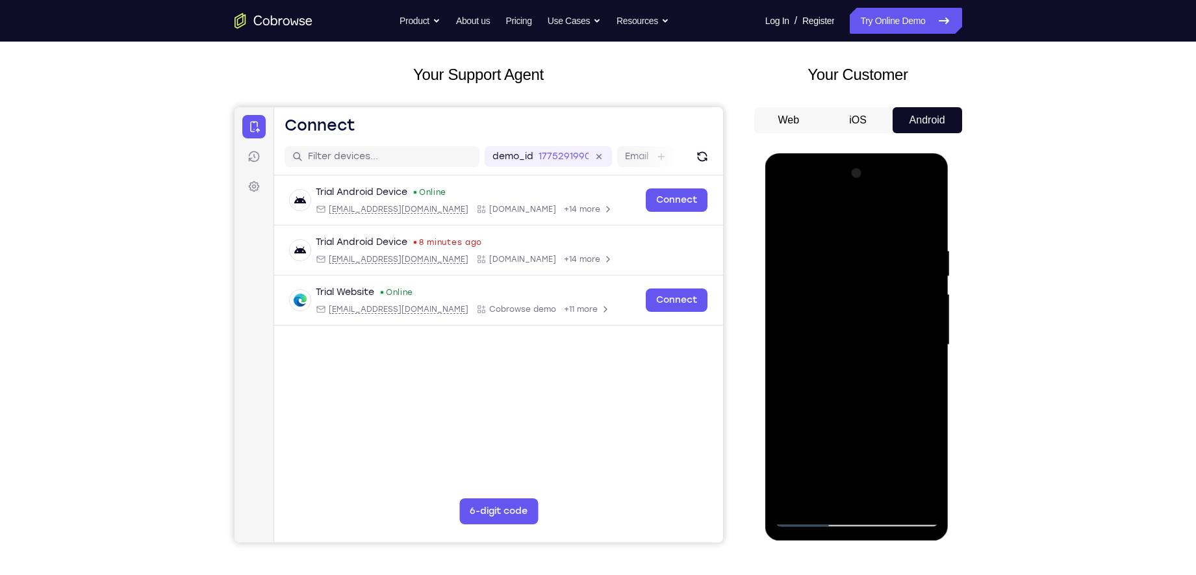
click at [854, 386] on div at bounding box center [857, 345] width 164 height 364
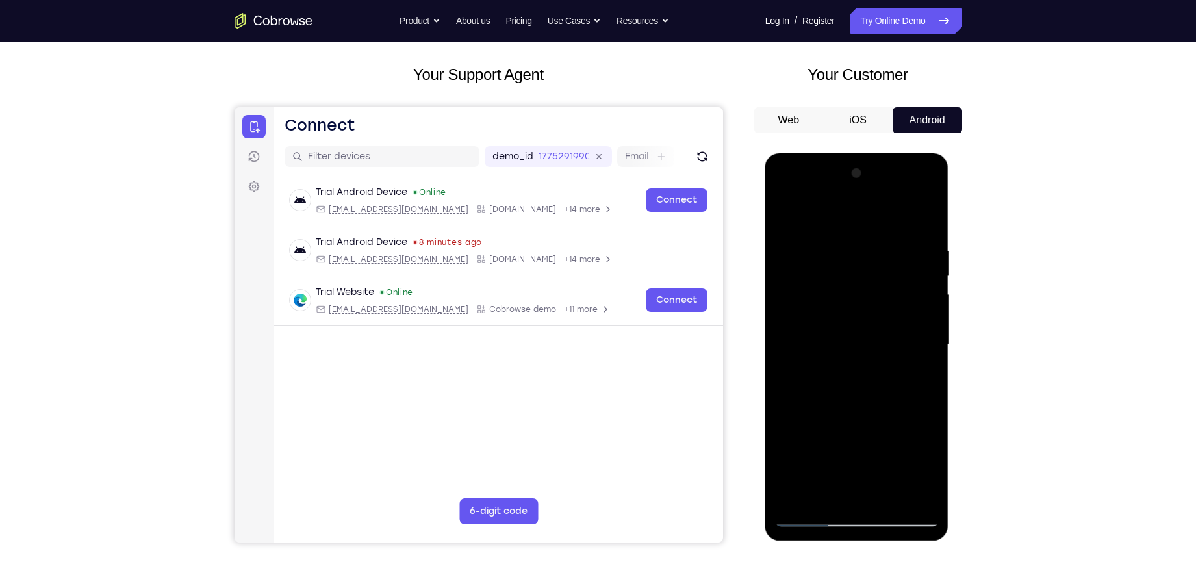
click at [854, 386] on div at bounding box center [857, 345] width 164 height 364
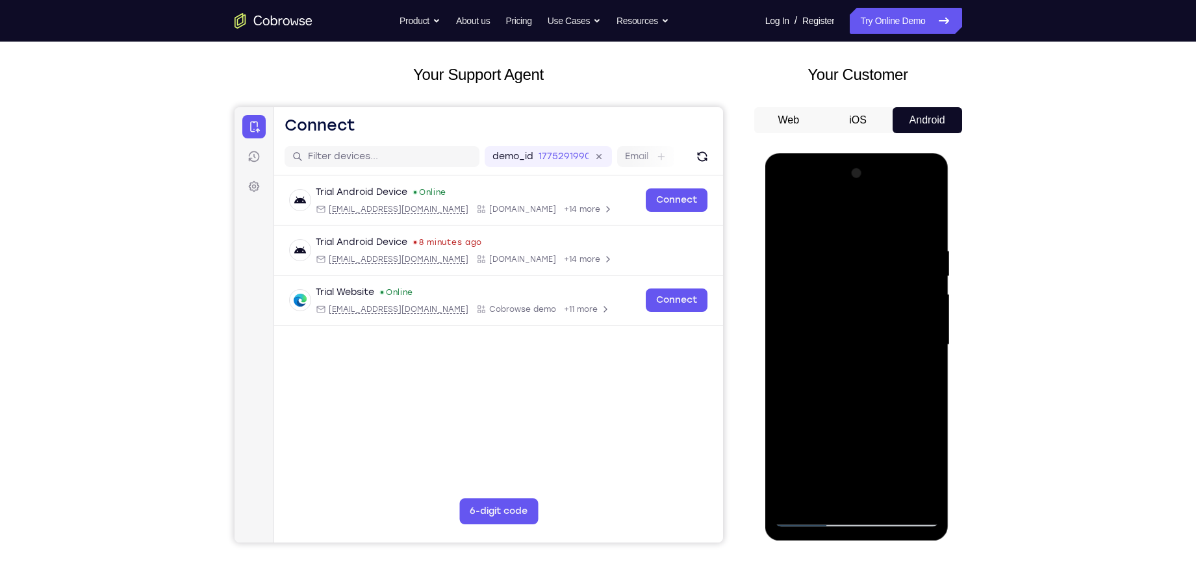
click at [854, 386] on div at bounding box center [857, 345] width 164 height 364
click at [856, 459] on div at bounding box center [857, 345] width 164 height 364
click at [856, 390] on div at bounding box center [857, 345] width 164 height 364
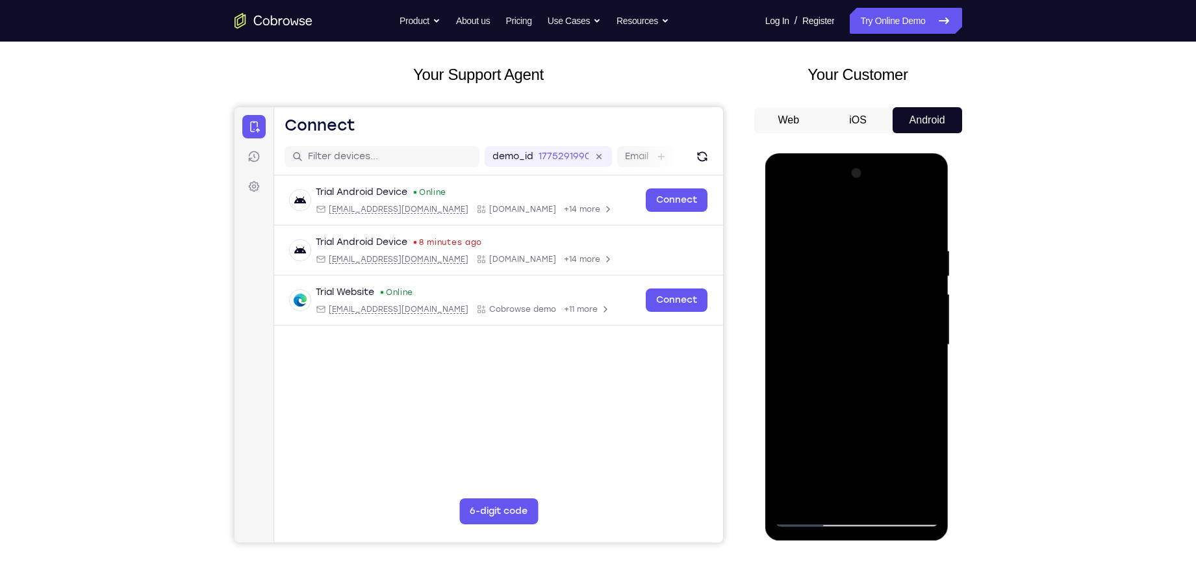
click at [858, 459] on div at bounding box center [857, 345] width 164 height 364
click at [856, 390] on div at bounding box center [857, 345] width 164 height 364
click at [850, 459] on div at bounding box center [857, 345] width 164 height 364
click at [854, 387] on div at bounding box center [857, 345] width 164 height 364
click at [843, 459] on div at bounding box center [857, 345] width 164 height 364
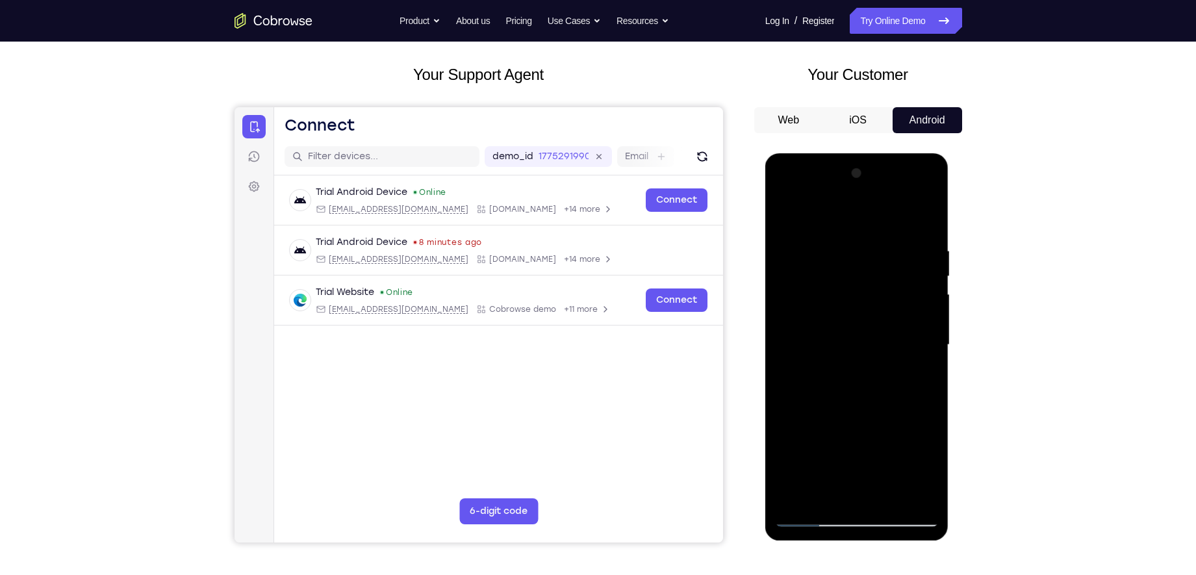
click at [860, 387] on div at bounding box center [857, 345] width 164 height 364
click at [860, 459] on div at bounding box center [857, 345] width 164 height 364
click at [870, 459] on div at bounding box center [857, 345] width 164 height 364
click at [847, 459] on div at bounding box center [857, 345] width 164 height 364
click at [845, 459] on div at bounding box center [857, 345] width 164 height 364
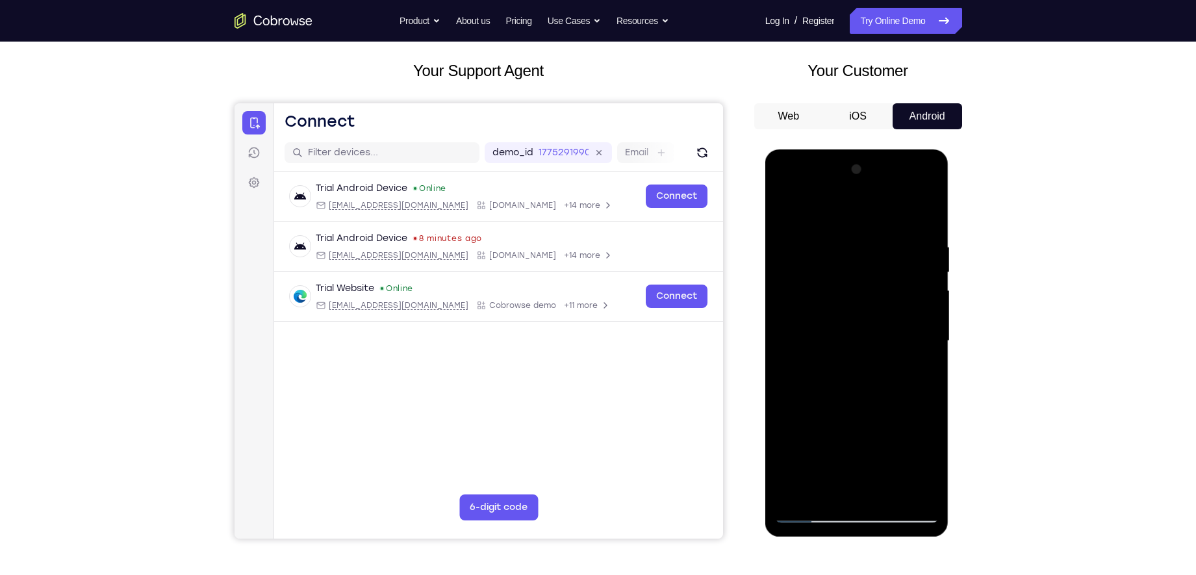
scroll to position [67, 0]
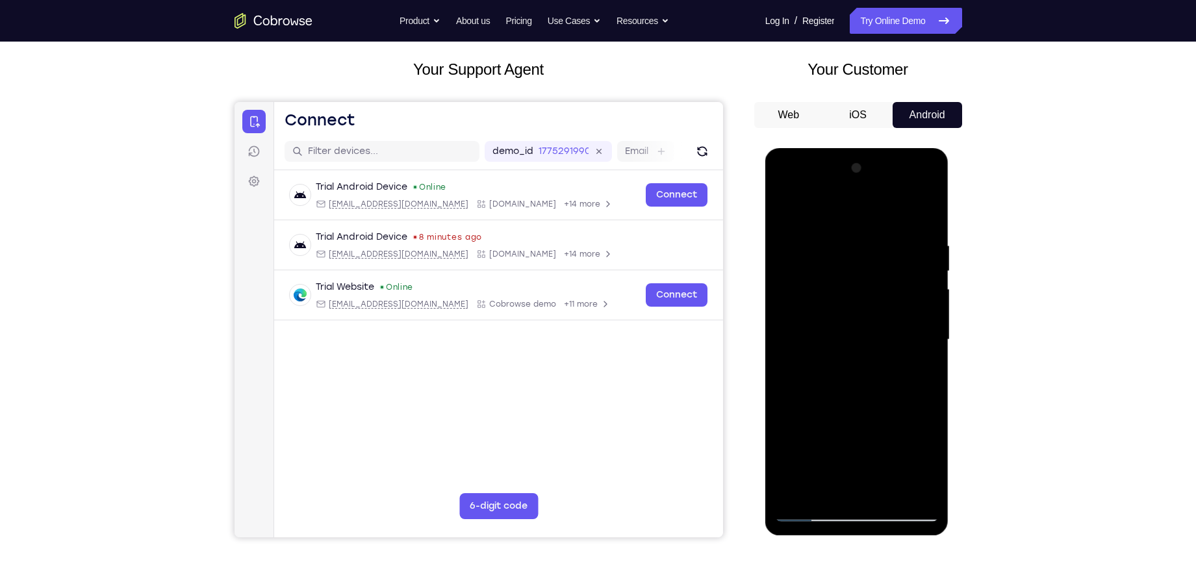
drag, startPoint x: 852, startPoint y: 284, endPoint x: 834, endPoint y: 423, distance: 140.2
click at [834, 423] on div at bounding box center [857, 340] width 164 height 364
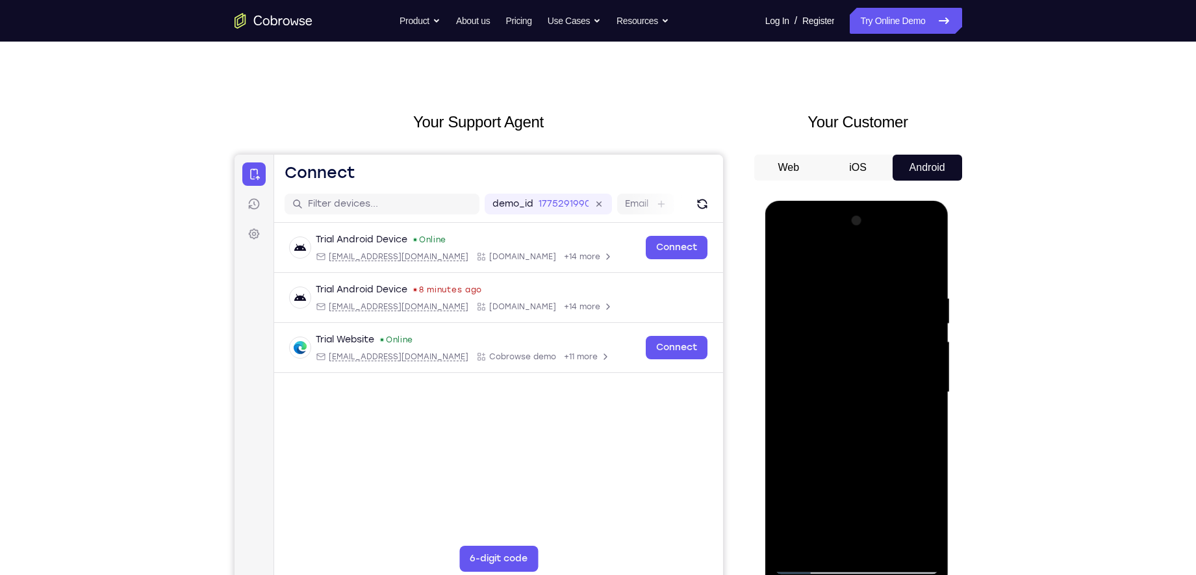
scroll to position [16, 0]
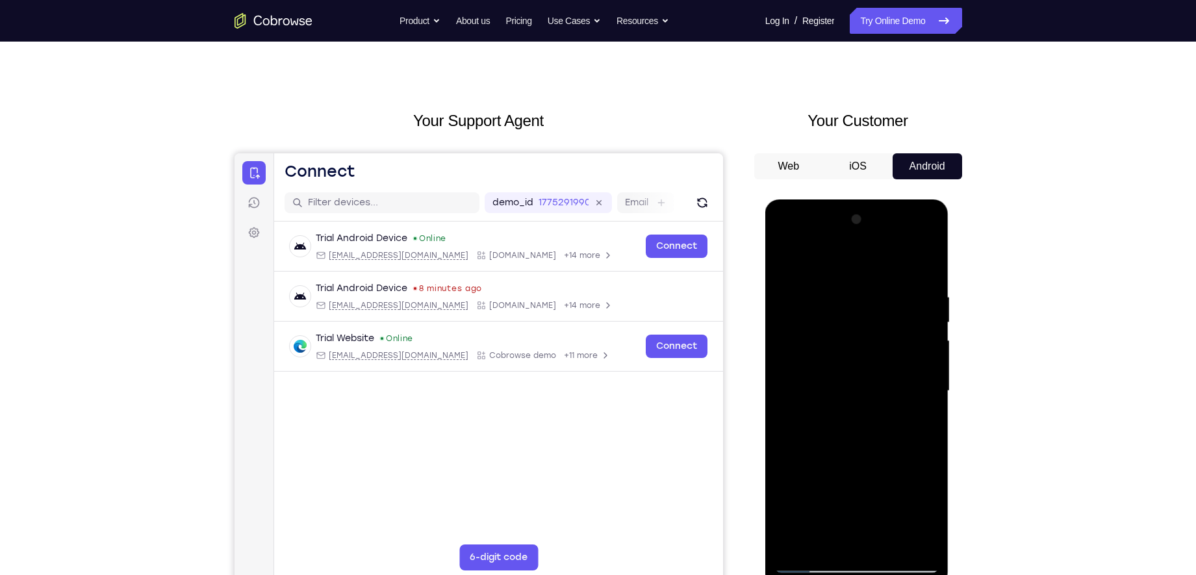
click at [863, 451] on div at bounding box center [857, 391] width 164 height 364
click at [828, 286] on div at bounding box center [857, 391] width 164 height 364
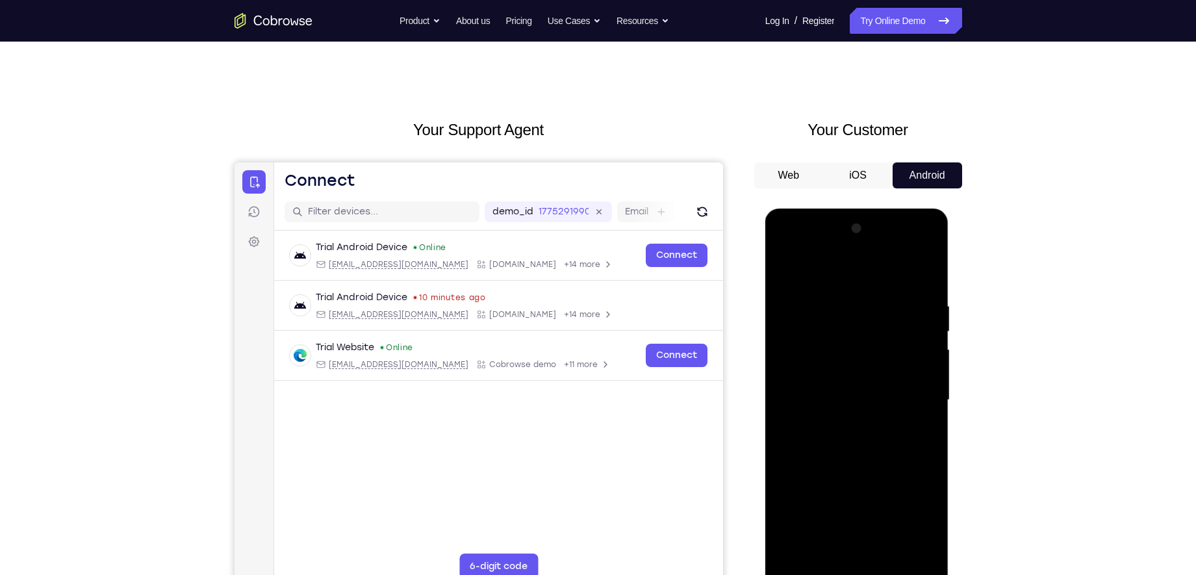
scroll to position [104, 0]
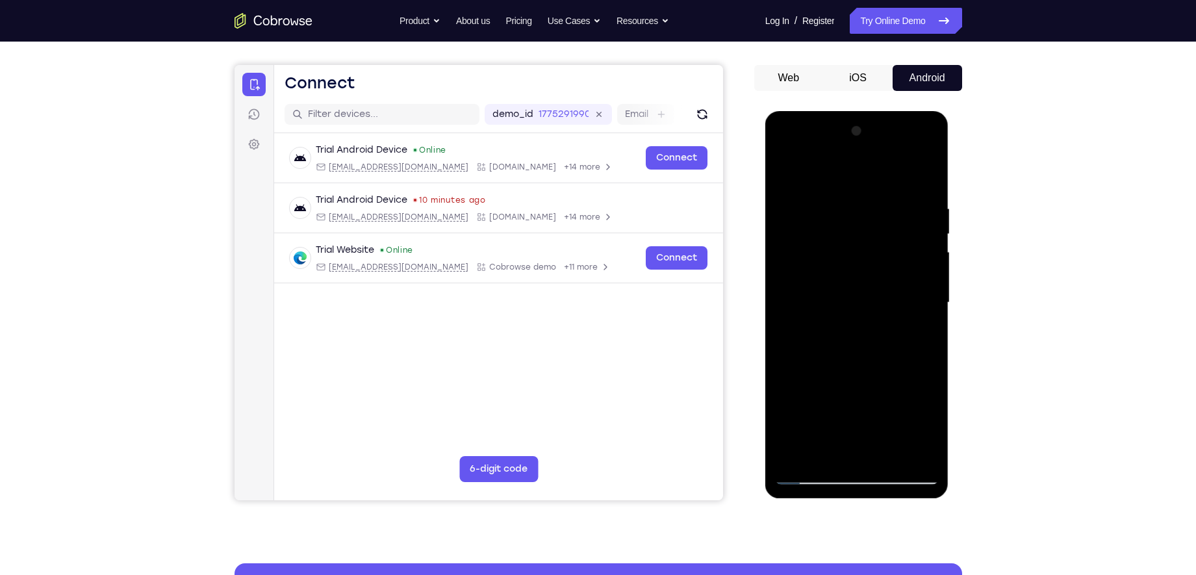
click at [910, 447] on div at bounding box center [857, 303] width 164 height 364
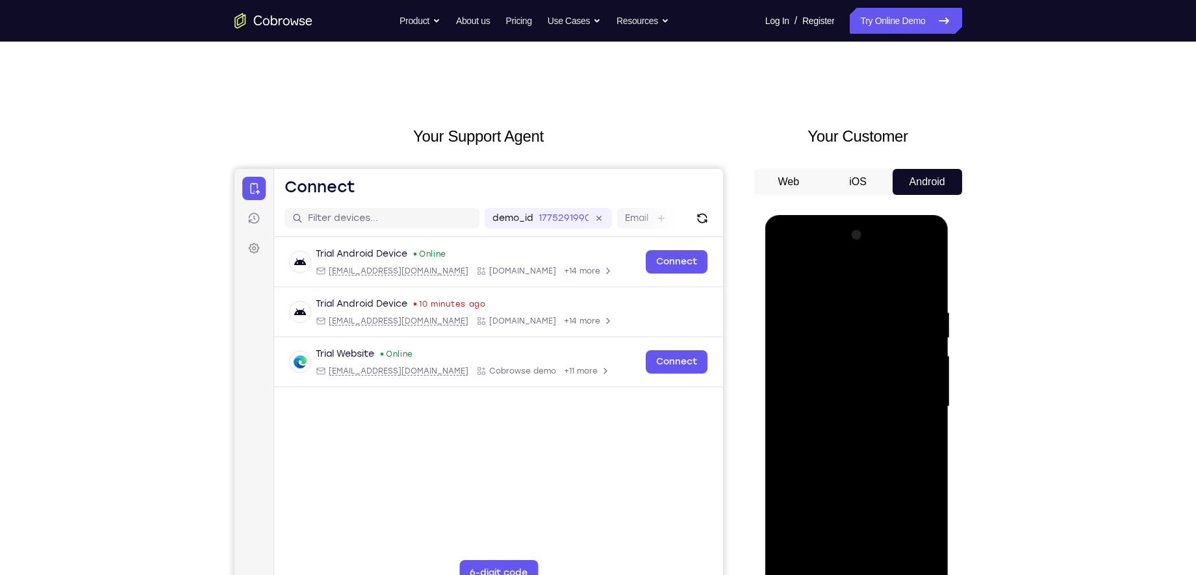
click at [805, 276] on div at bounding box center [857, 407] width 164 height 364
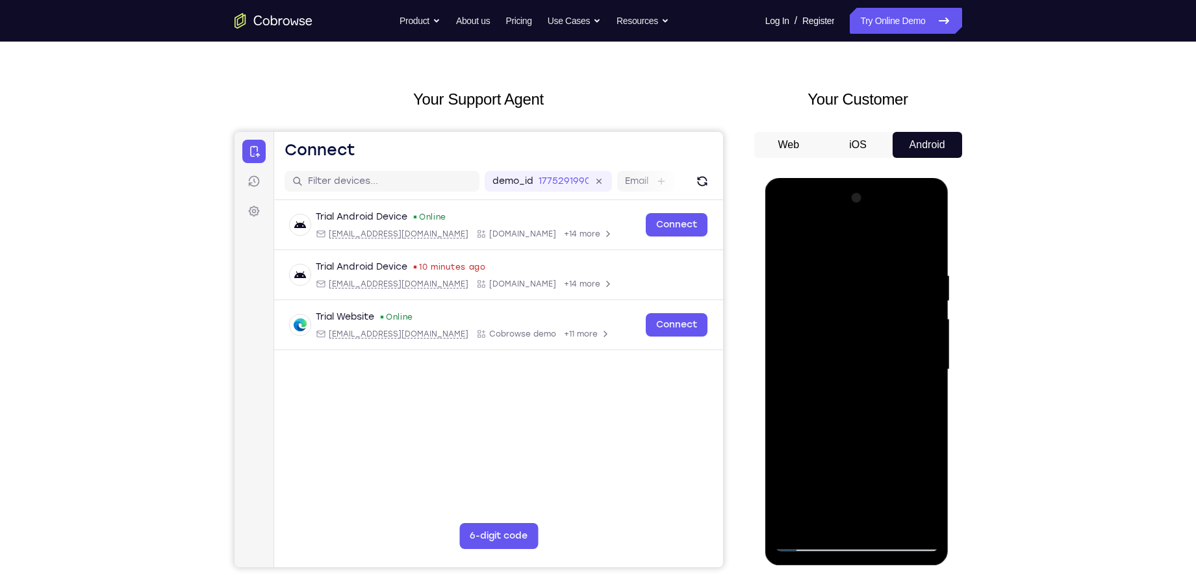
scroll to position [44, 0]
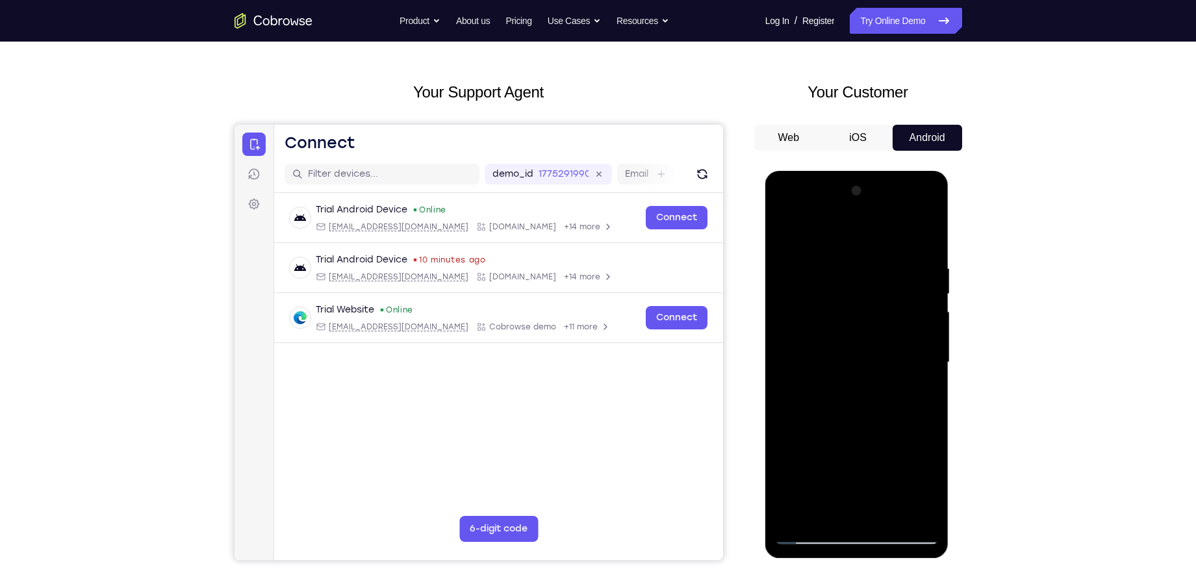
drag, startPoint x: 862, startPoint y: 422, endPoint x: 863, endPoint y: 375, distance: 47.4
drag, startPoint x: 863, startPoint y: 375, endPoint x: 811, endPoint y: 340, distance: 62.7
click at [811, 340] on div at bounding box center [857, 363] width 164 height 364
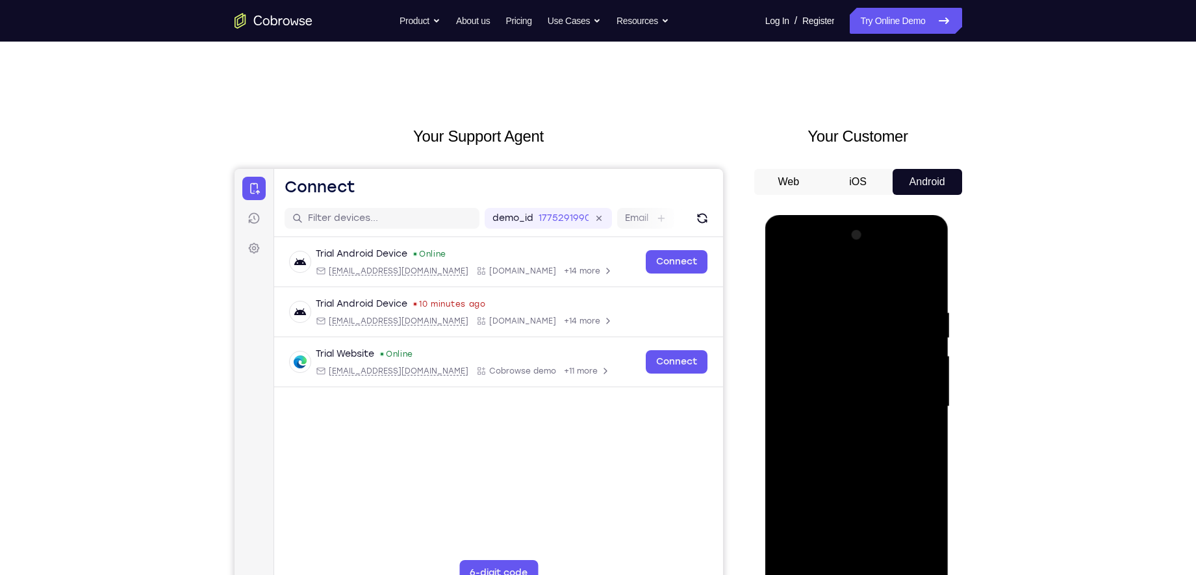
drag, startPoint x: 921, startPoint y: 427, endPoint x: 856, endPoint y: 433, distance: 65.2
click at [856, 433] on div at bounding box center [857, 407] width 164 height 364
click at [923, 417] on div at bounding box center [857, 407] width 164 height 364
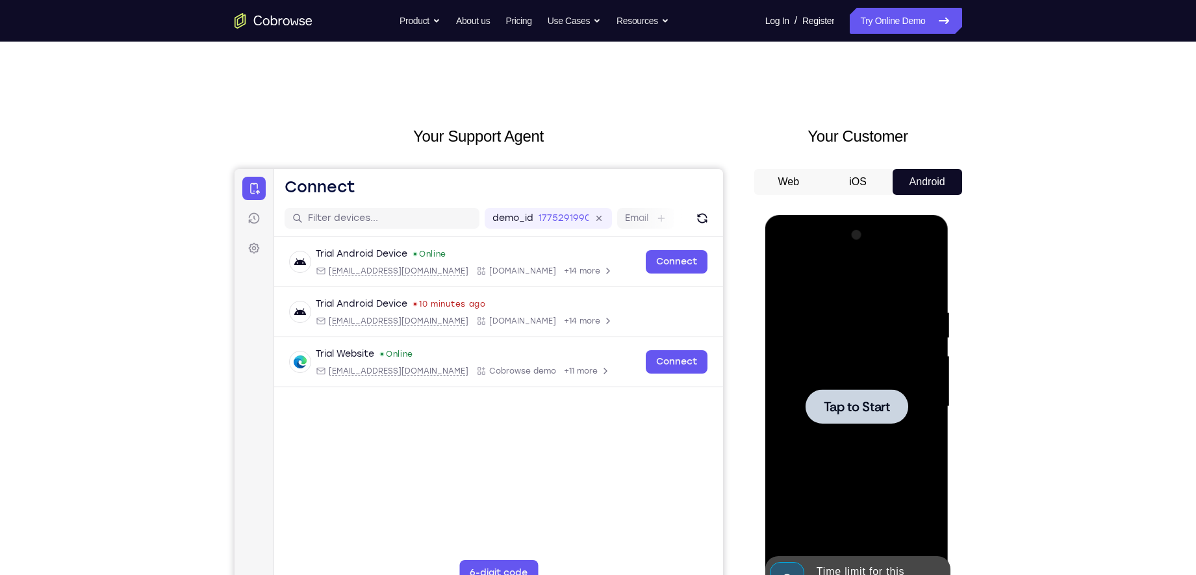
click at [884, 459] on div at bounding box center [857, 407] width 164 height 364
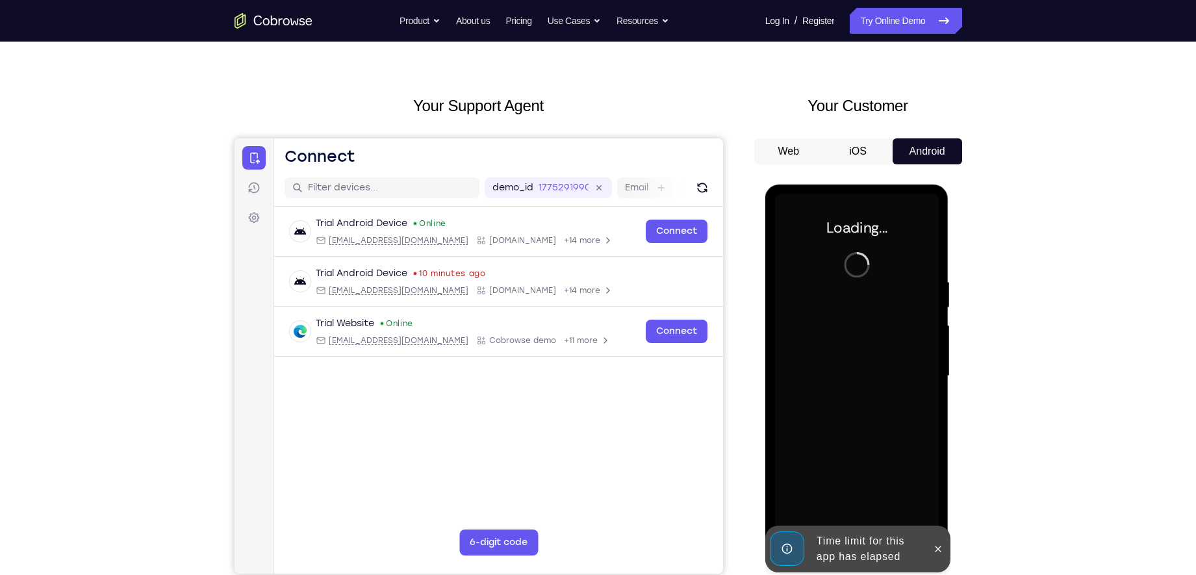
scroll to position [32, 0]
